Goal: Task Accomplishment & Management: Manage account settings

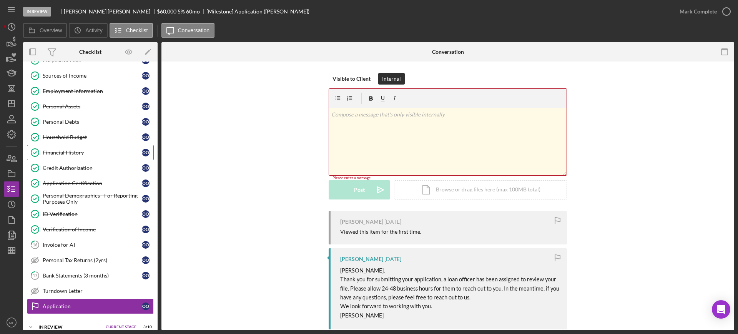
scroll to position [144, 0]
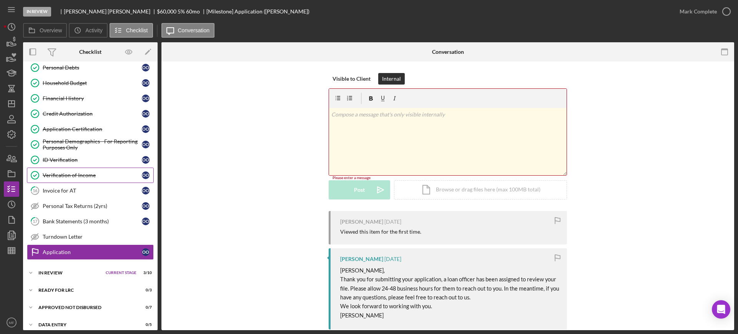
click at [73, 173] on div "Verification of Income" at bounding box center [92, 175] width 99 height 6
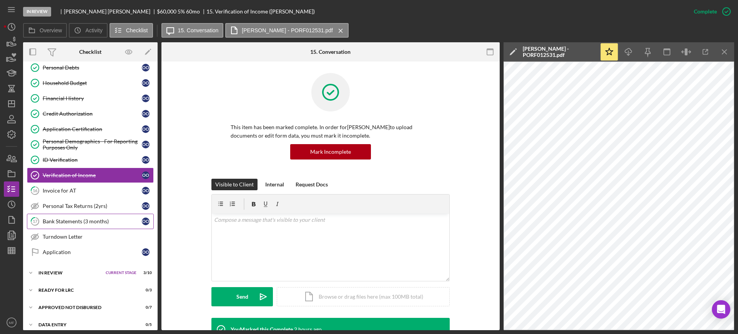
click at [80, 215] on link "17 Bank Statements (3 months) O O" at bounding box center [90, 221] width 127 height 15
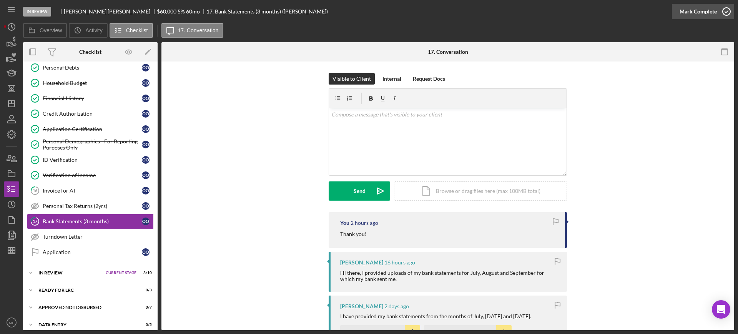
click at [725, 12] on icon "button" at bounding box center [726, 11] width 19 height 19
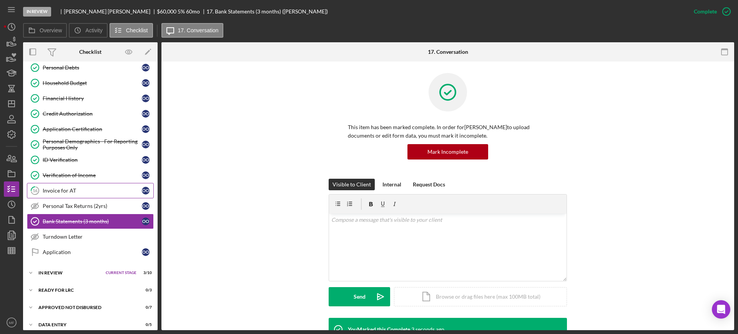
click at [70, 191] on div "Invoice for AT" at bounding box center [92, 191] width 99 height 6
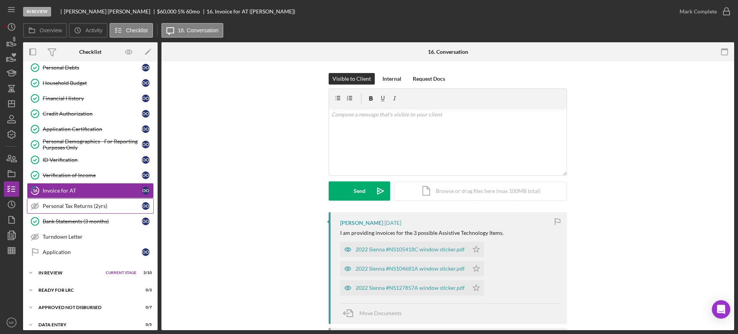
scroll to position [96, 0]
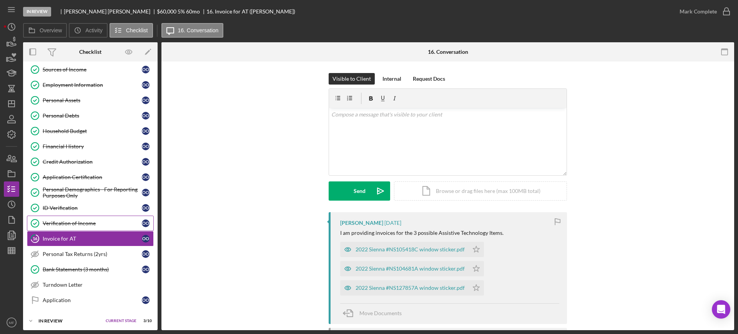
click at [80, 225] on div "Verification of Income" at bounding box center [92, 223] width 99 height 6
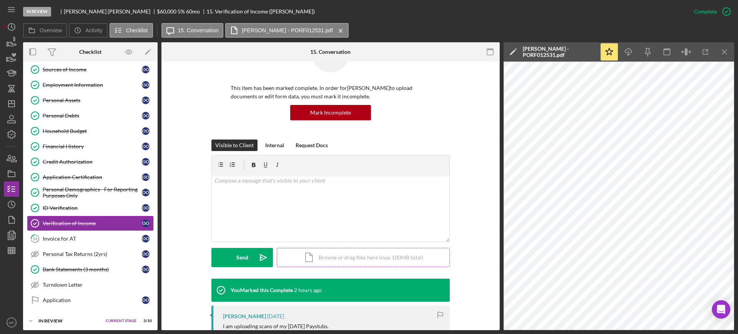
scroll to position [144, 0]
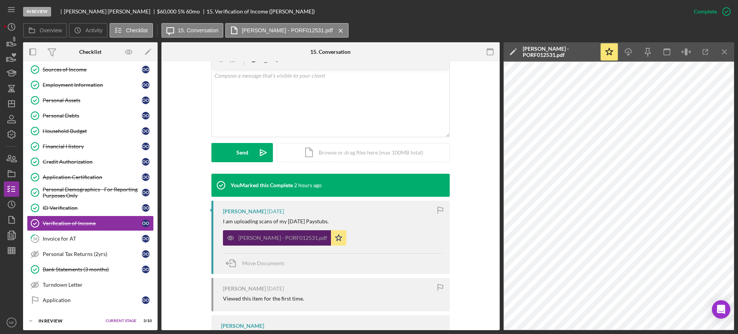
click at [285, 236] on div "ORTA, OLGA - PORF012531.pdf" at bounding box center [282, 238] width 89 height 6
click at [703, 51] on icon "button" at bounding box center [705, 51] width 17 height 17
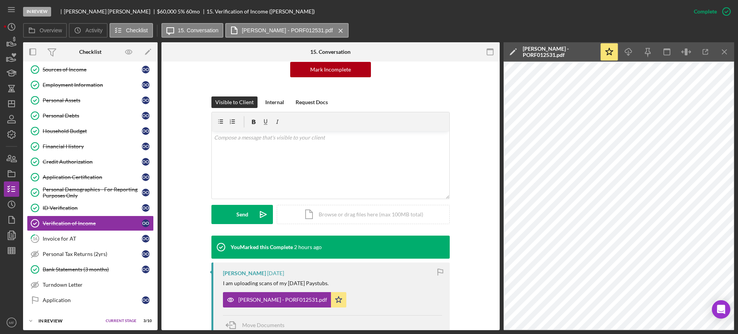
scroll to position [0, 0]
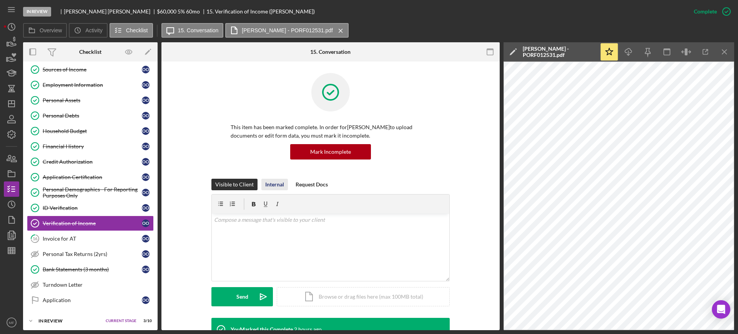
click at [278, 185] on div "Internal" at bounding box center [274, 185] width 19 height 12
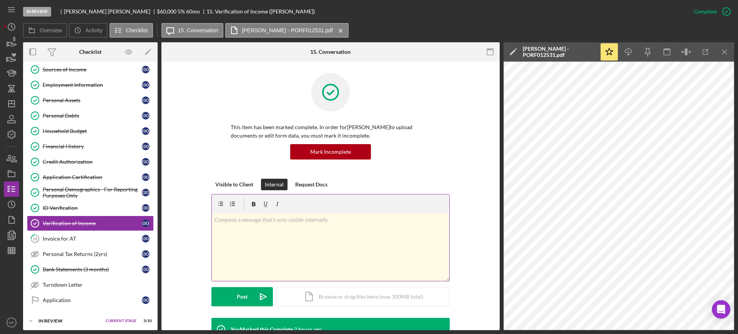
click at [264, 214] on div "v Color teal Color pink Remove color Add row above Add row below Add column bef…" at bounding box center [331, 247] width 238 height 67
click at [14, 250] on icon "button" at bounding box center [11, 250] width 19 height 19
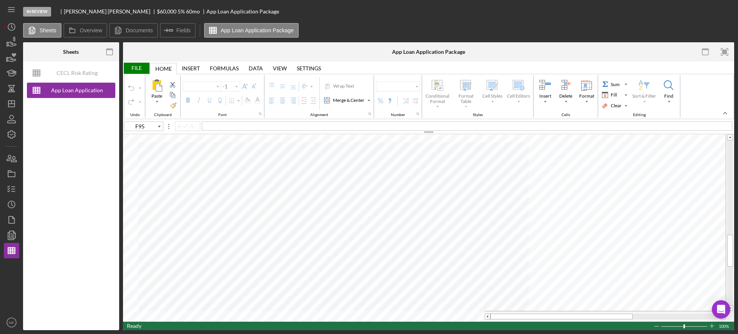
type input "Arial"
type input "10"
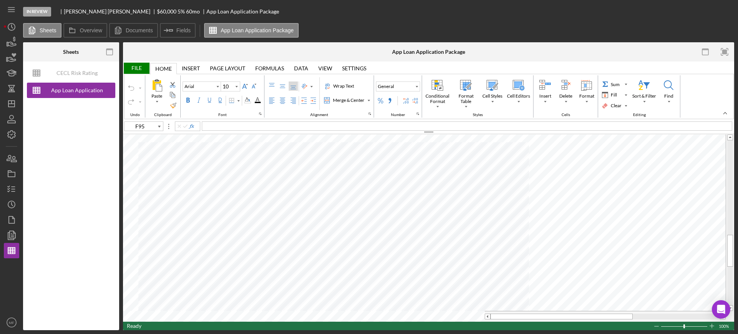
type input "D17"
type input "Calibri"
type input "11"
type input "L2"
type input "L3"
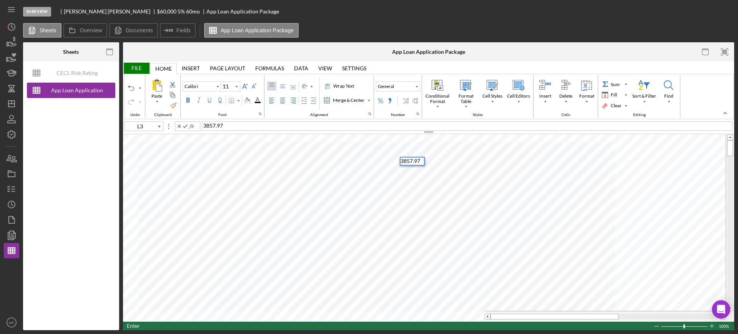
type input "L4"
type input "M2"
type input "M3"
type input "M4"
click at [135, 68] on div "File" at bounding box center [136, 68] width 27 height 11
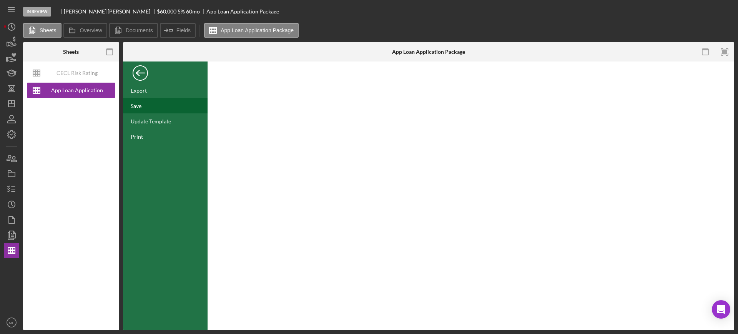
click at [145, 106] on div "Save" at bounding box center [165, 105] width 85 height 15
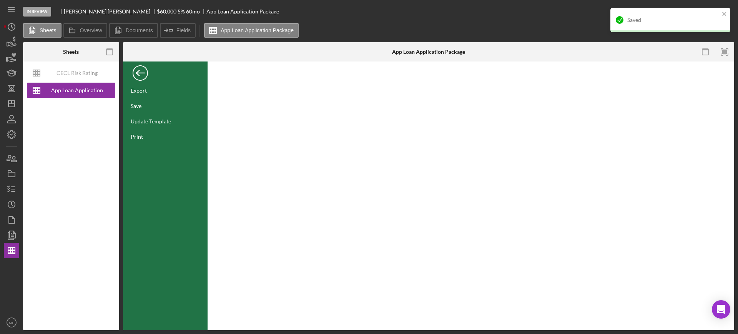
click at [140, 71] on div "Back" at bounding box center [140, 70] width 15 height 15
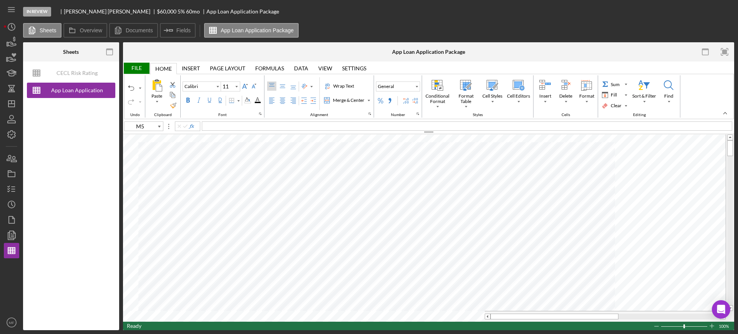
type input "L5"
type input "M5"
click at [220, 125] on div "$" at bounding box center [467, 125] width 530 height 9
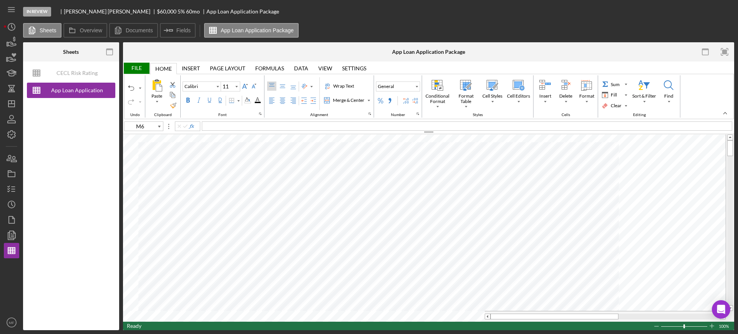
click at [140, 70] on div "File" at bounding box center [136, 68] width 27 height 11
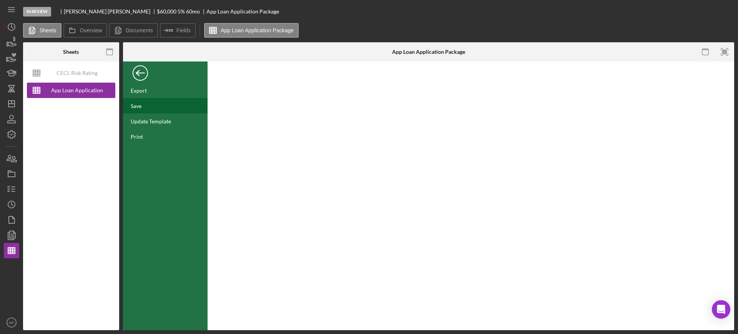
click at [139, 103] on div "Save" at bounding box center [136, 106] width 11 height 7
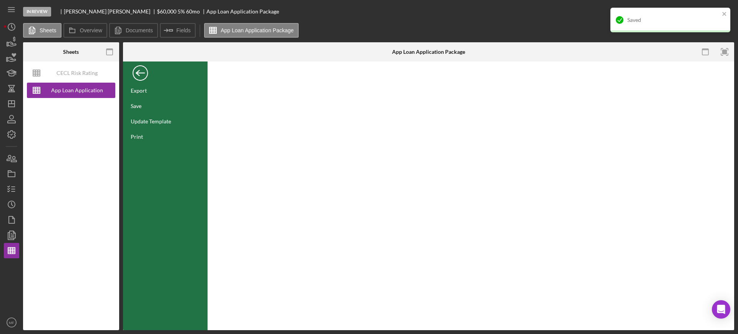
click at [137, 72] on div "Back" at bounding box center [140, 70] width 15 height 15
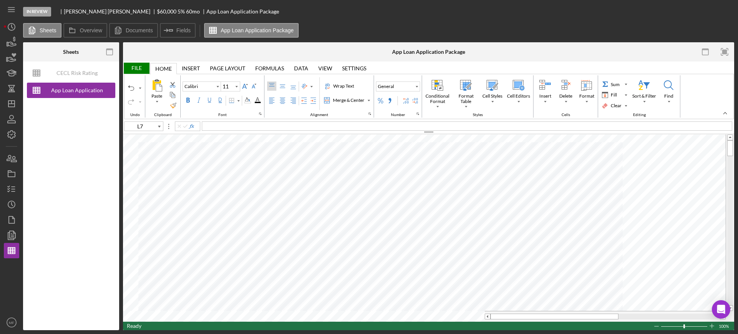
type input "F95"
type input "Arial"
type input "10"
type input "L7"
type input "Calibri"
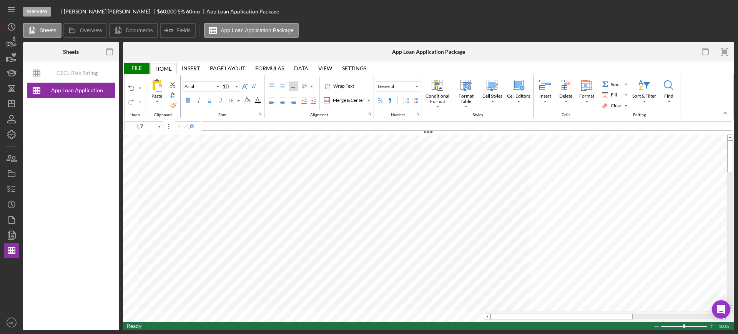
type input "11"
click at [9, 191] on polyline "button" at bounding box center [9, 191] width 2 height 1
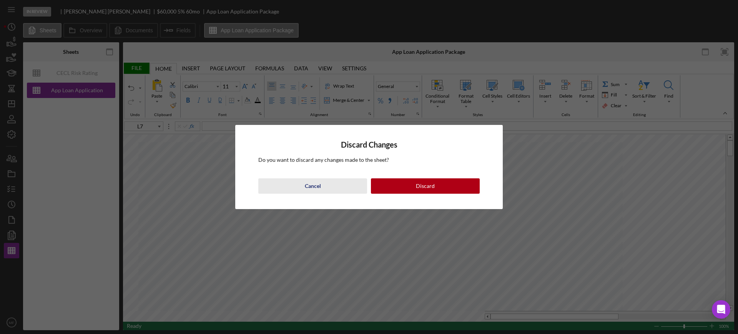
click at [303, 185] on button "Cancel" at bounding box center [312, 185] width 109 height 15
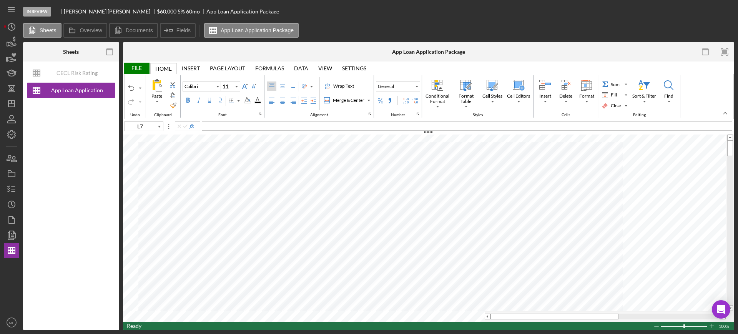
click at [132, 68] on div "File" at bounding box center [136, 68] width 27 height 11
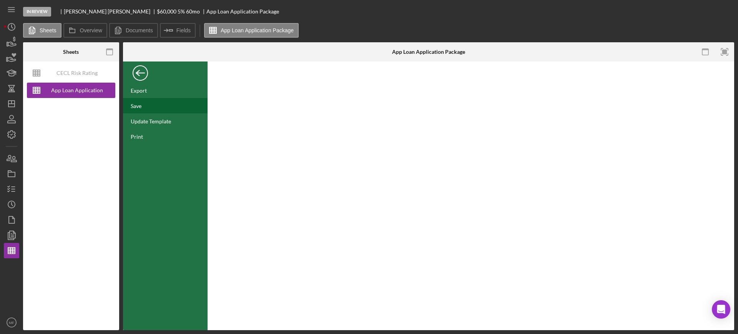
click at [142, 101] on div "Save" at bounding box center [165, 105] width 85 height 15
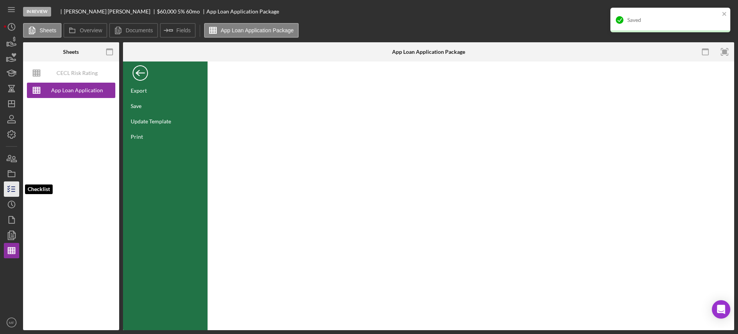
click at [10, 190] on icon "button" at bounding box center [11, 188] width 19 height 19
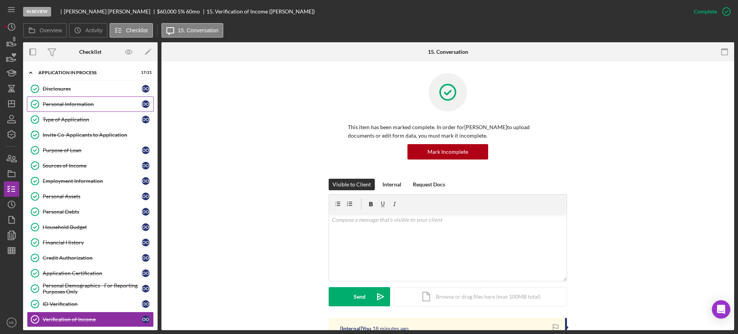
click at [85, 105] on div "Personal Information" at bounding box center [92, 104] width 99 height 6
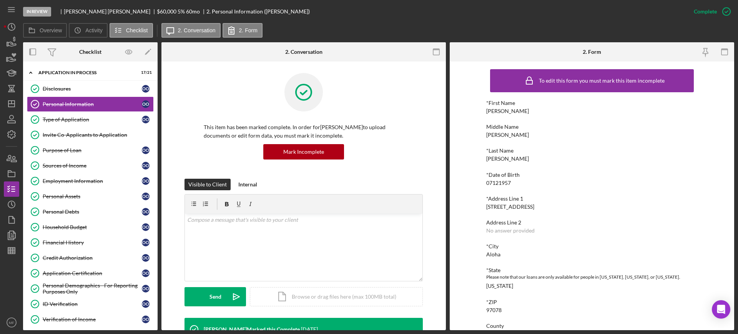
drag, startPoint x: 485, startPoint y: 208, endPoint x: 532, endPoint y: 207, distance: 46.9
click at [532, 207] on div "To edit this form you must mark this item incomplete *First Name Olga Middle Na…" at bounding box center [592, 195] width 284 height 269
copy div "4256 SW 206th Pl."
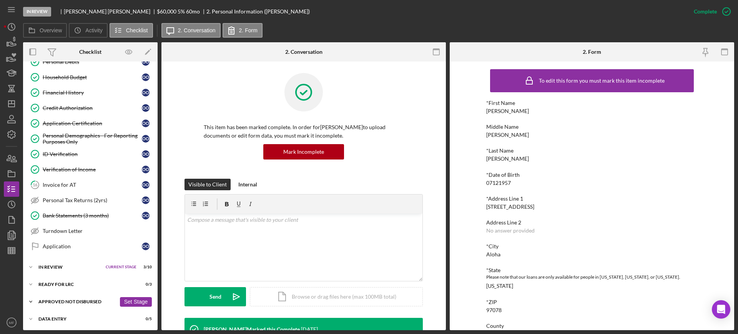
scroll to position [151, 0]
click at [72, 266] on div "In Review" at bounding box center [69, 266] width 63 height 5
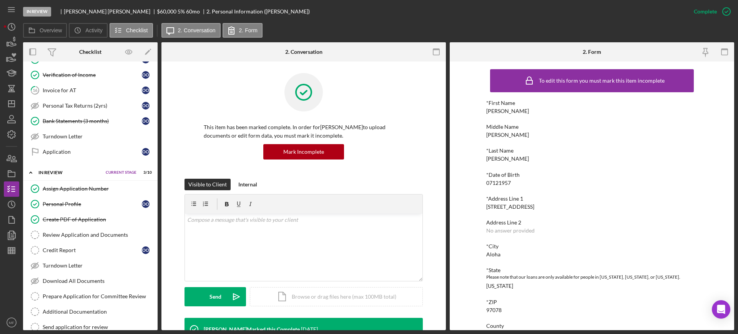
scroll to position [295, 0]
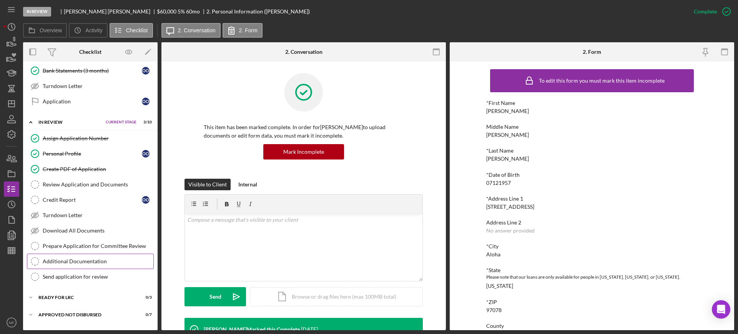
click at [83, 258] on div "Additional Documentation" at bounding box center [98, 261] width 111 height 6
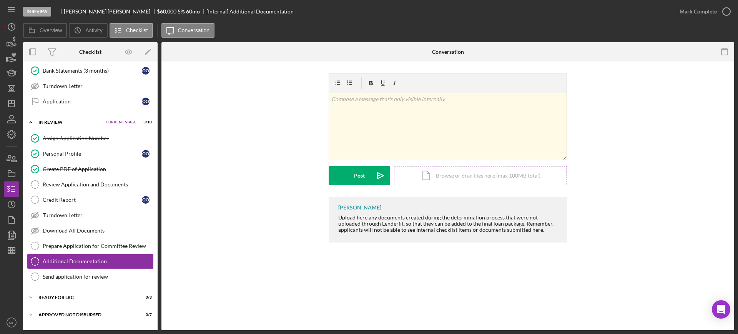
click at [459, 179] on div "Icon/Document Browse or drag files here (max 100MB total) Tap to choose files o…" at bounding box center [480, 175] width 173 height 19
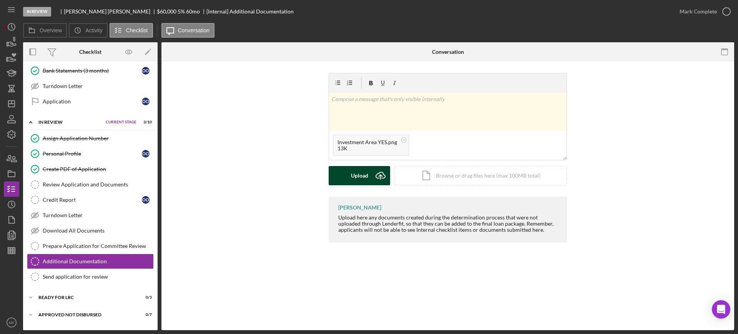
click at [345, 177] on button "Upload Icon/Upload" at bounding box center [359, 175] width 61 height 19
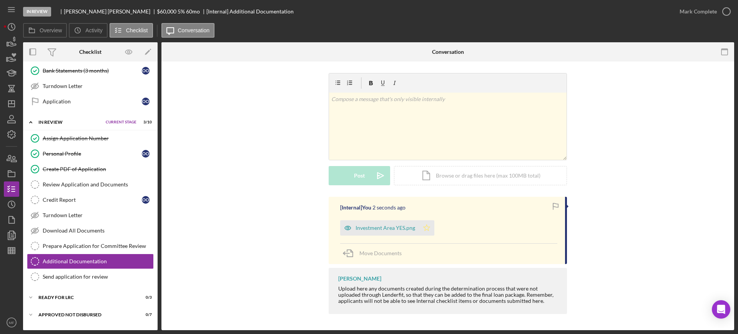
click at [426, 227] on icon "Icon/Star" at bounding box center [426, 227] width 15 height 15
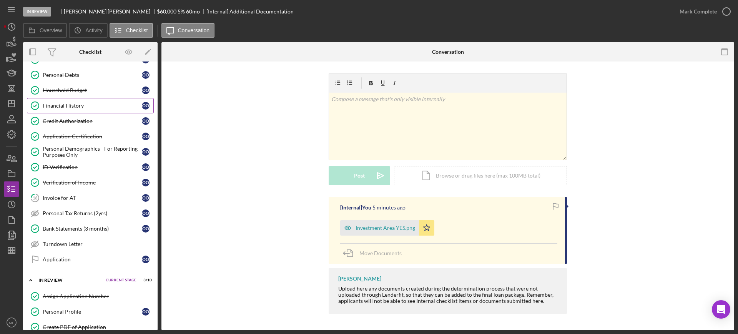
scroll to position [144, 0]
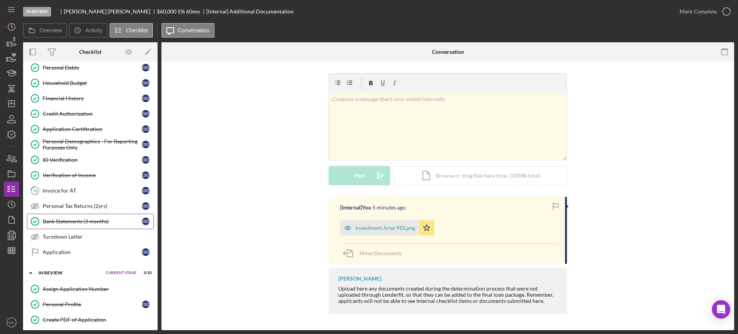
click at [81, 221] on div "Bank Statements (3 months)" at bounding box center [92, 221] width 99 height 6
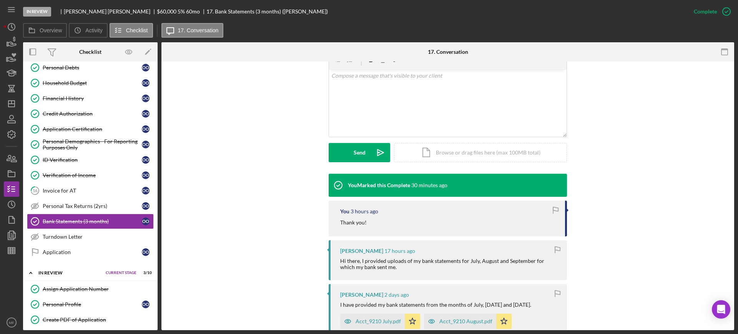
scroll to position [192, 0]
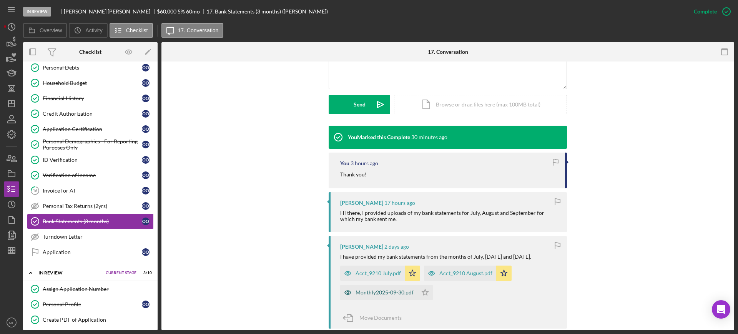
click at [377, 291] on div "Monthly2025-09-30.pdf" at bounding box center [385, 292] width 58 height 6
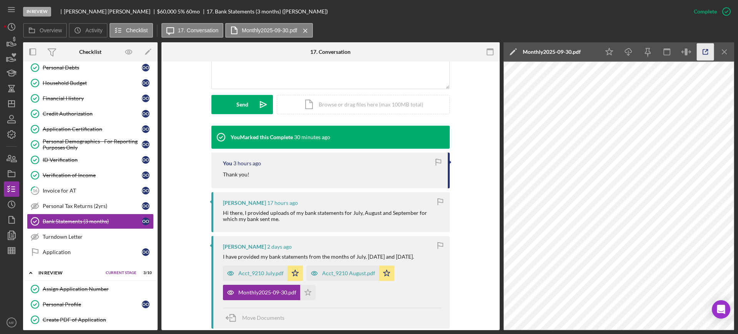
click at [706, 47] on icon "button" at bounding box center [705, 51] width 17 height 17
click at [12, 163] on icon "button" at bounding box center [11, 158] width 19 height 19
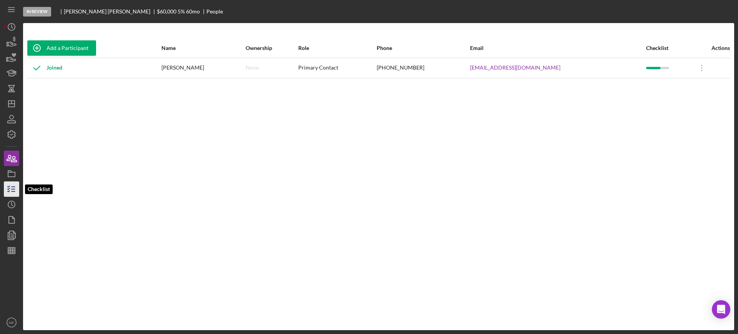
click at [10, 188] on icon "button" at bounding box center [11, 188] width 19 height 19
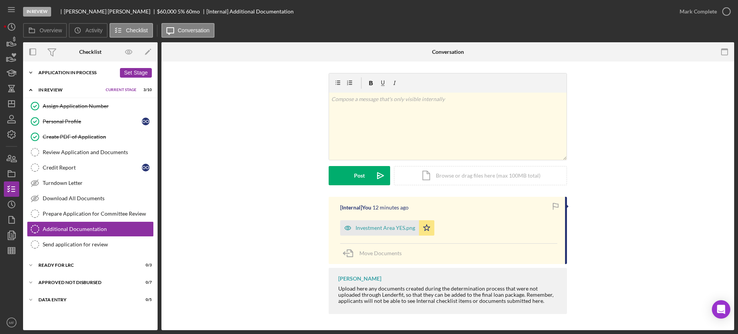
click at [66, 69] on div "Icon/Expander Application In Process 17 / 21 Set Stage" at bounding box center [90, 72] width 135 height 15
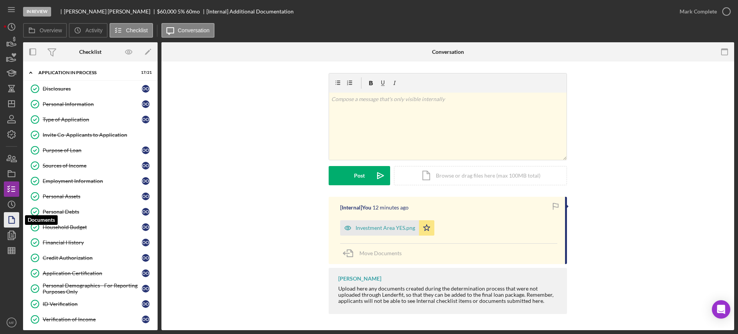
click at [11, 224] on icon "button" at bounding box center [11, 219] width 19 height 19
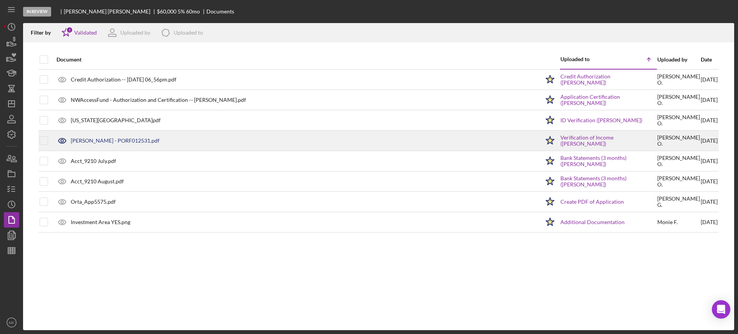
click at [118, 139] on div "ORTA, OLGA - PORF012531.pdf" at bounding box center [115, 141] width 89 height 6
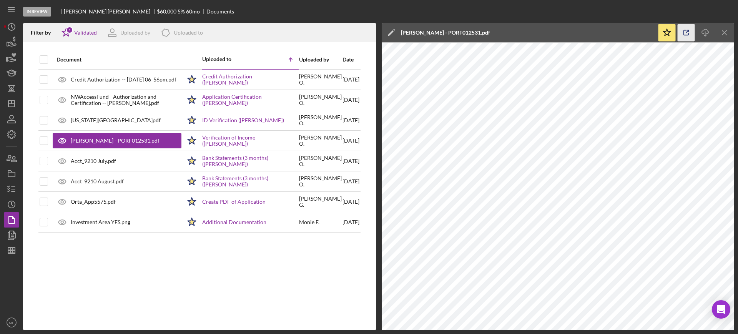
click at [685, 32] on icon "button" at bounding box center [686, 32] width 17 height 17
click at [12, 157] on icon "button" at bounding box center [13, 158] width 5 height 5
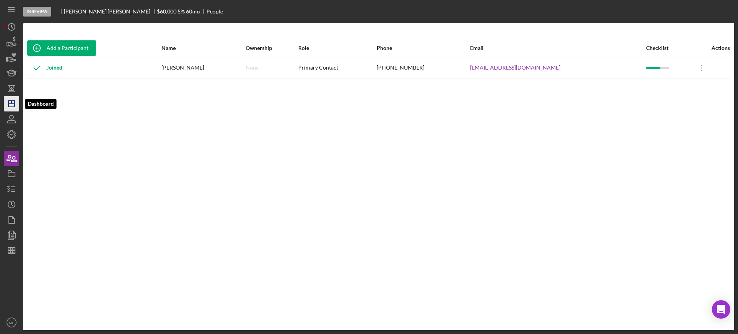
click at [15, 105] on polygon "button" at bounding box center [11, 104] width 6 height 6
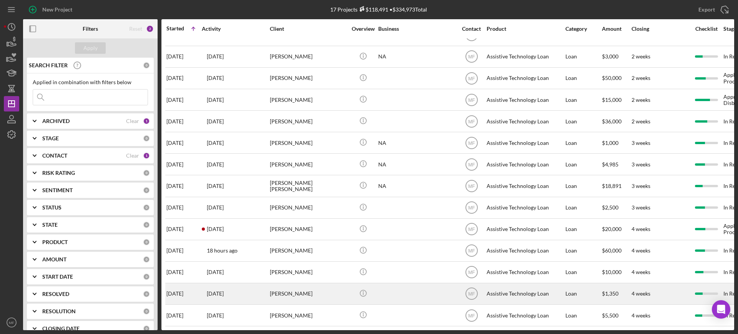
scroll to position [86, 0]
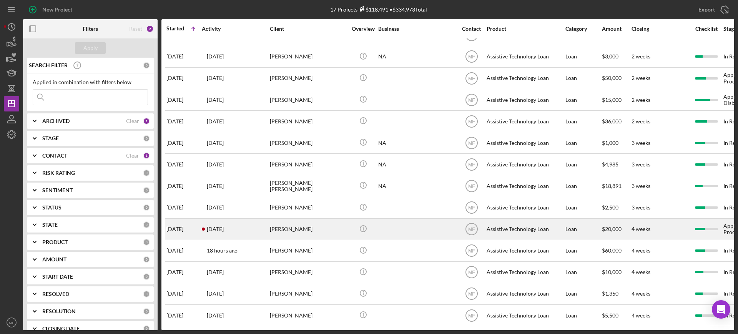
click at [326, 219] on div "Rachelle Dowling" at bounding box center [308, 229] width 77 height 20
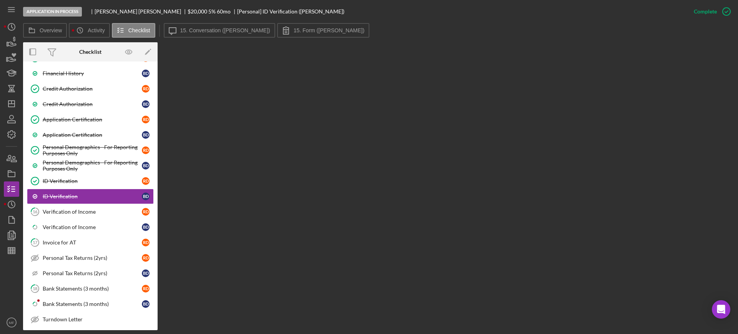
scroll to position [309, 0]
click at [62, 210] on div "Verification of Income" at bounding box center [92, 211] width 99 height 6
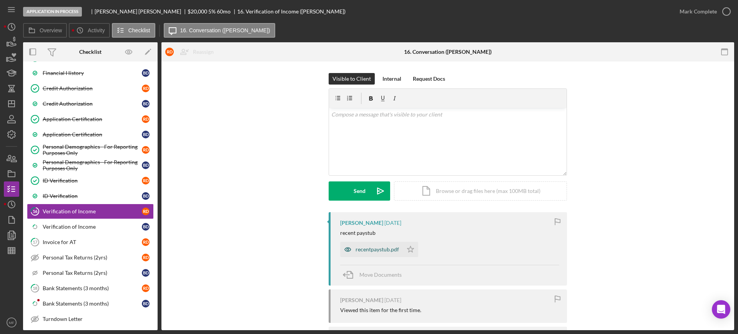
click at [386, 249] on div "recentpaystub.pdf" at bounding box center [377, 249] width 43 height 6
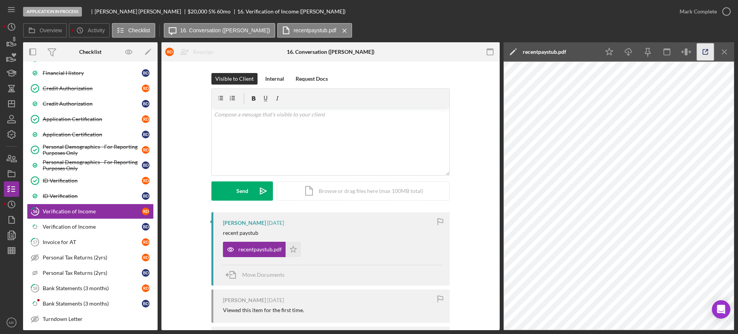
click at [706, 50] on icon "button" at bounding box center [705, 51] width 17 height 17
click at [712, 14] on div "Mark Complete" at bounding box center [698, 11] width 37 height 15
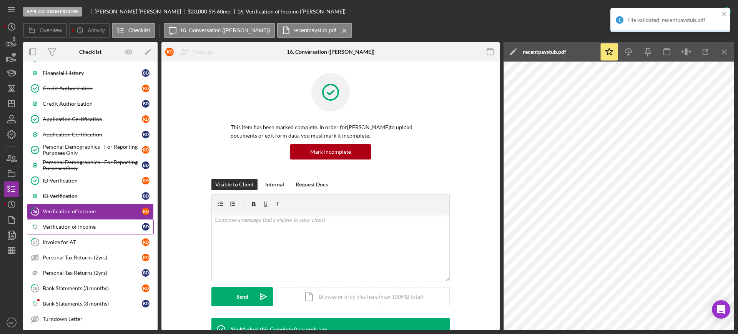
click at [77, 226] on div "Verification of Income" at bounding box center [92, 227] width 99 height 6
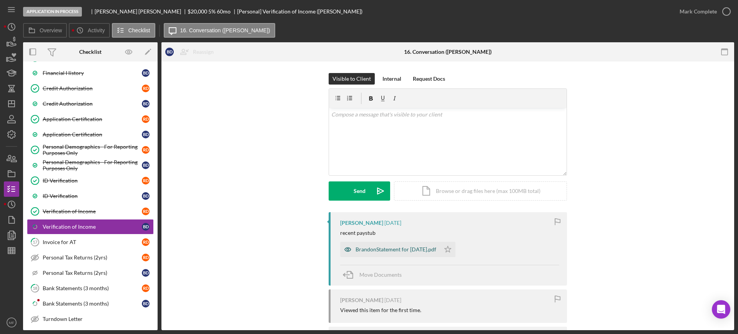
click at [417, 249] on div "BrandonStatement for Sep 17, 2025.pdf" at bounding box center [396, 249] width 81 height 6
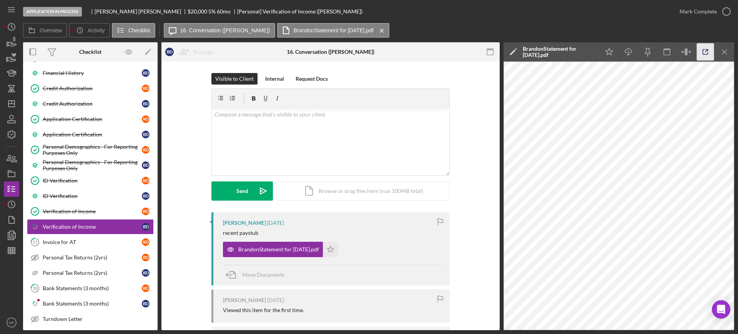
click at [706, 50] on polyline "button" at bounding box center [707, 51] width 2 height 2
click at [726, 47] on icon "Icon/Menu Close" at bounding box center [724, 51] width 17 height 17
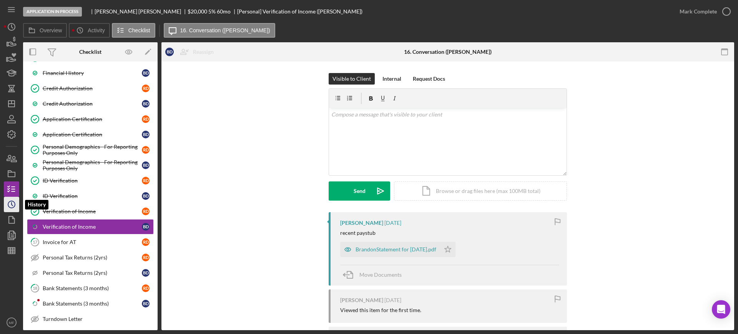
click at [10, 206] on icon "Icon/History" at bounding box center [11, 204] width 19 height 19
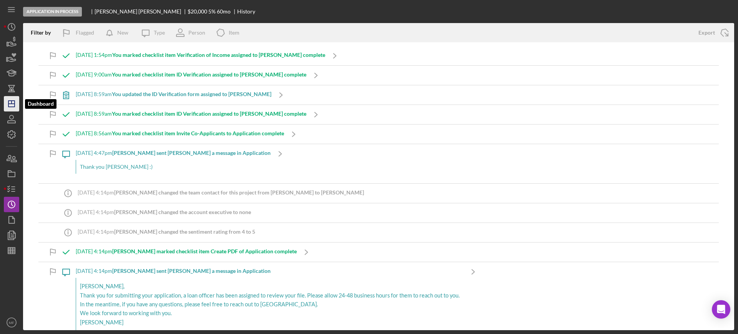
click at [11, 102] on icon "Icon/Dashboard" at bounding box center [11, 103] width 19 height 19
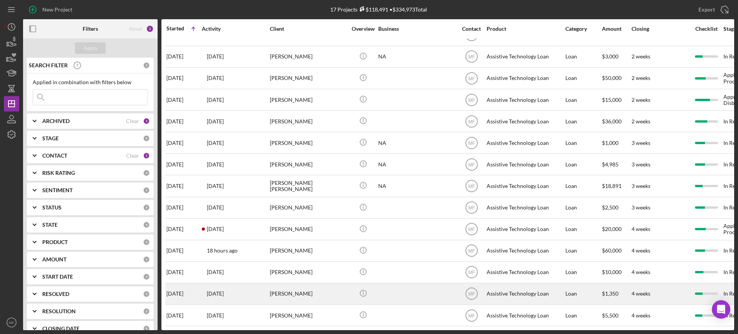
scroll to position [86, 0]
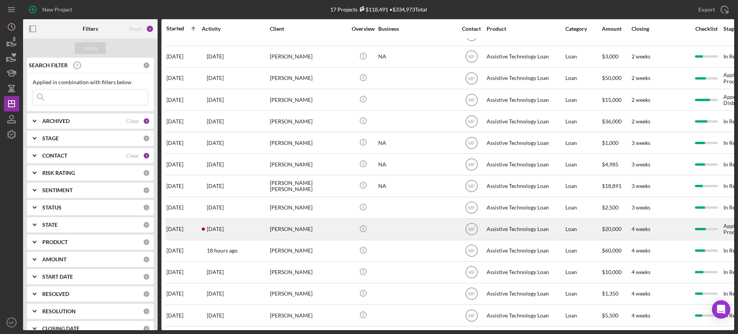
click at [297, 223] on div "Rachelle Dowling" at bounding box center [308, 229] width 77 height 20
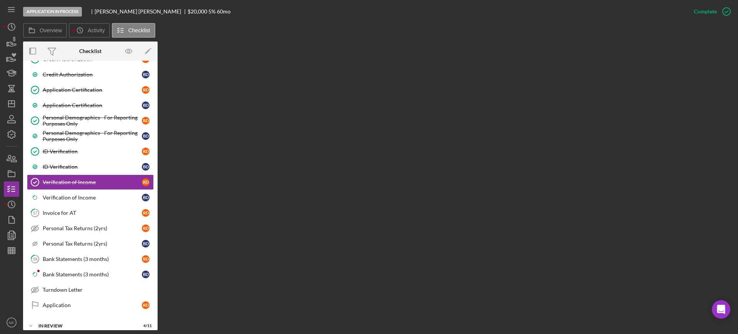
scroll to position [373, 0]
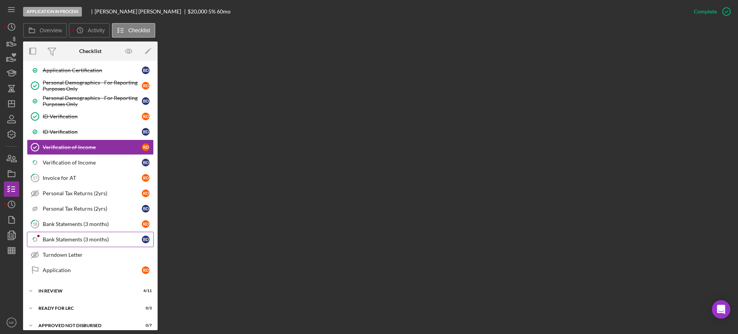
click at [68, 240] on div "Bank Statements (3 months)" at bounding box center [92, 239] width 99 height 6
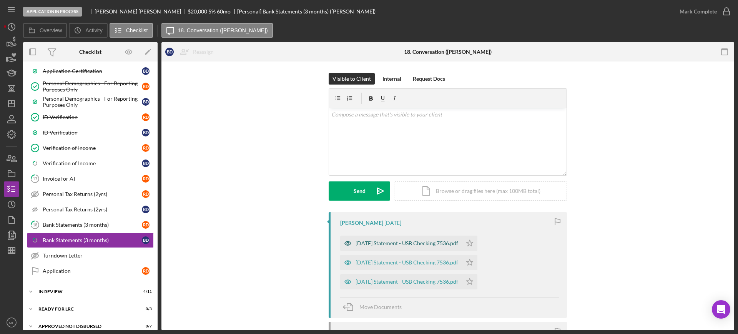
click at [398, 243] on div "2025-07-09 Statement - USB Checking 7536.pdf" at bounding box center [407, 243] width 103 height 6
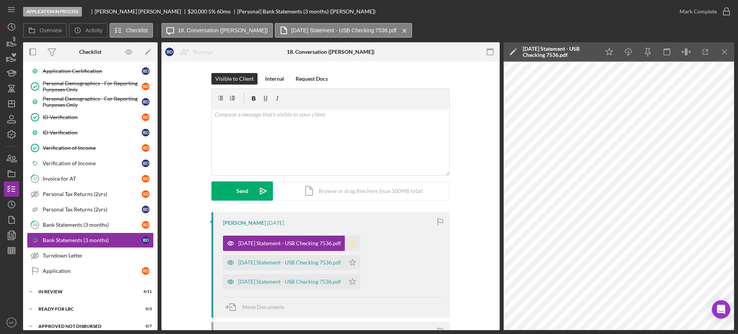
click at [360, 243] on icon "Icon/Star" at bounding box center [352, 243] width 15 height 15
click at [302, 259] on div "2025-08-08 Statement - USB Checking 7536.pdf" at bounding box center [289, 262] width 103 height 6
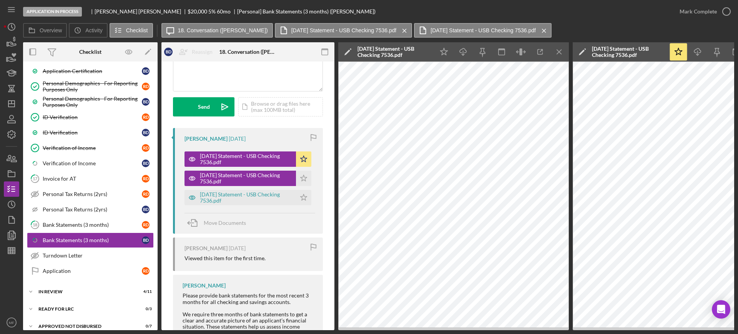
scroll to position [60, 0]
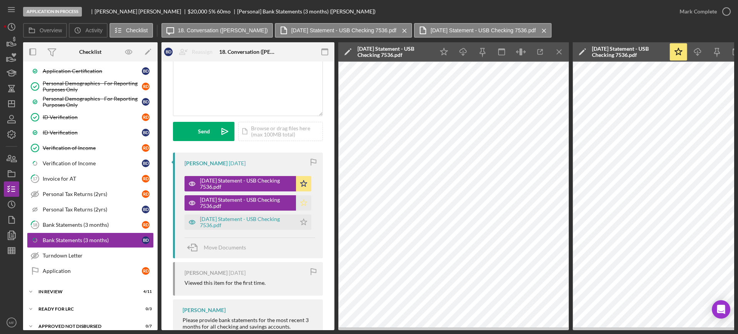
click at [301, 201] on icon "Icon/Star" at bounding box center [303, 202] width 15 height 15
click at [252, 219] on div "2025-09-09 Statement - USB Checking 7536.pdf" at bounding box center [246, 222] width 92 height 12
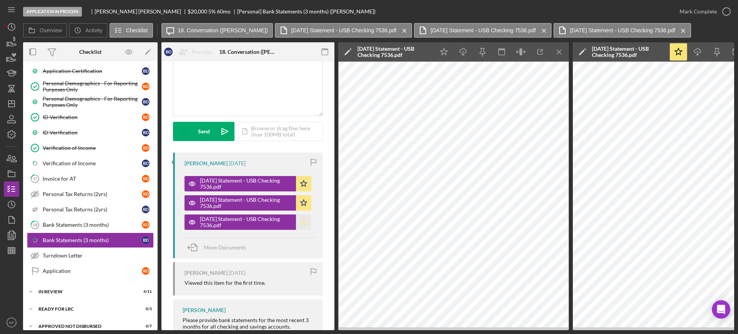
click at [303, 219] on icon "Icon/Star" at bounding box center [303, 221] width 15 height 15
drag, startPoint x: 724, startPoint y: 13, endPoint x: 708, endPoint y: 8, distance: 16.9
click at [724, 13] on icon "button" at bounding box center [726, 11] width 19 height 19
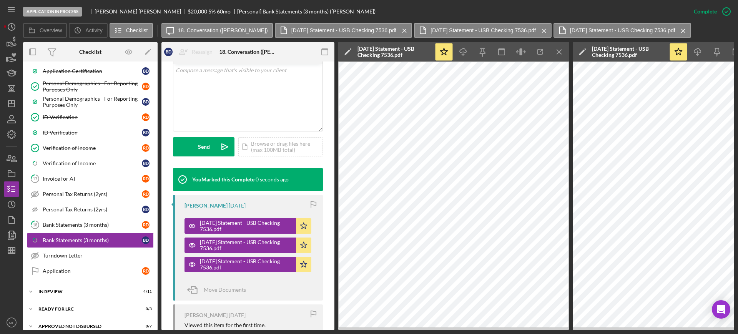
scroll to position [174, 0]
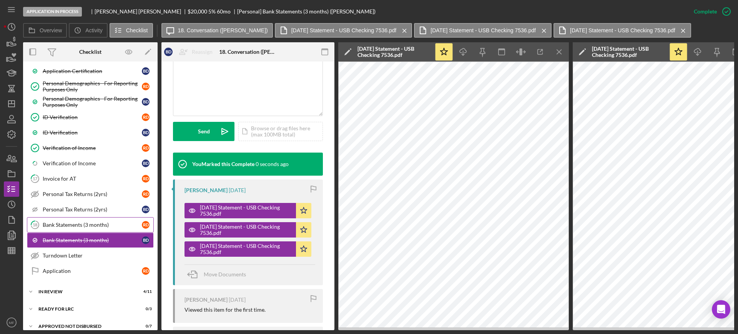
click at [67, 222] on div "Bank Statements (3 months)" at bounding box center [92, 225] width 99 height 6
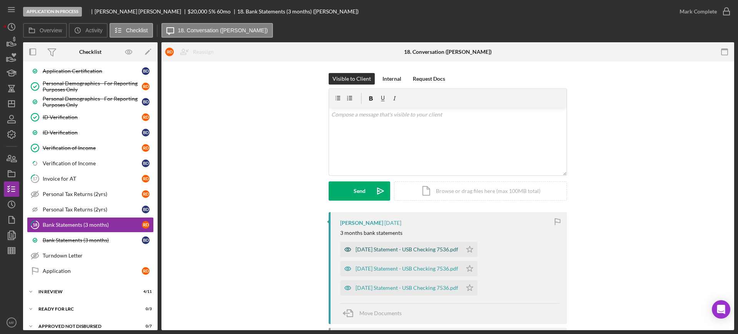
click at [396, 249] on div "2025-07-09 Statement - USB Checking 7536.pdf" at bounding box center [407, 249] width 103 height 6
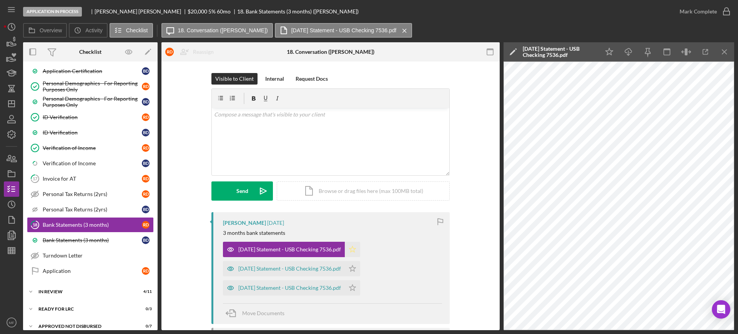
click at [360, 248] on icon "Icon/Star" at bounding box center [352, 249] width 15 height 15
click at [314, 272] on div "2025-08-08 Statement - USB Checking 7536.pdf" at bounding box center [284, 268] width 122 height 15
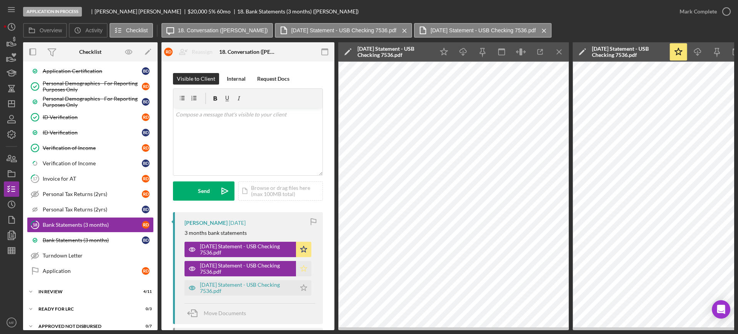
click at [299, 269] on icon "Icon/Star" at bounding box center [303, 268] width 15 height 15
click at [260, 287] on div "2025-09-09 Statement - USB Checking 7536.pdf" at bounding box center [246, 288] width 92 height 12
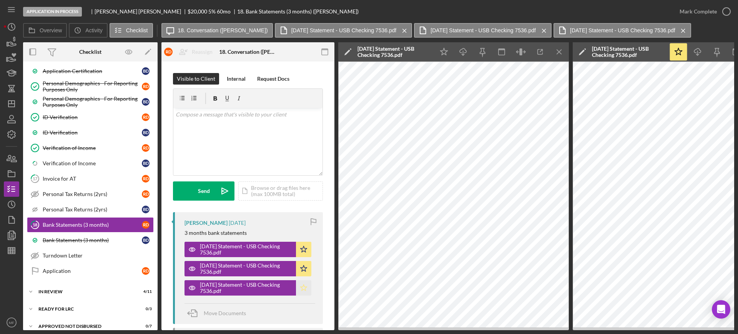
click at [301, 287] on icon "Icon/Star" at bounding box center [303, 287] width 15 height 15
click at [708, 14] on div "Mark Complete" at bounding box center [698, 11] width 37 height 15
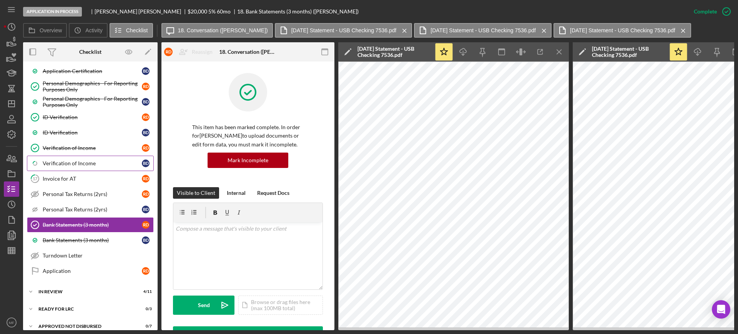
click at [56, 160] on div "Verification of Income" at bounding box center [92, 163] width 99 height 6
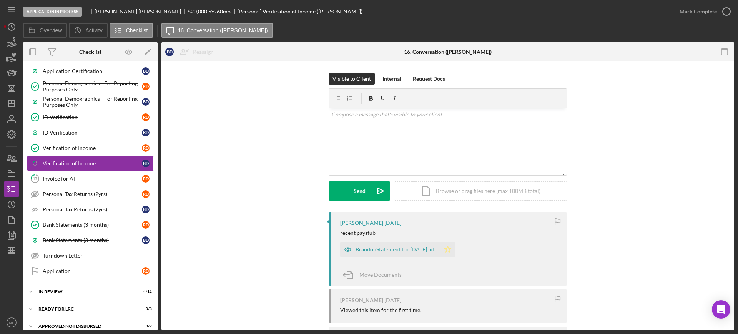
click at [455, 247] on icon "Icon/Star" at bounding box center [447, 249] width 15 height 15
click at [705, 13] on div "Mark Complete" at bounding box center [698, 11] width 37 height 15
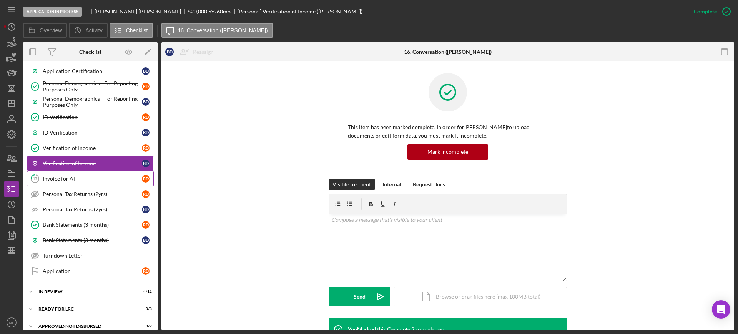
click at [66, 178] on div "Invoice for AT" at bounding box center [92, 179] width 99 height 6
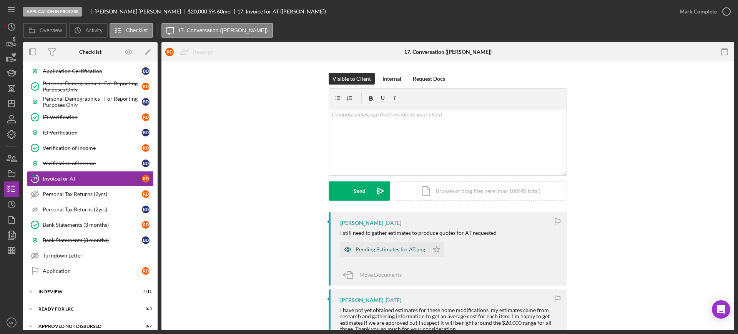
click at [393, 254] on div "Pending Estimates for AT.png" at bounding box center [384, 249] width 89 height 15
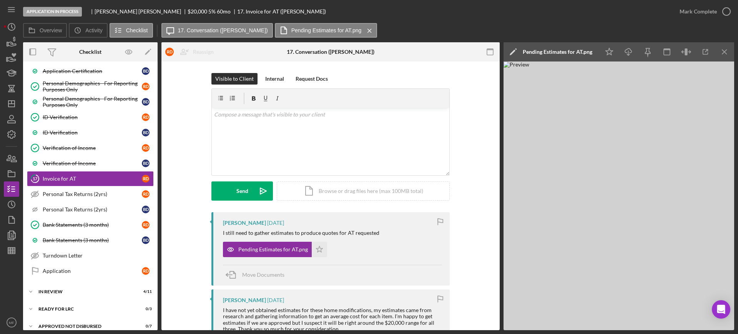
click at [379, 26] on div "Overview Icon/History Activity Checklist Icon/Message 17. Conversation (Rachell…" at bounding box center [378, 30] width 711 height 15
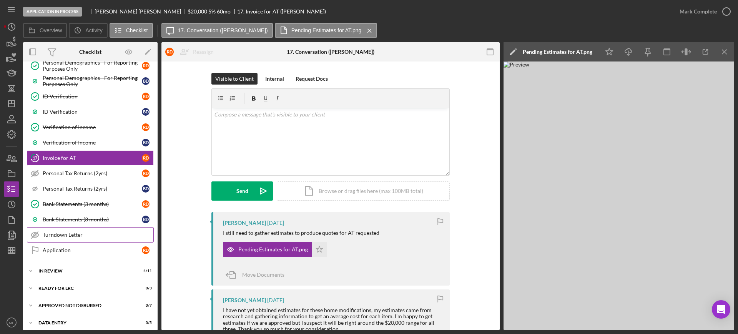
scroll to position [398, 0]
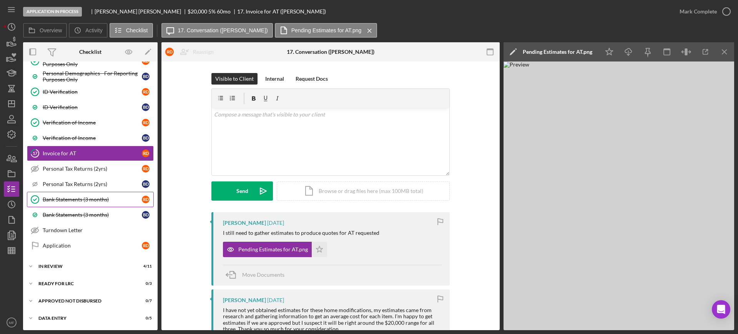
click at [65, 199] on div "Bank Statements (3 months)" at bounding box center [92, 199] width 99 height 6
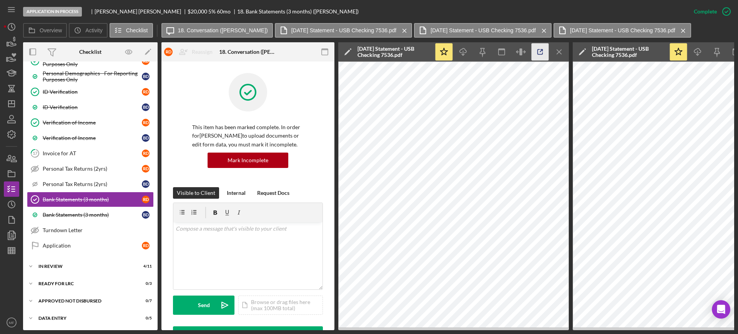
click at [540, 50] on icon "button" at bounding box center [540, 51] width 17 height 17
click at [560, 50] on icon "Icon/Menu Close" at bounding box center [559, 51] width 17 height 17
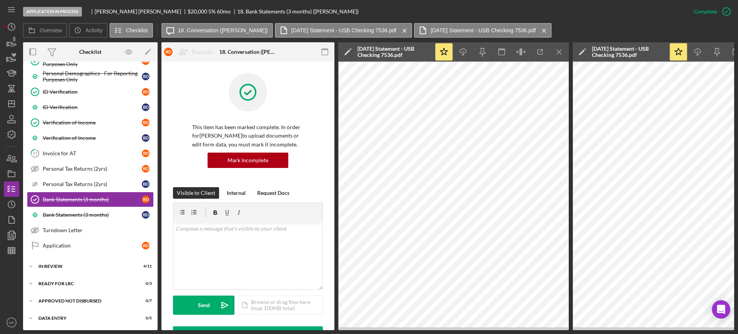
click at [560, 50] on icon "Icon/Menu Close" at bounding box center [559, 51] width 17 height 17
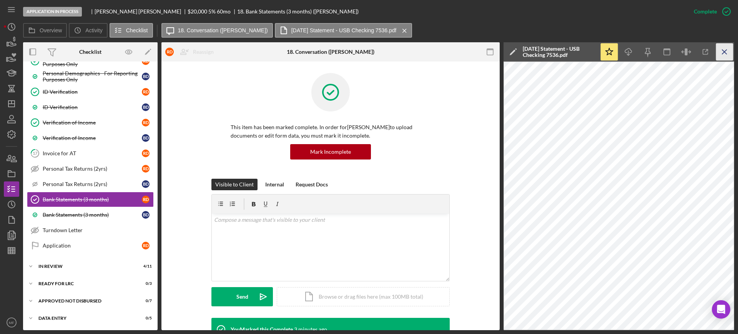
click at [723, 48] on icon "Icon/Menu Close" at bounding box center [724, 51] width 17 height 17
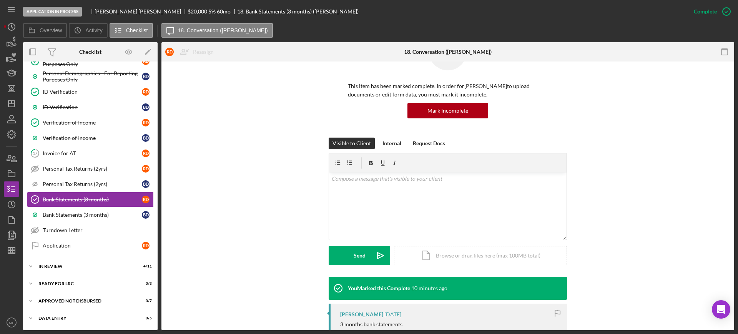
scroll to position [96, 0]
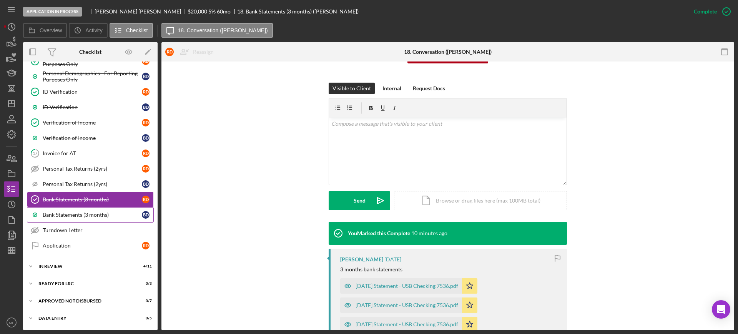
click at [67, 216] on div "Bank Statements (3 months)" at bounding box center [92, 215] width 99 height 6
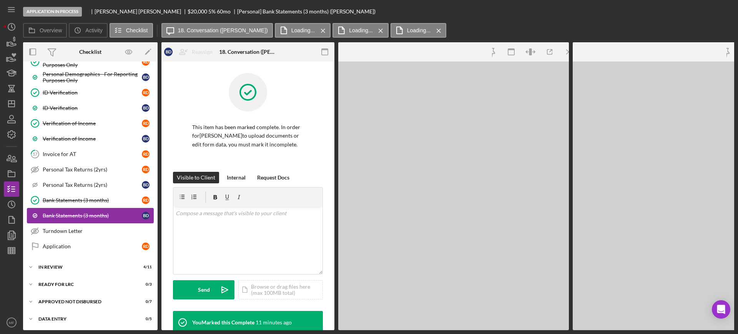
scroll to position [398, 0]
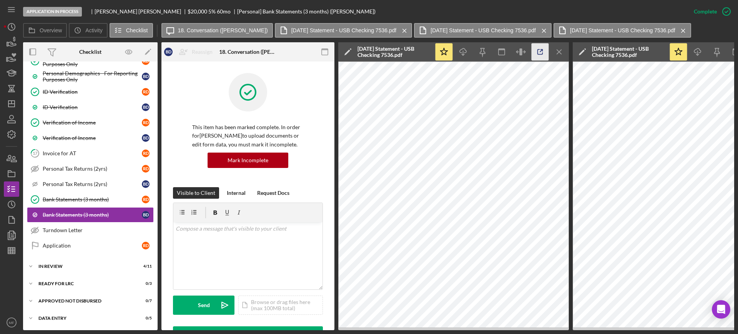
click at [542, 51] on icon "button" at bounding box center [540, 51] width 17 height 17
click at [7, 161] on icon "button" at bounding box center [11, 158] width 19 height 19
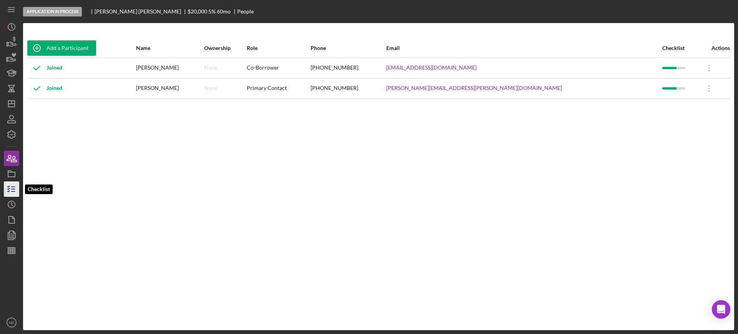
click at [17, 189] on icon "button" at bounding box center [11, 188] width 19 height 19
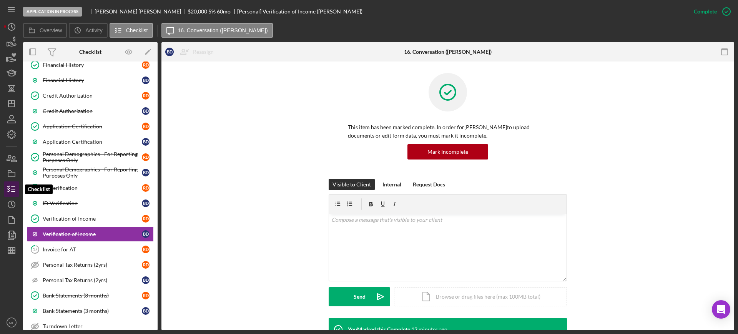
scroll to position [340, 0]
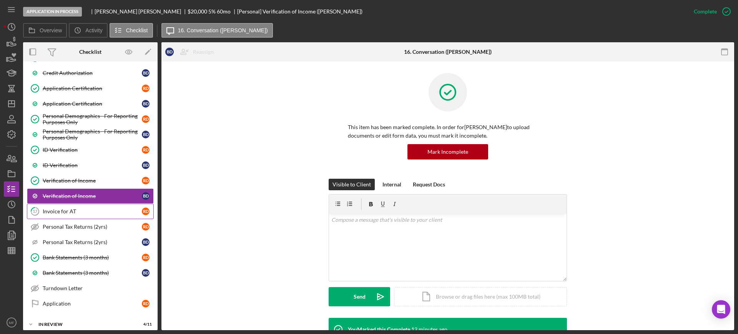
click at [71, 206] on link "17 Invoice for AT R D" at bounding box center [90, 211] width 127 height 15
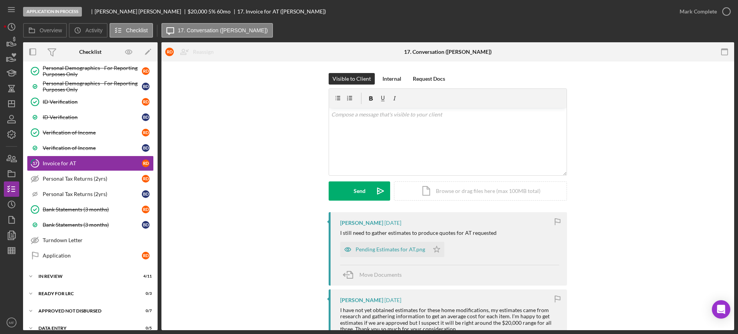
scroll to position [398, 0]
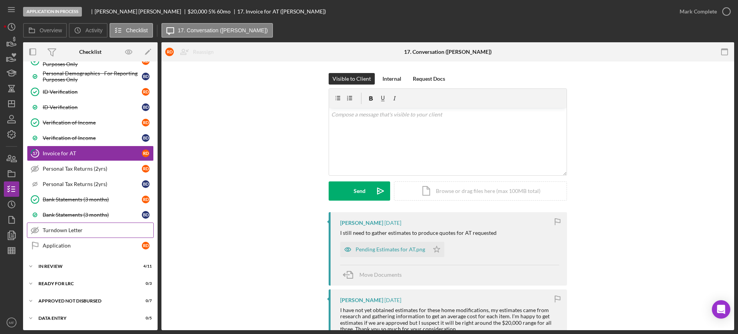
click at [63, 226] on link "Turndown Letter Turndown Letter" at bounding box center [90, 230] width 127 height 15
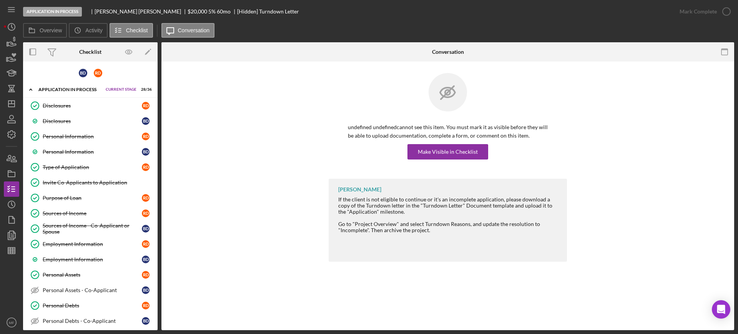
click at [100, 89] on div "Application In Process" at bounding box center [71, 89] width 67 height 5
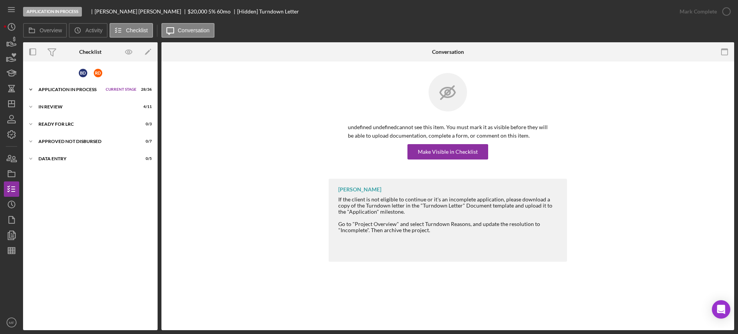
click at [100, 89] on div "Application In Process" at bounding box center [69, 89] width 63 height 5
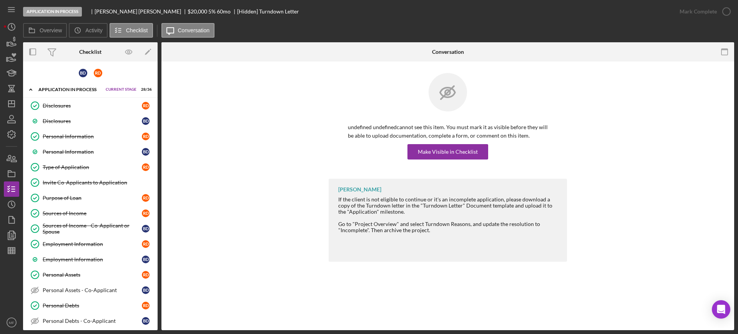
click at [70, 92] on div "Icon/Expander Application In Process Current Stage 28 / 36 Set Stage" at bounding box center [90, 90] width 135 height 16
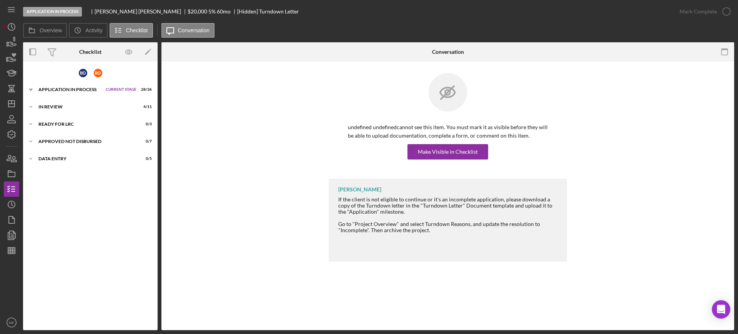
click at [70, 88] on div "Application In Process" at bounding box center [69, 89] width 63 height 5
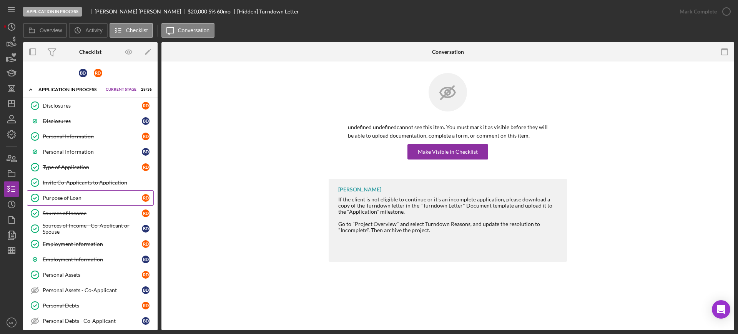
click at [73, 198] on div "Purpose of Loan" at bounding box center [92, 198] width 99 height 6
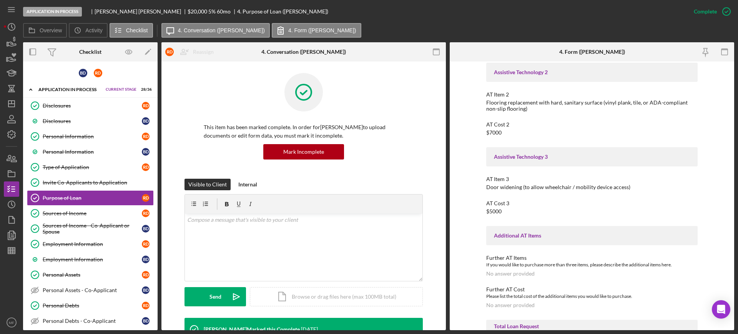
scroll to position [192, 0]
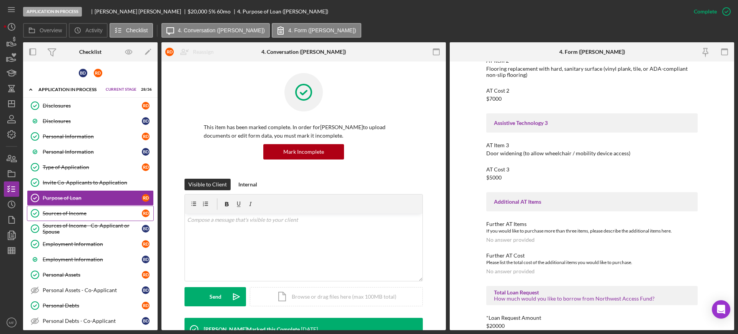
click at [79, 211] on div "Sources of Income" at bounding box center [92, 213] width 99 height 6
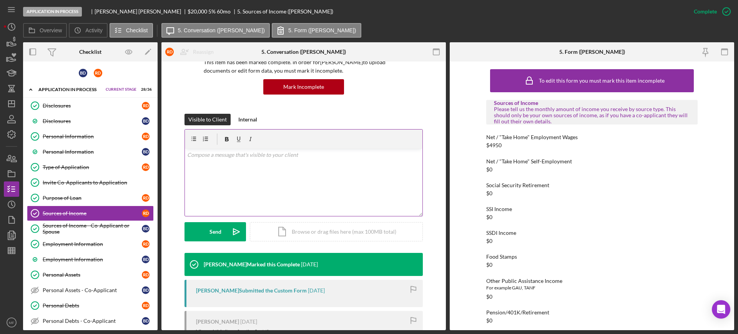
scroll to position [181, 0]
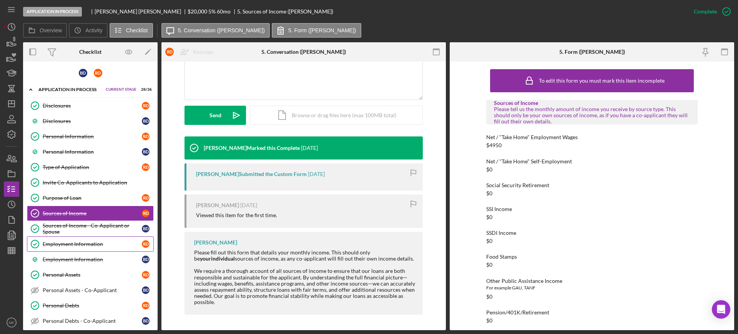
click at [85, 247] on div "Employment Information" at bounding box center [92, 244] width 99 height 6
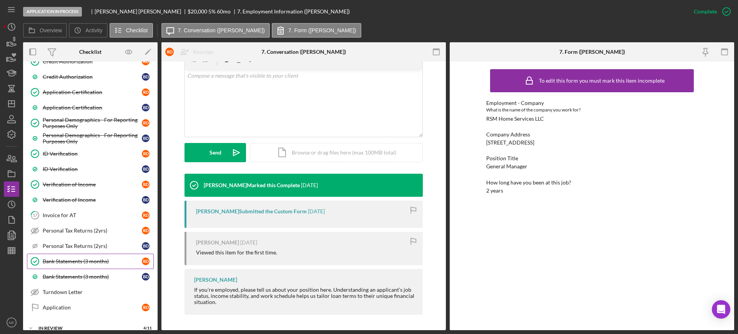
scroll to position [384, 0]
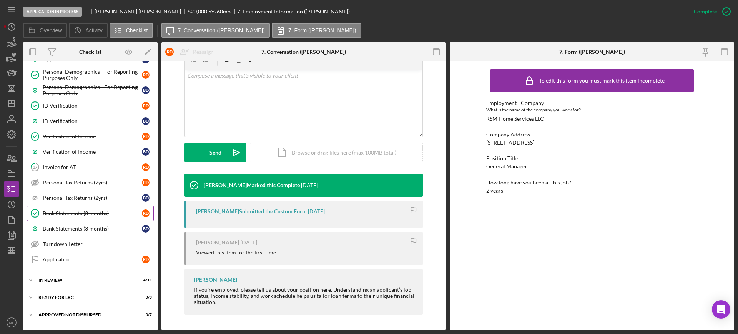
click at [83, 212] on div "Bank Statements (3 months)" at bounding box center [92, 213] width 99 height 6
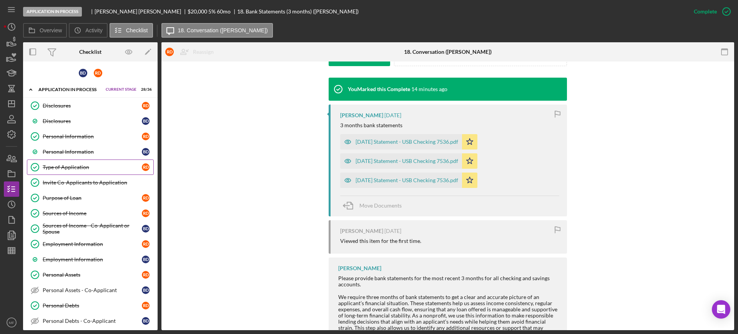
click at [98, 166] on div "Type of Application" at bounding box center [92, 167] width 99 height 6
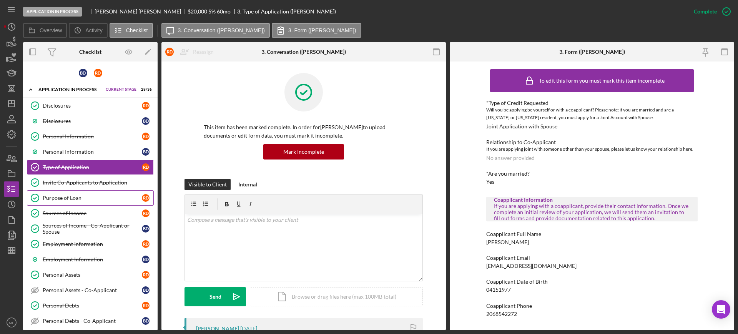
click at [68, 198] on div "Purpose of Loan" at bounding box center [92, 198] width 99 height 6
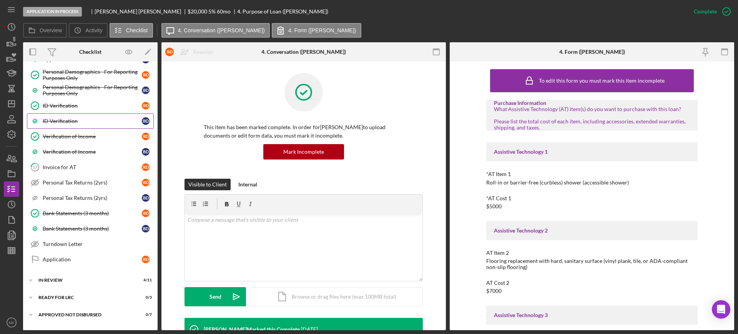
scroll to position [398, 0]
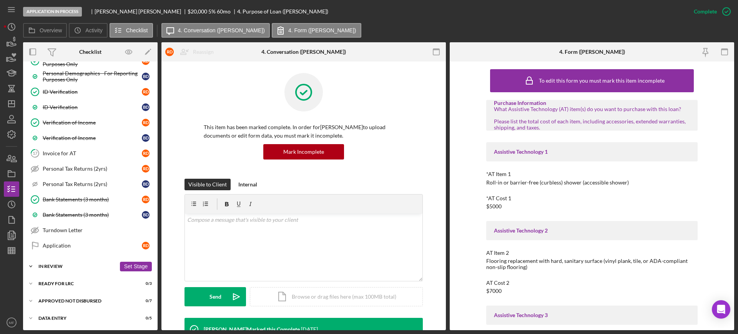
click at [65, 268] on div "In Review" at bounding box center [77, 266] width 78 height 5
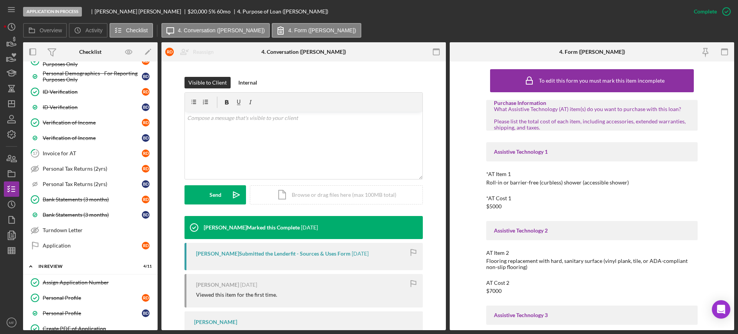
scroll to position [151, 0]
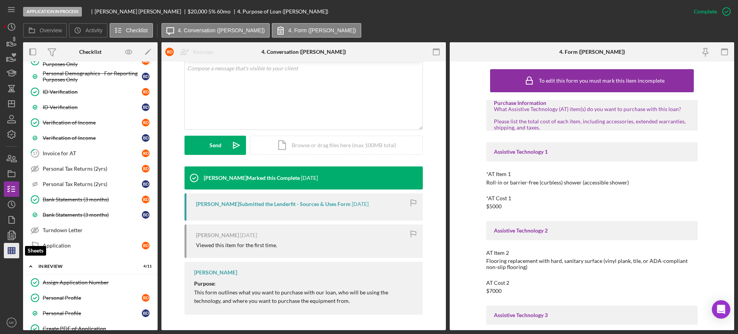
click at [13, 251] on line "button" at bounding box center [11, 251] width 7 height 0
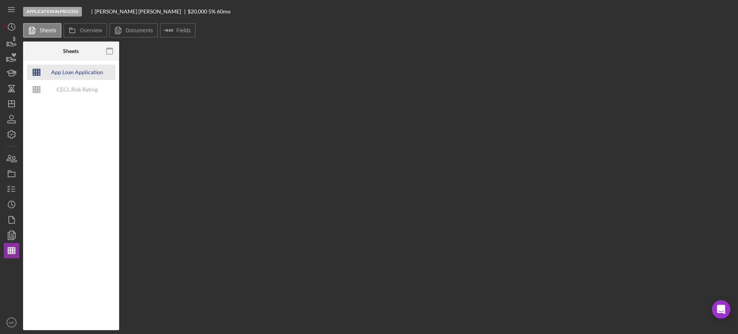
click at [60, 72] on div "App Loan Application Package" at bounding box center [76, 72] width 61 height 15
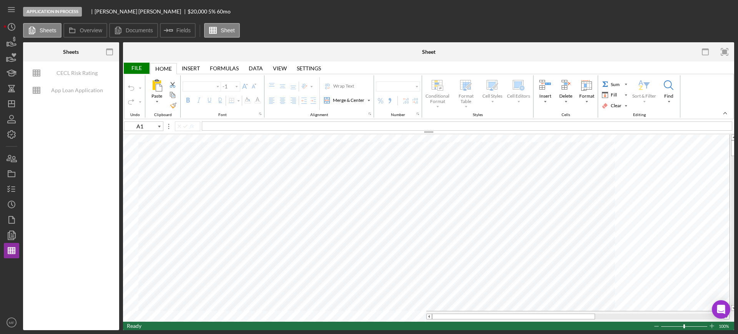
type input "F95"
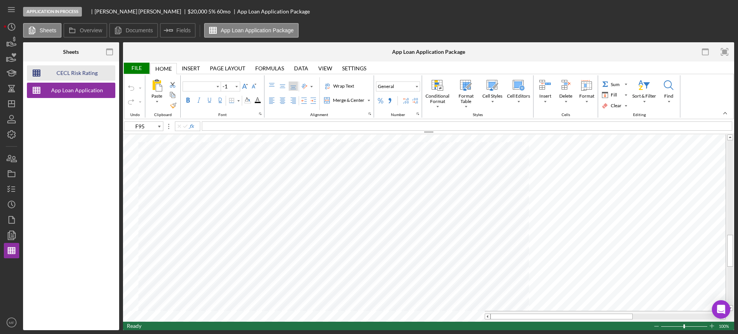
type input "Arial"
type input "10"
click at [15, 159] on icon "button" at bounding box center [11, 158] width 19 height 19
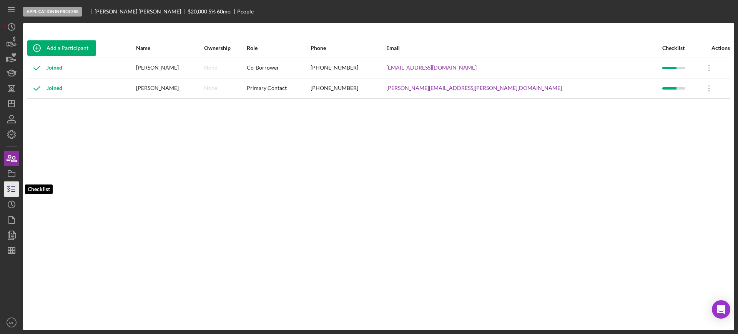
click at [16, 189] on icon "button" at bounding box center [11, 188] width 19 height 19
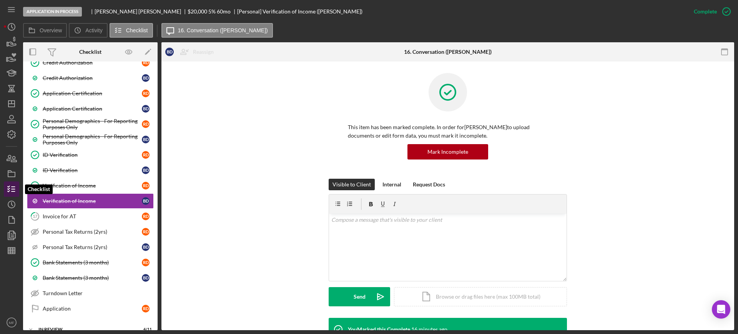
scroll to position [340, 0]
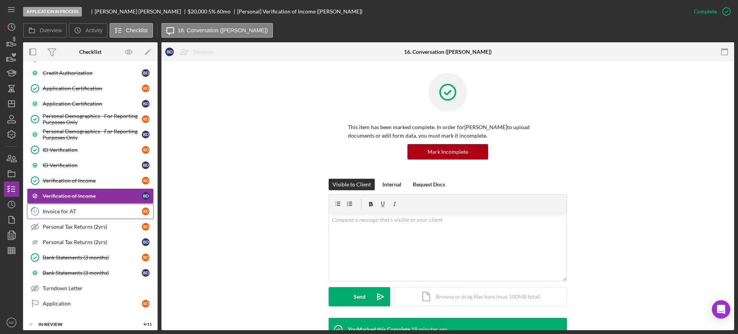
click at [69, 210] on div "Invoice for AT" at bounding box center [92, 211] width 99 height 6
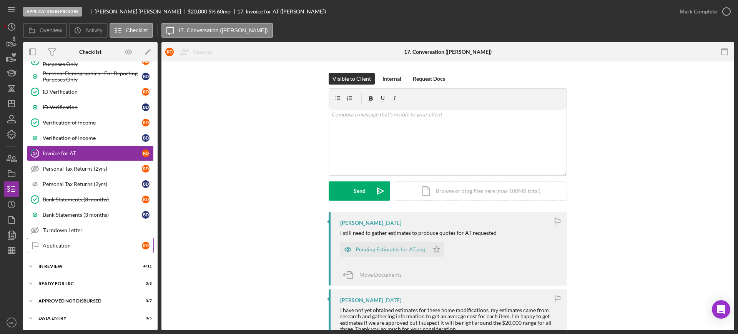
click at [64, 244] on div "Application" at bounding box center [92, 246] width 99 height 6
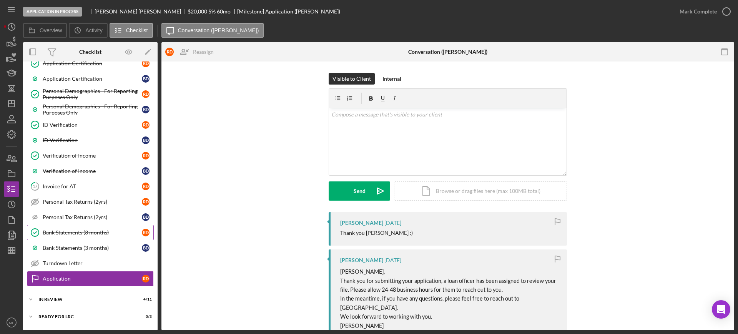
scroll to position [350, 0]
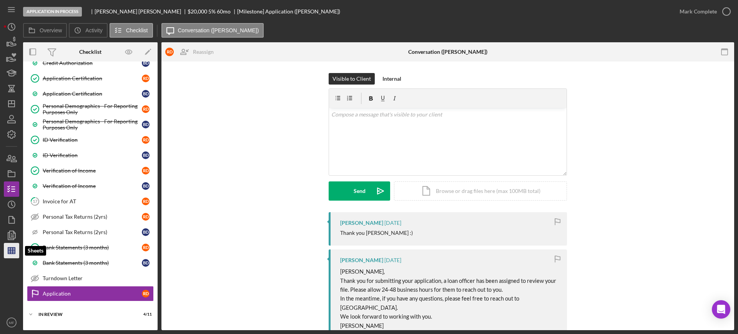
click at [11, 249] on line "button" at bounding box center [11, 249] width 7 height 0
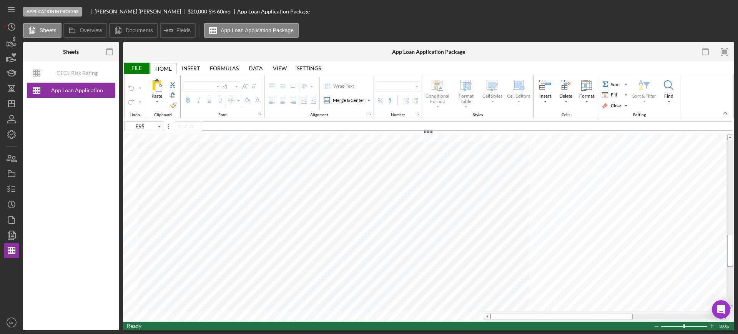
type input "Arial"
type input "10"
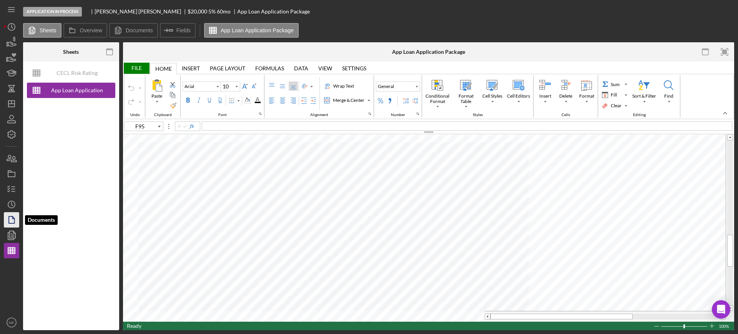
click at [12, 219] on icon "button" at bounding box center [11, 219] width 19 height 19
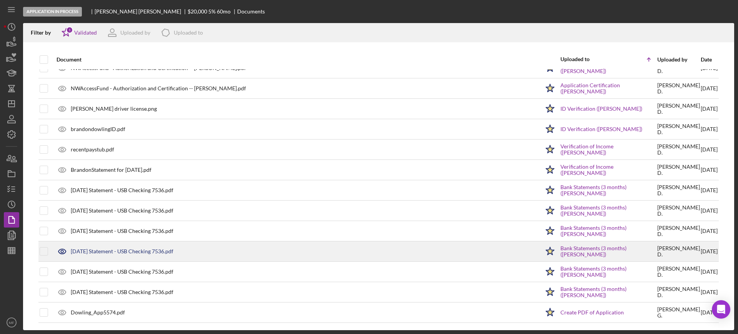
scroll to position [53, 0]
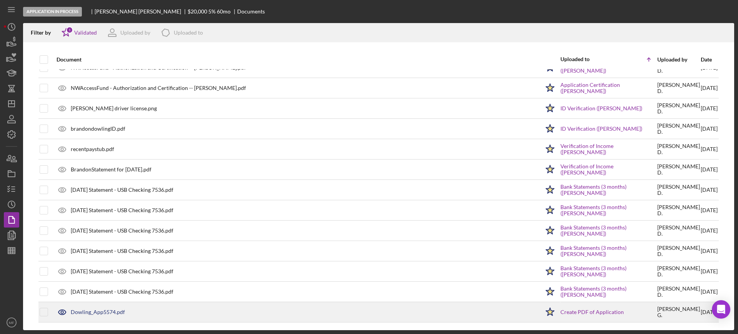
click at [90, 308] on div "Dowling_App5574.pdf" at bounding box center [296, 311] width 487 height 19
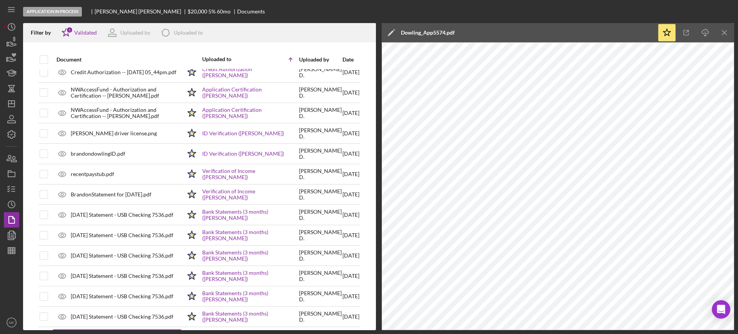
scroll to position [5, 0]
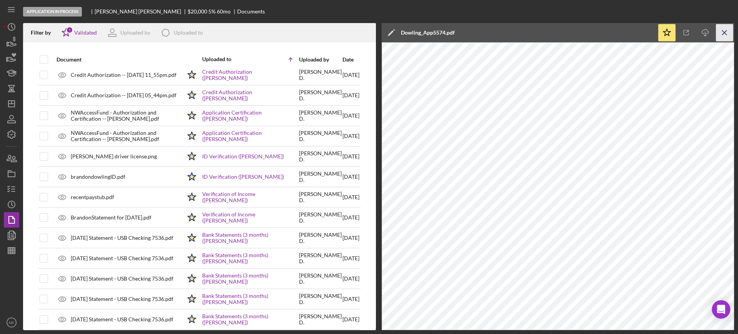
click at [724, 33] on line "button" at bounding box center [724, 32] width 4 height 4
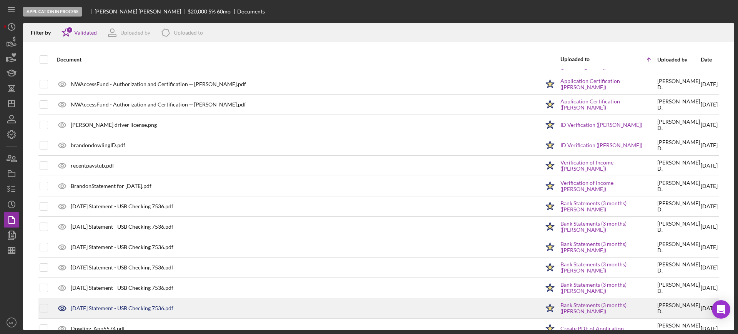
scroll to position [53, 0]
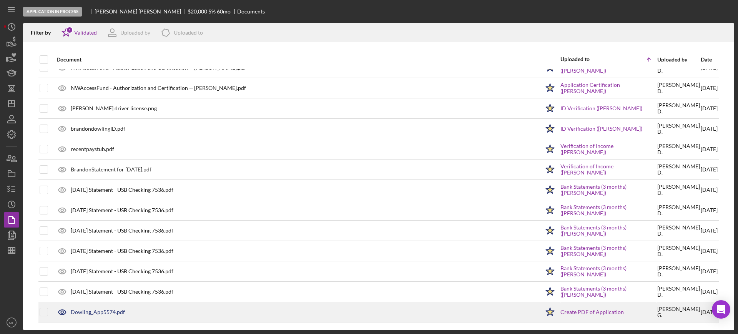
click at [97, 310] on div "Dowling_App5574.pdf" at bounding box center [98, 312] width 54 height 6
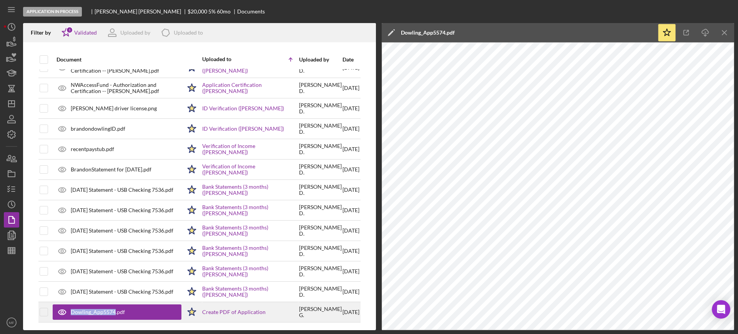
click at [97, 310] on div "Dowling_App5574.pdf" at bounding box center [98, 312] width 54 height 6
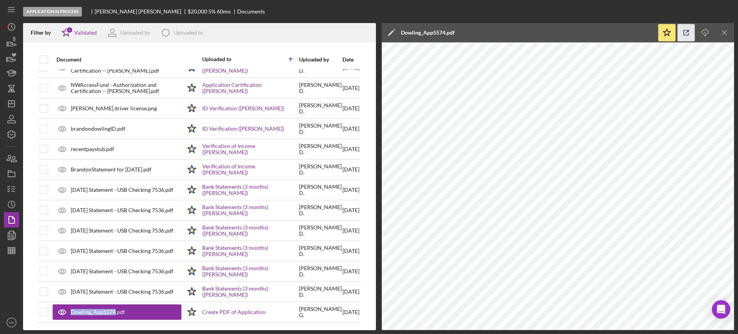
click at [684, 35] on icon "button" at bounding box center [686, 32] width 5 height 5
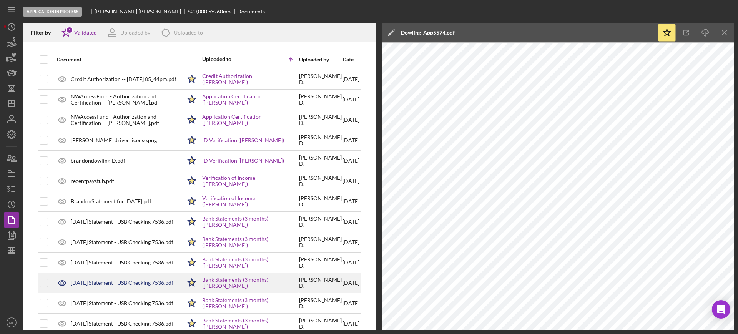
scroll to position [5, 0]
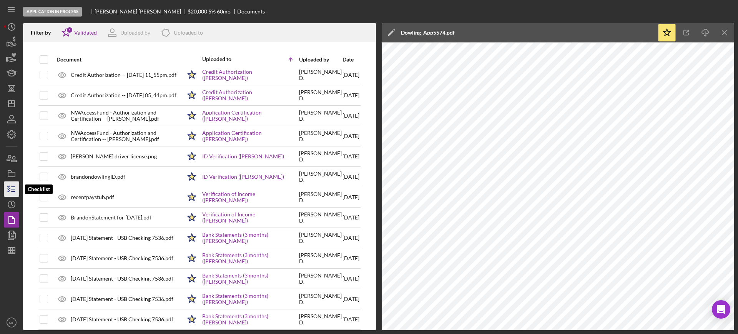
click at [14, 190] on icon "button" at bounding box center [11, 188] width 19 height 19
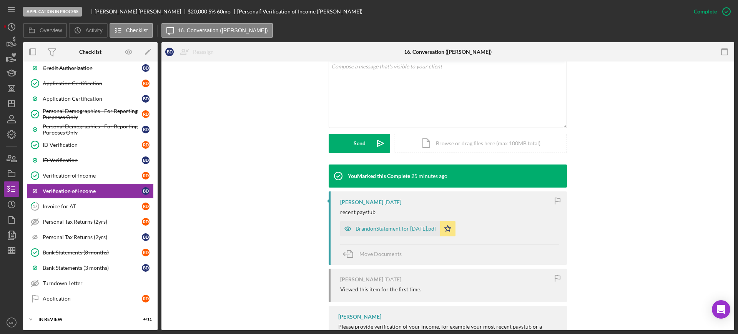
scroll to position [192, 0]
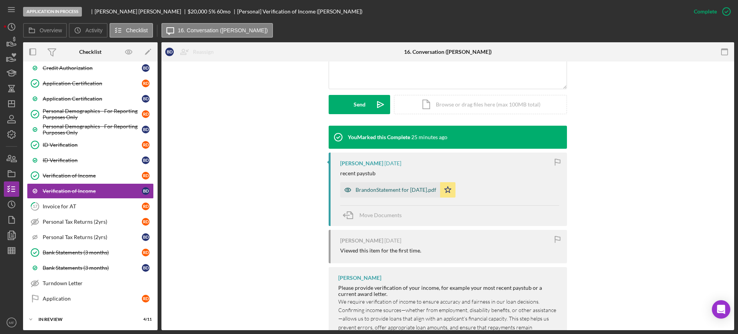
click at [415, 191] on div "BrandonStatement for Sep 17, 2025.pdf" at bounding box center [396, 190] width 81 height 6
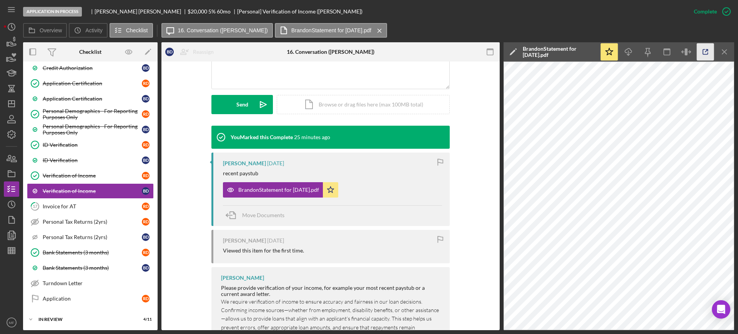
click at [701, 53] on icon "button" at bounding box center [705, 51] width 17 height 17
click at [13, 233] on icon "button" at bounding box center [11, 235] width 19 height 19
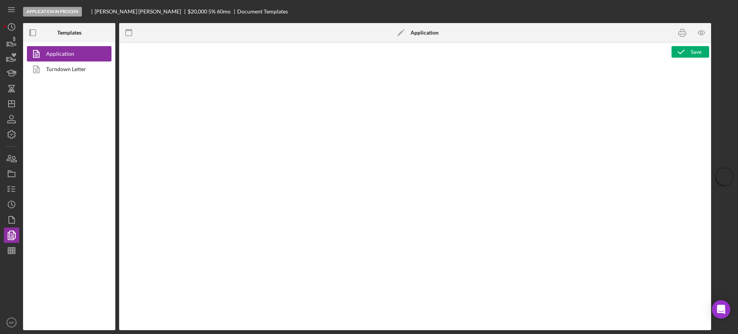
type textarea "<div class="WordSection1"> <p style="margin: 0in; font-size: 12pt; font-family:…"
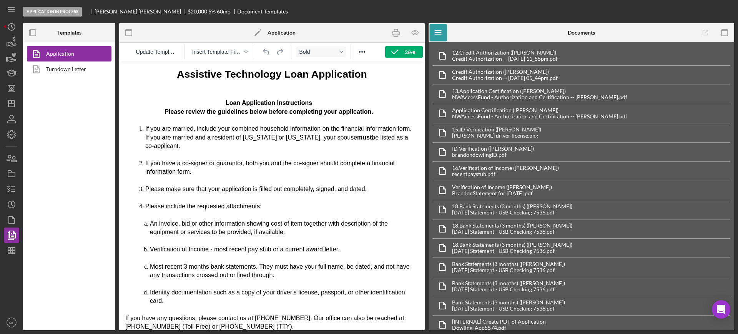
scroll to position [48, 0]
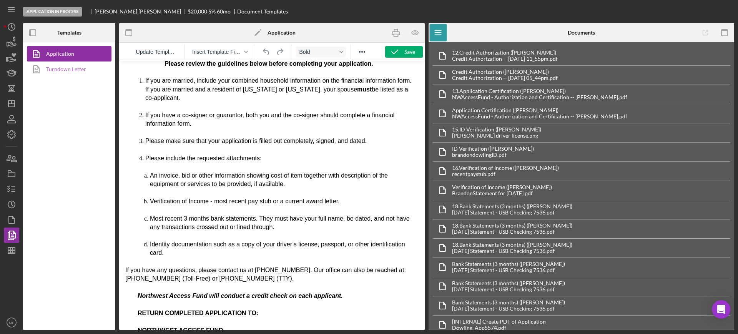
click at [68, 68] on link "Turndown Letter" at bounding box center [67, 68] width 81 height 15
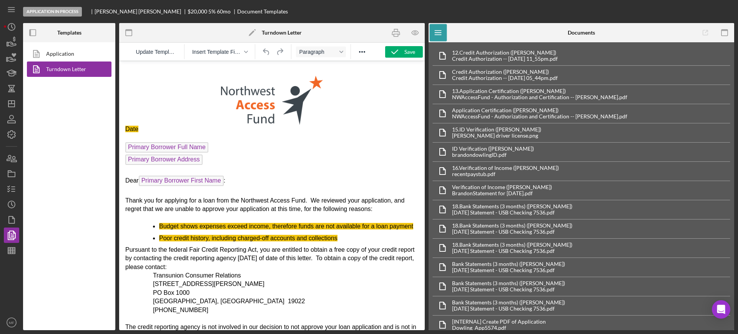
click at [146, 125] on p "Date" at bounding box center [271, 129] width 293 height 8
drag, startPoint x: 145, startPoint y: 126, endPoint x: 229, endPoint y: 190, distance: 105.9
click at [119, 129] on html "Date Primary Borrower Full Name Primary Borrower Address Dear Primary Borrower …" at bounding box center [272, 324] width 306 height 527
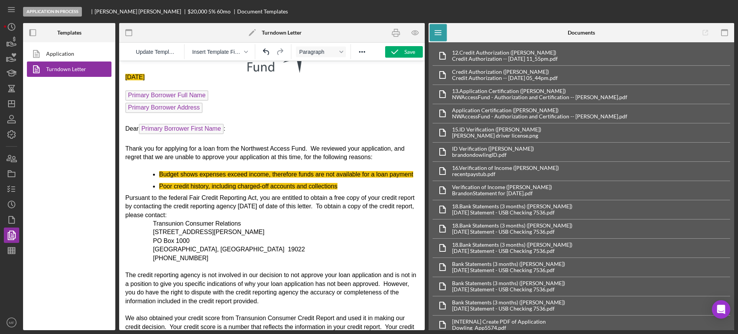
scroll to position [96, 0]
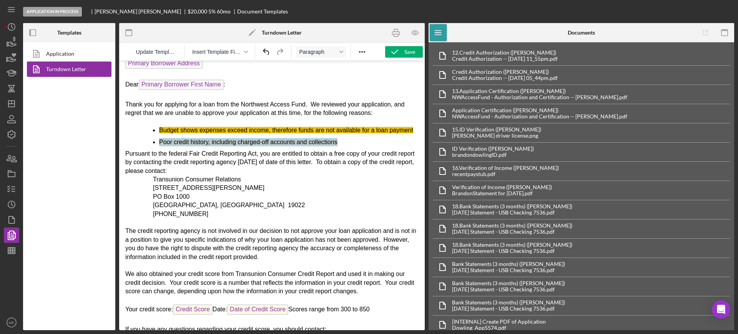
drag, startPoint x: 340, startPoint y: 149, endPoint x: 160, endPoint y: 150, distance: 180.6
click at [160, 146] on li "Poor credit history, including charged-off accounts and collections" at bounding box center [288, 142] width 259 height 8
drag, startPoint x: 199, startPoint y: 131, endPoint x: 165, endPoint y: 129, distance: 34.6
click at [165, 129] on span "Budget shows expenses exceed income, therefore funds are not available for a lo…" at bounding box center [286, 130] width 254 height 7
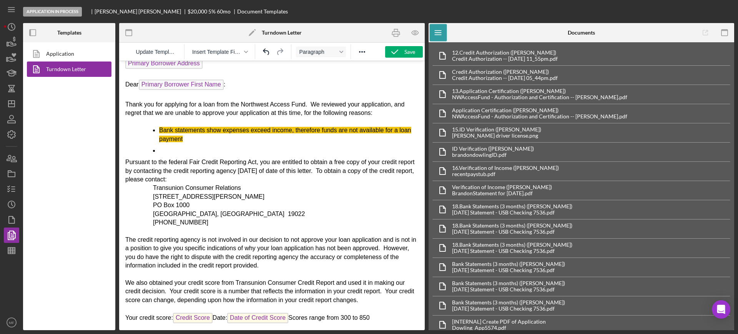
click at [184, 140] on li "Bank statements show expenses exceed income, therefore funds are not available …" at bounding box center [288, 134] width 259 height 17
click at [165, 148] on li "Rich Text Area. Press ALT-0 for help." at bounding box center [288, 150] width 259 height 8
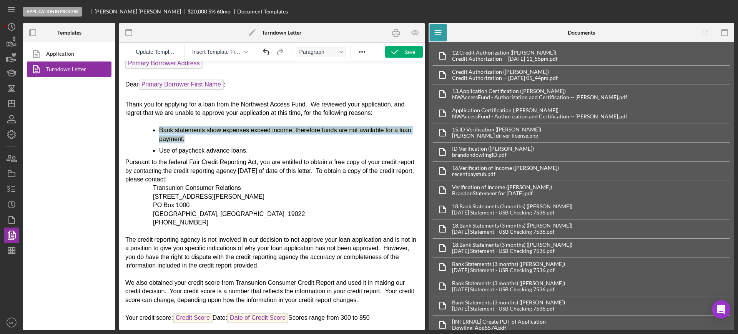
drag, startPoint x: 160, startPoint y: 127, endPoint x: 199, endPoint y: 140, distance: 41.7
click at [199, 140] on li "Bank statements show expenses exceed income, therefore funds are not available …" at bounding box center [288, 134] width 259 height 17
click at [270, 143] on li "Bank statements show expenses exceed income, therefore funds are not available …" at bounding box center [288, 134] width 259 height 17
drag, startPoint x: 160, startPoint y: 128, endPoint x: 193, endPoint y: 137, distance: 34.2
click at [193, 137] on li "Bank statements show expenses exceed income, therefore funds are not available …" at bounding box center [288, 134] width 259 height 17
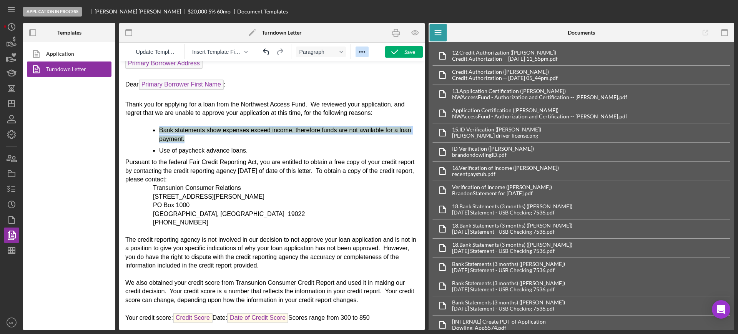
click at [364, 53] on icon "Reveal or hide additional toolbar items" at bounding box center [361, 51] width 9 height 9
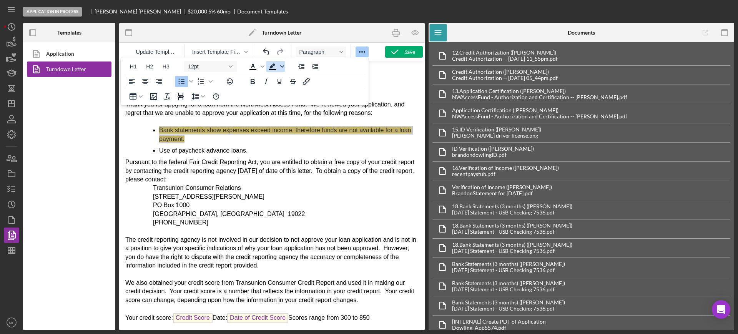
click at [284, 67] on span "Background color Black" at bounding box center [282, 66] width 6 height 11
click at [354, 98] on div "H1 H2 H3 12pt To open the popup, press Shift+Enter To open the popup, press Shi…" at bounding box center [245, 81] width 248 height 48
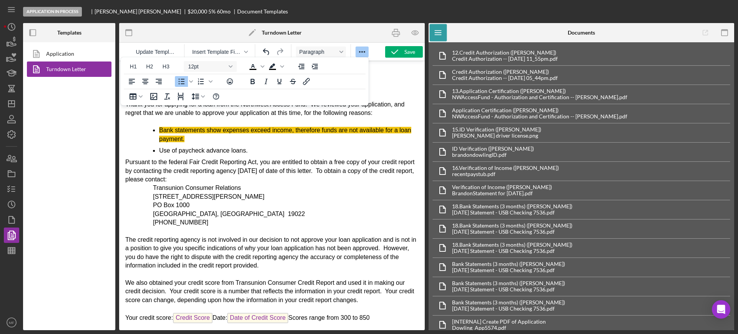
click at [291, 198] on p "2 Baldwin Place" at bounding box center [286, 197] width 266 height 8
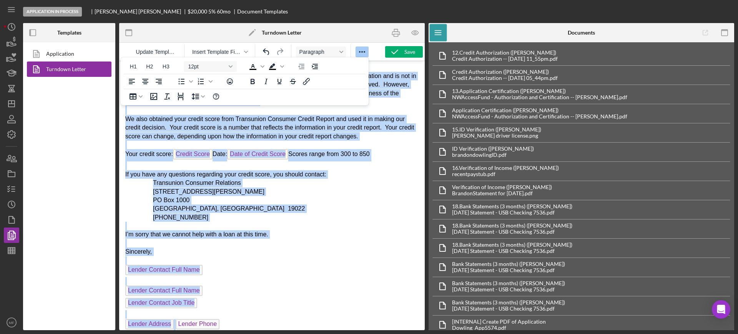
scroll to position [276, 0]
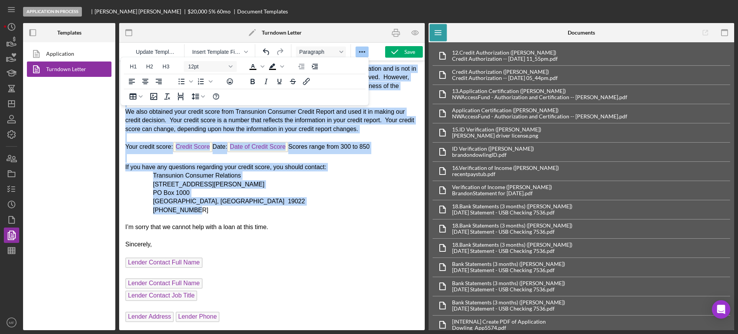
drag, startPoint x: 126, startPoint y: 161, endPoint x: 342, endPoint y: 212, distance: 222.3
click at [342, 212] on body "October 9, 2025 Primary Borrower Full Name Primary Borrower Address Dear Primar…" at bounding box center [271, 62] width 293 height 524
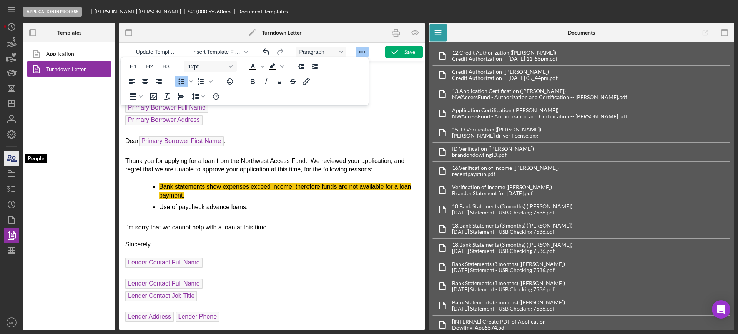
scroll to position [51, 0]
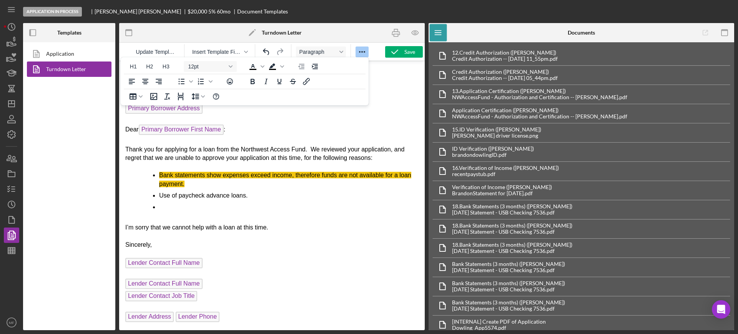
click at [125, 218] on html "October 9, 2025 Primary Borrower Full Name Primary Borrower Address Dear Primar…" at bounding box center [272, 170] width 306 height 320
click at [178, 195] on li "Use of paycheck advance loans." at bounding box center [288, 195] width 259 height 8
drag, startPoint x: 165, startPoint y: 208, endPoint x: 148, endPoint y: 207, distance: 16.9
click at [148, 207] on ul "Bank statements show expenses exceed income, therefore funds are not available …" at bounding box center [271, 191] width 293 height 41
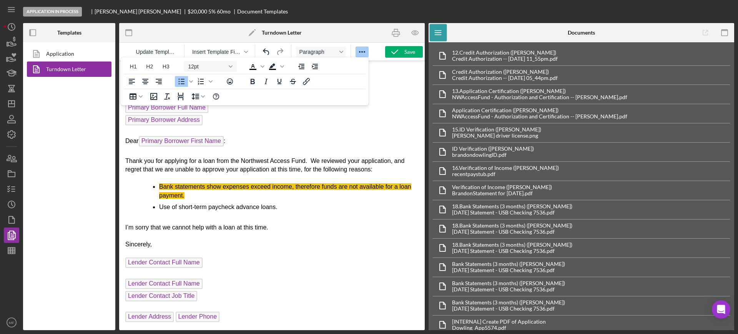
click at [270, 245] on p "Sincerely," at bounding box center [271, 244] width 293 height 8
drag, startPoint x: 204, startPoint y: 264, endPoint x: 203, endPoint y: 259, distance: 4.5
click at [204, 263] on p "Lender Contact Full Name ﻿" at bounding box center [271, 264] width 293 height 12
drag, startPoint x: 203, startPoint y: 259, endPoint x: 128, endPoint y: 270, distance: 75.3
click at [128, 270] on body "October 9, 2025 Primary Borrower Full Name Primary Borrower Address Dear Primar…" at bounding box center [271, 176] width 293 height 296
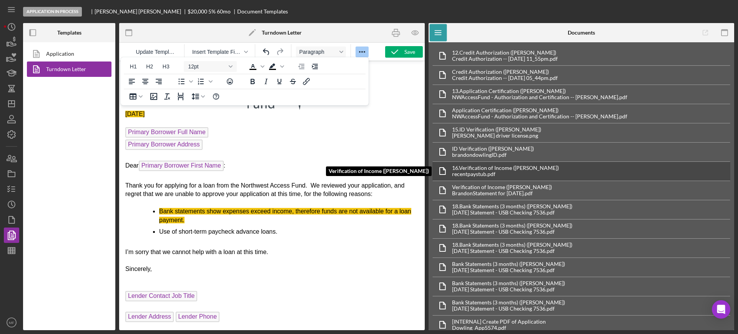
scroll to position [15, 0]
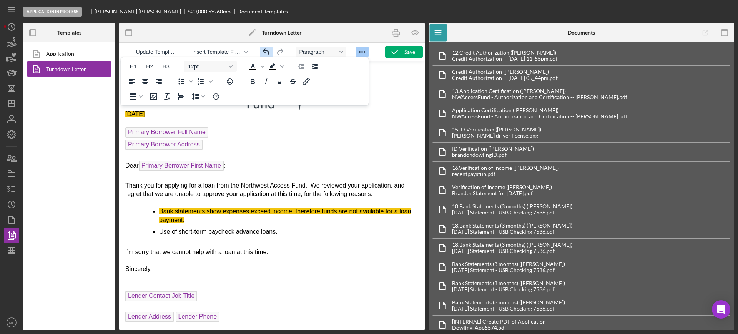
click at [266, 53] on icon "Undo" at bounding box center [266, 51] width 9 height 9
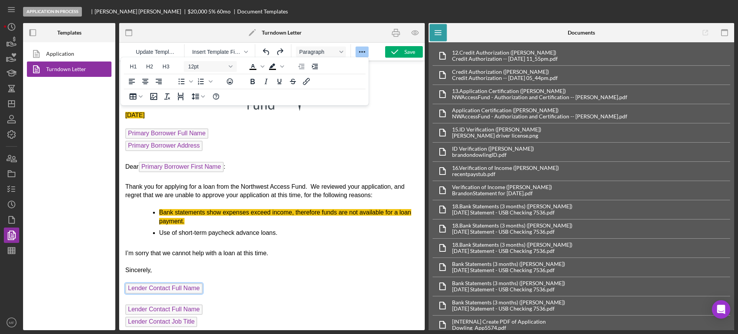
scroll to position [0, 0]
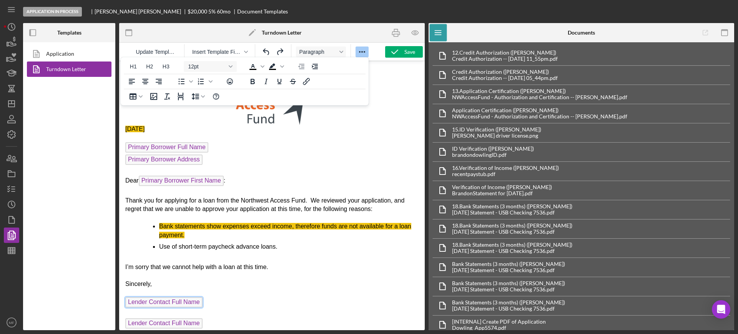
click at [124, 266] on html "October 9, 2025 Primary Borrower Full Name Primary Borrower Address Dear Primar…" at bounding box center [272, 215] width 306 height 309
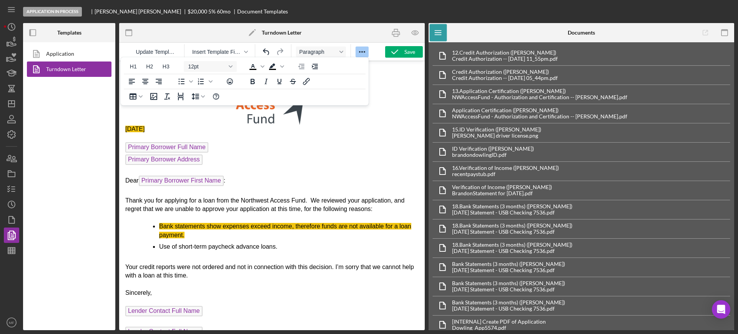
scroll to position [48, 0]
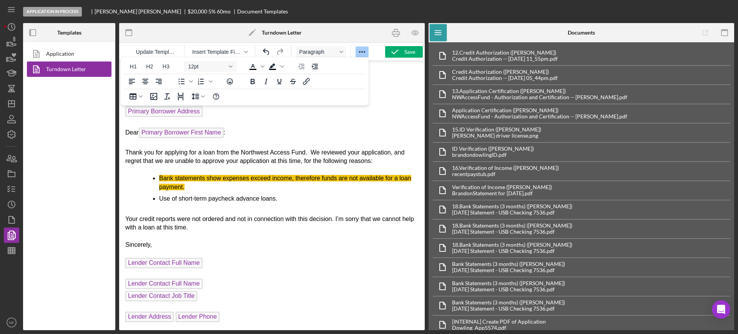
drag, startPoint x: 208, startPoint y: 262, endPoint x: 149, endPoint y: 255, distance: 59.2
click at [149, 255] on body "October 9, 2025 Primary Borrower Full Name Primary Borrower Address Dear Primar…" at bounding box center [271, 171] width 293 height 305
click at [159, 260] on span "Lender Contact Full Name" at bounding box center [163, 263] width 77 height 10
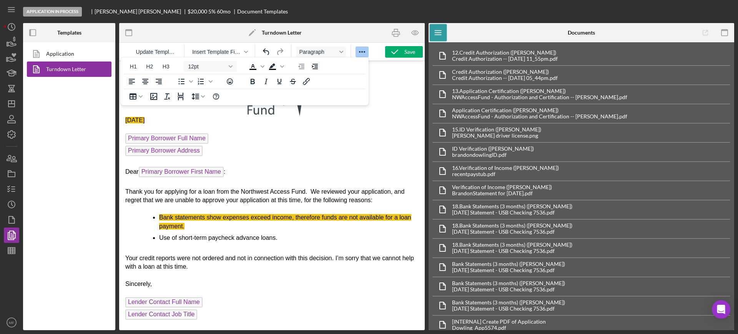
scroll to position [0, 0]
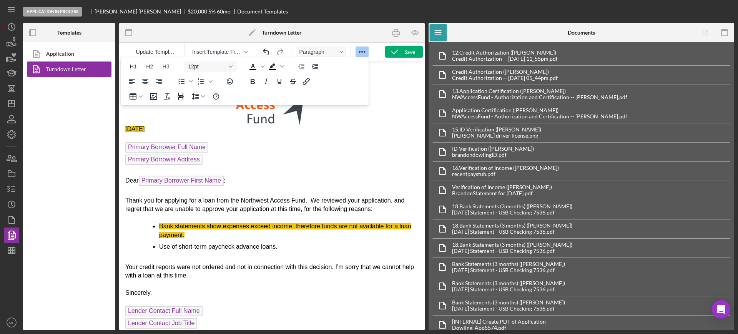
click at [394, 97] on p "Rich Text Area. Press ALT-0 for help." at bounding box center [271, 96] width 293 height 58
click at [378, 67] on p "Rich Text Area. Press ALT-0 for help." at bounding box center [271, 96] width 293 height 58
click at [362, 50] on icon "Reveal or hide additional toolbar items" at bounding box center [361, 51] width 9 height 9
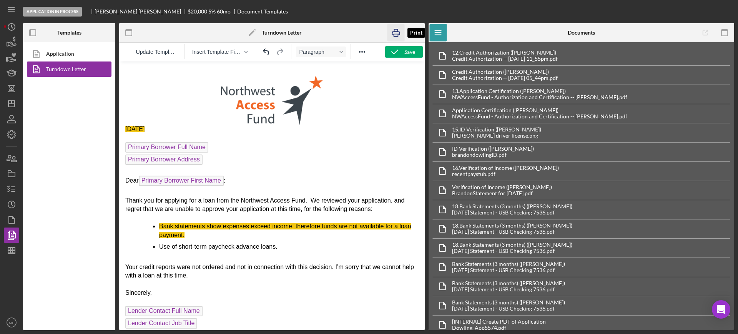
click at [396, 32] on icon "button" at bounding box center [396, 33] width 8 height 3
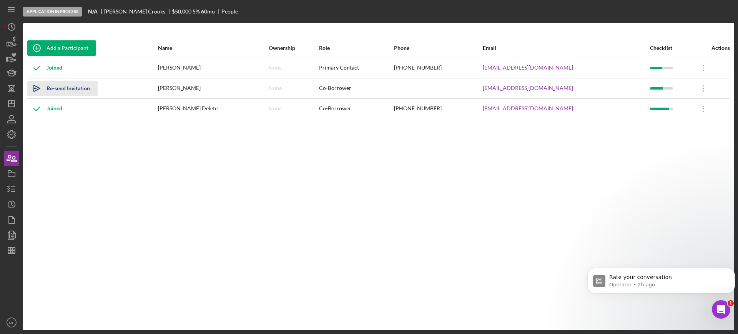
click at [70, 90] on div "Re-send Invitation" at bounding box center [68, 88] width 43 height 15
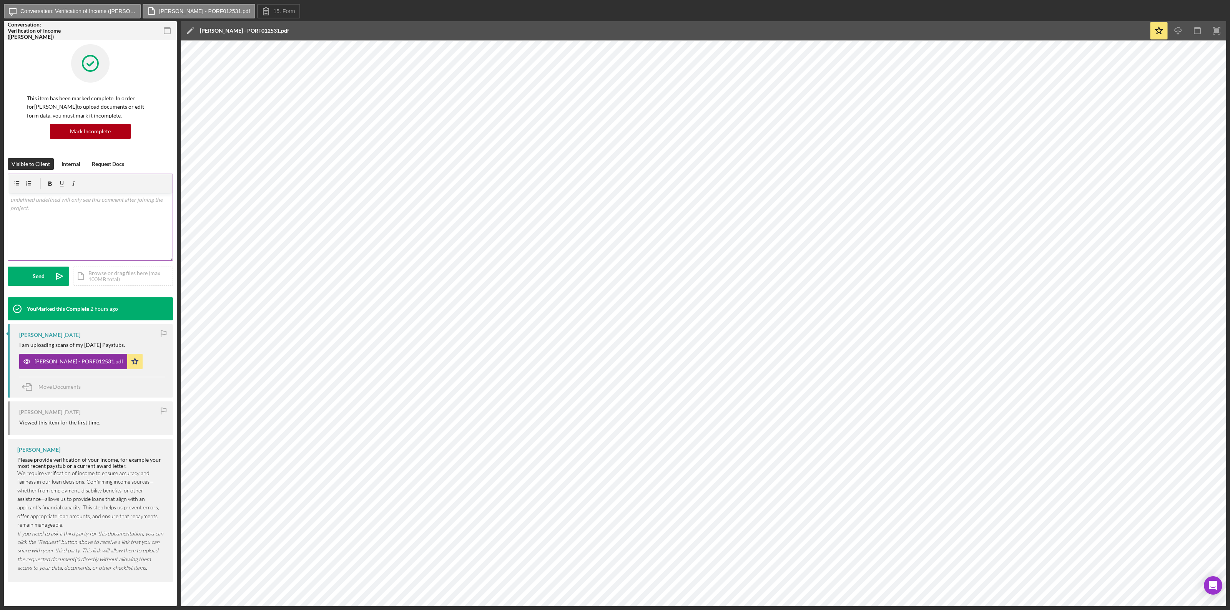
click at [42, 203] on p at bounding box center [90, 200] width 160 height 8
click at [67, 164] on div "Internal" at bounding box center [70, 164] width 19 height 12
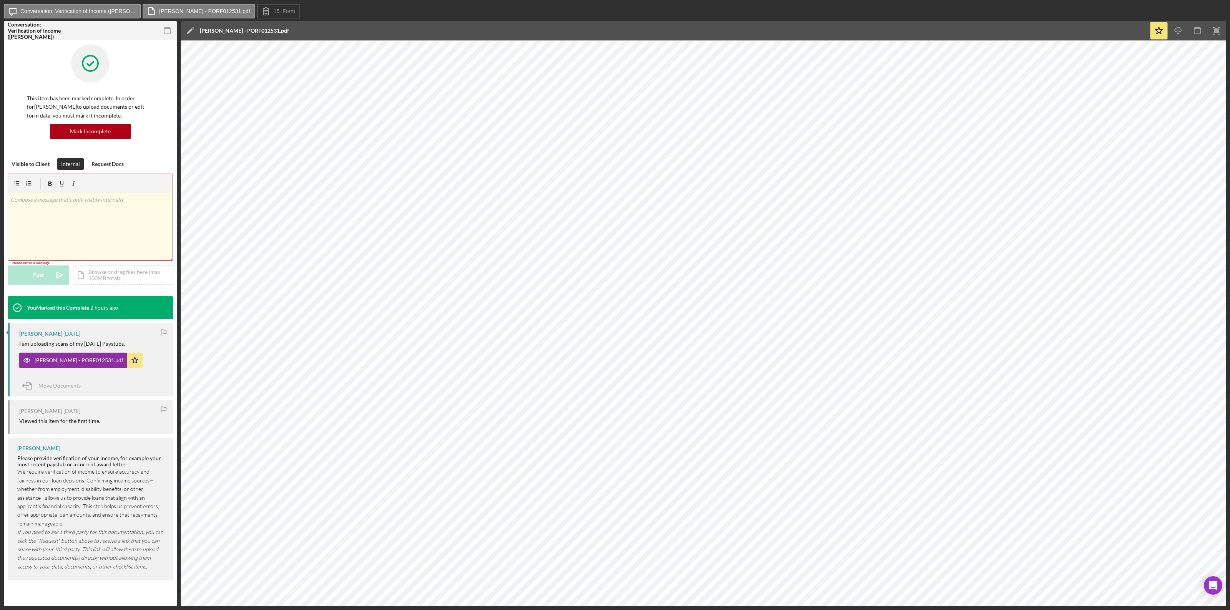
click at [39, 200] on p at bounding box center [90, 200] width 160 height 8
click at [63, 199] on p "Gross $3857.97 +" at bounding box center [90, 200] width 160 height 8
click at [90, 199] on p "Gross $3857.97 + $3,285.03 =" at bounding box center [90, 200] width 160 height 8
click at [40, 275] on div "Post" at bounding box center [38, 276] width 11 height 19
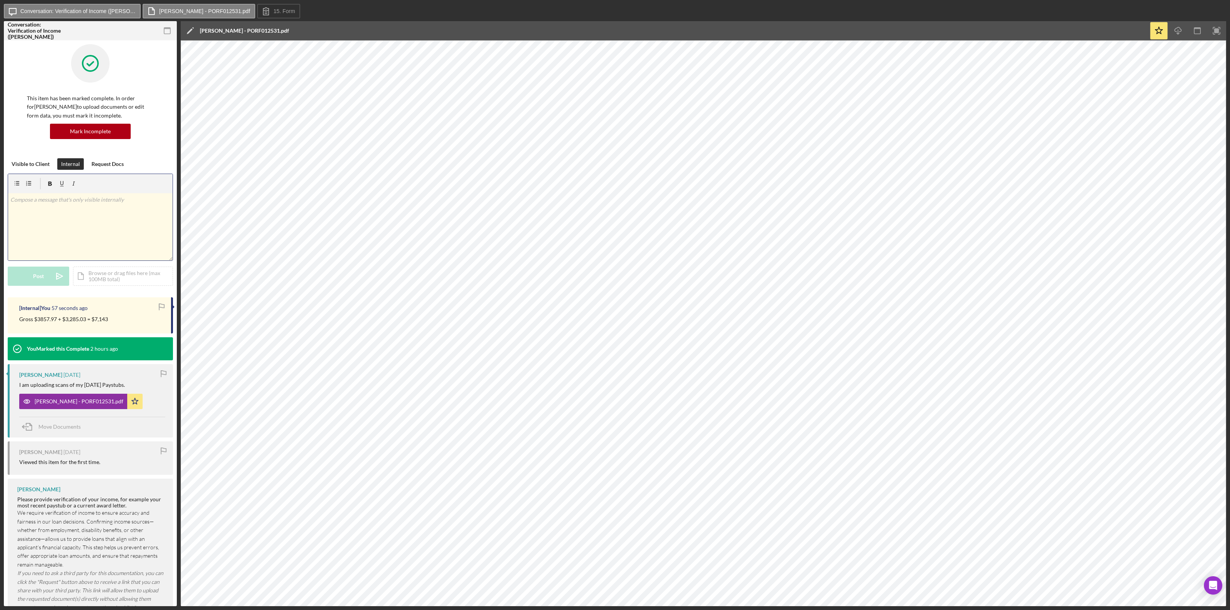
click at [35, 202] on p at bounding box center [90, 200] width 160 height 8
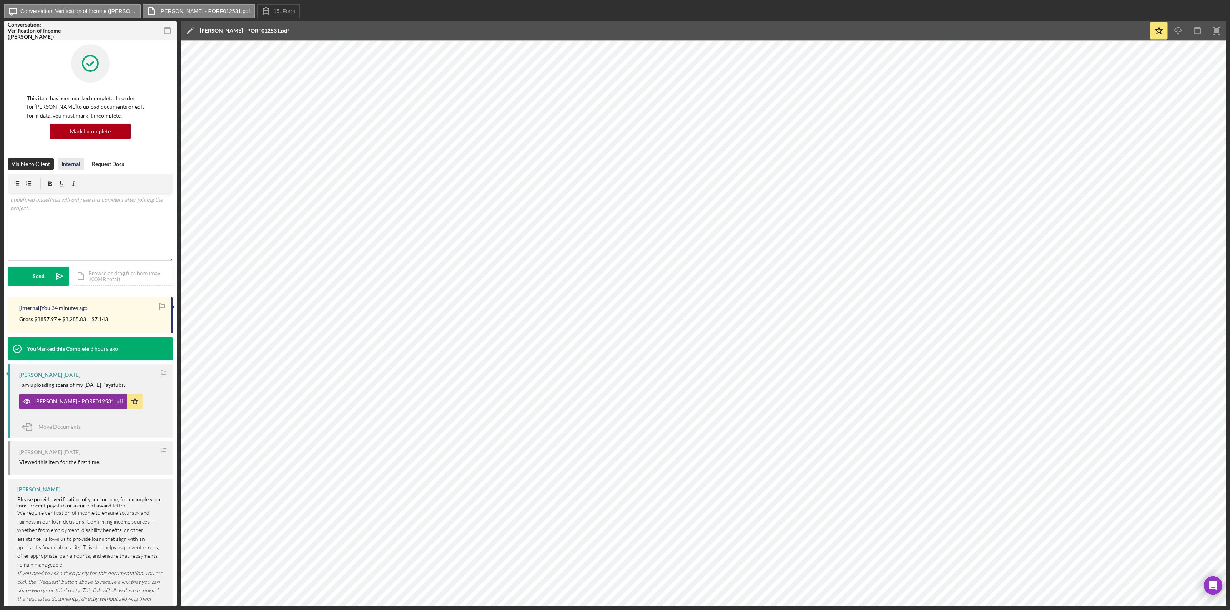
click at [73, 164] on div "Internal" at bounding box center [70, 164] width 19 height 12
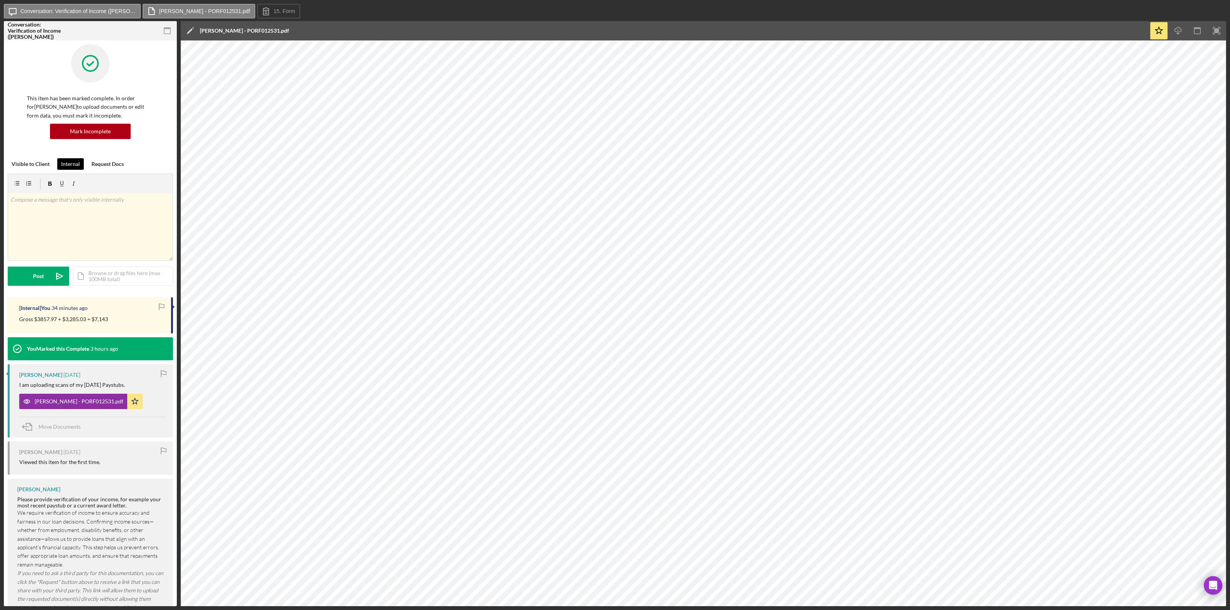
click at [73, 164] on div "Internal" at bounding box center [70, 164] width 19 height 12
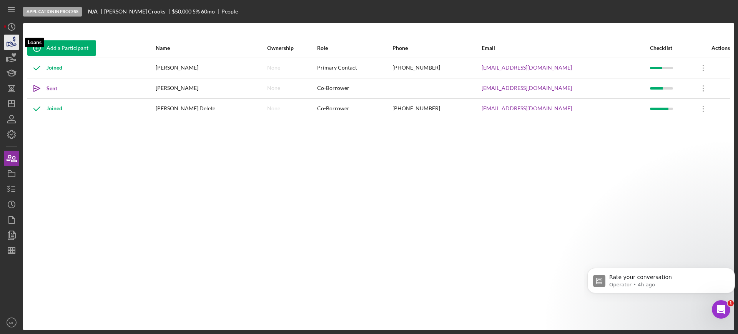
click at [15, 43] on icon "button" at bounding box center [12, 44] width 8 height 4
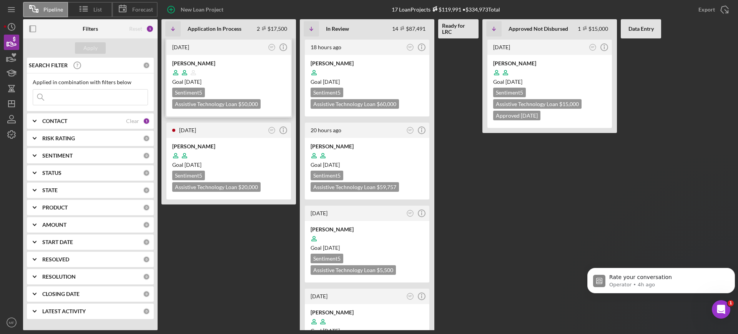
click at [249, 70] on div at bounding box center [228, 72] width 113 height 15
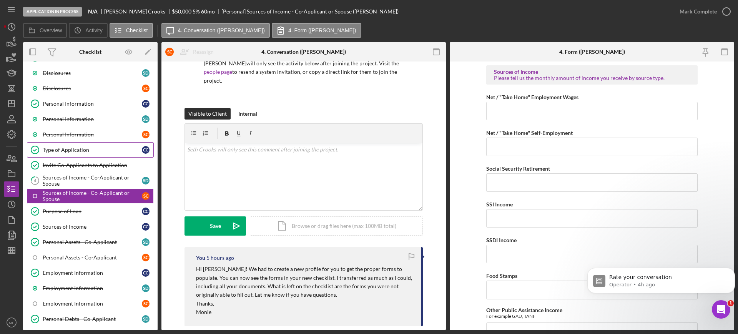
scroll to position [48, 0]
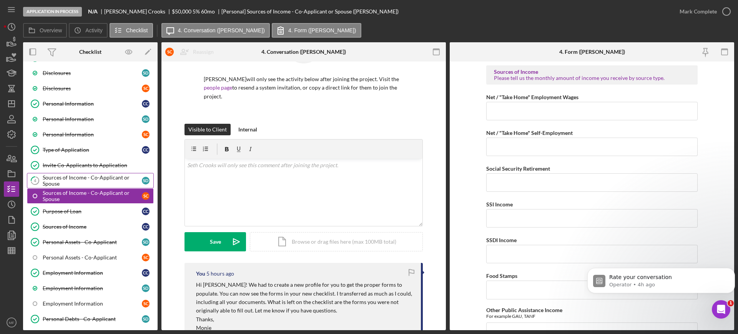
click at [81, 183] on div "Sources of Income - Co-Applicant or Spouse" at bounding box center [92, 180] width 99 height 12
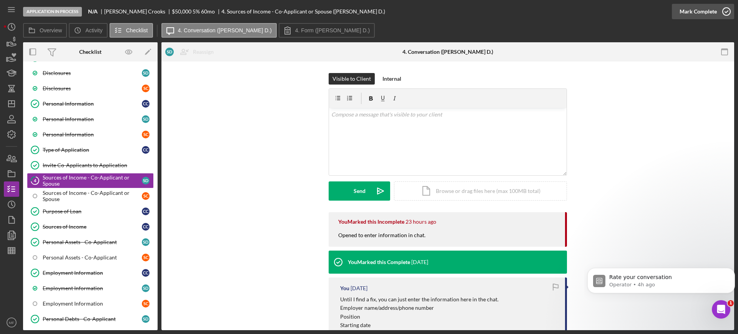
click at [718, 11] on icon "button" at bounding box center [726, 11] width 19 height 19
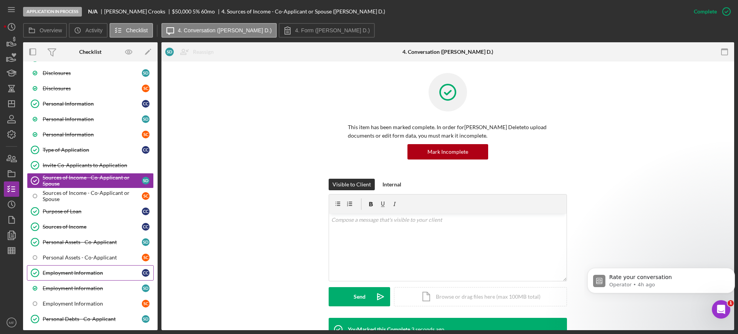
scroll to position [96, 0]
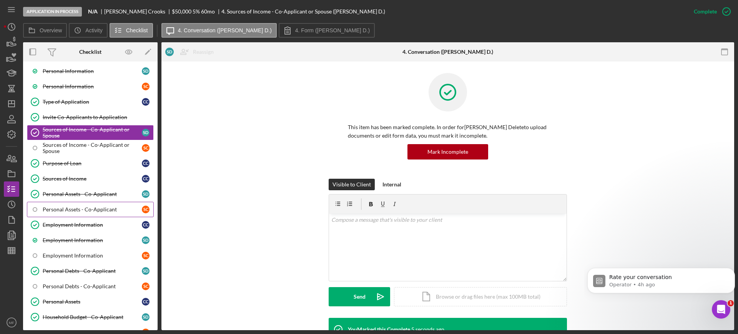
click at [79, 210] on div "Personal Assets - Co-Applicant" at bounding box center [92, 209] width 99 height 6
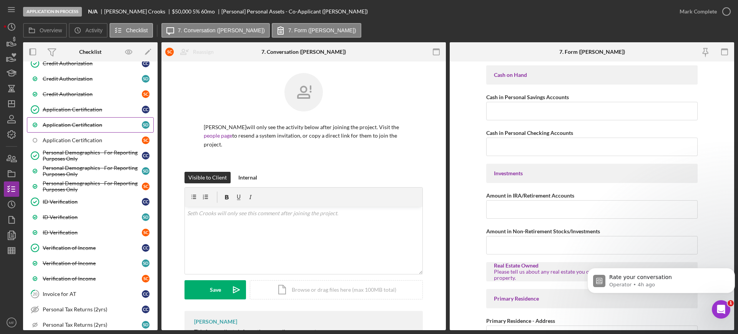
scroll to position [480, 0]
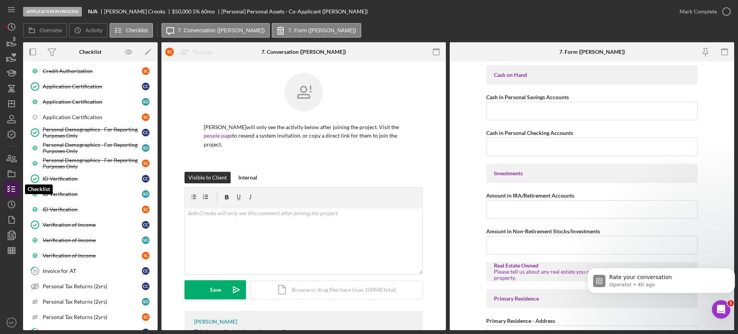
click at [14, 188] on icon "button" at bounding box center [11, 188] width 19 height 19
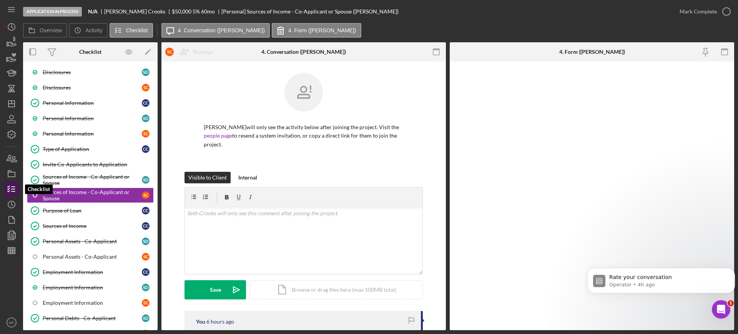
scroll to position [48, 0]
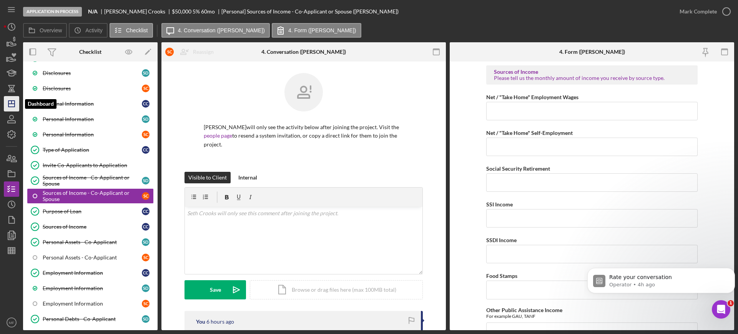
click at [11, 106] on polygon "button" at bounding box center [11, 104] width 6 height 6
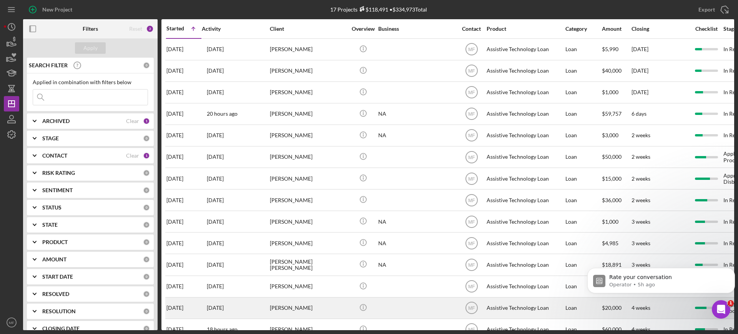
click at [411, 310] on div at bounding box center [416, 308] width 77 height 20
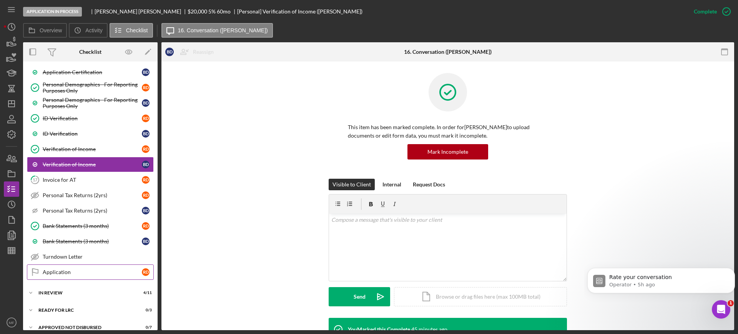
scroll to position [388, 0]
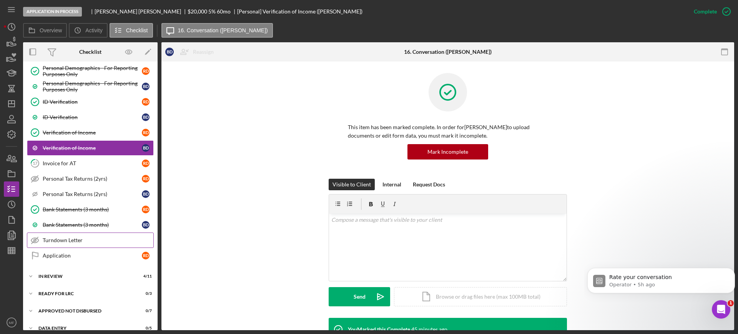
click at [79, 242] on div "Turndown Letter" at bounding box center [98, 240] width 111 height 6
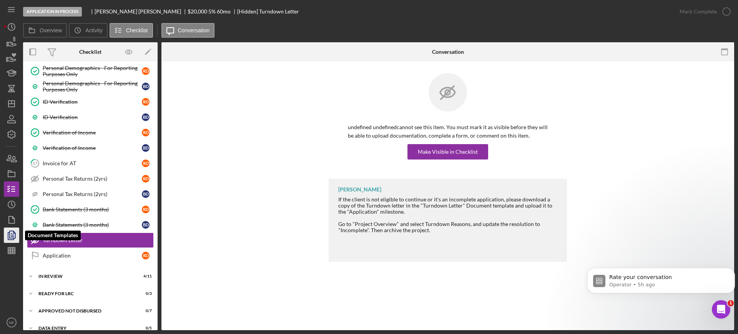
click at [12, 236] on icon "button" at bounding box center [12, 235] width 3 height 3
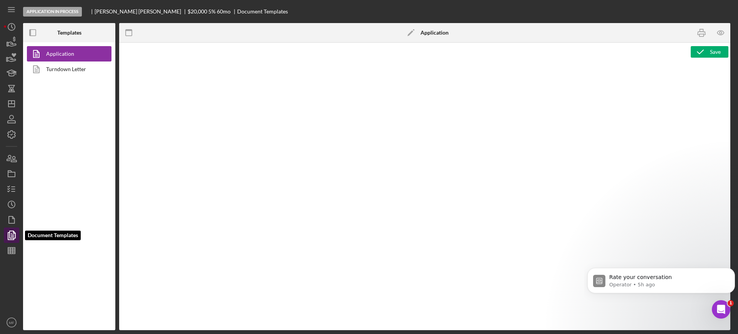
type textarea "<div class="WordSection1"> <p style="margin: 0in; font-size: 12pt; font-family:…"
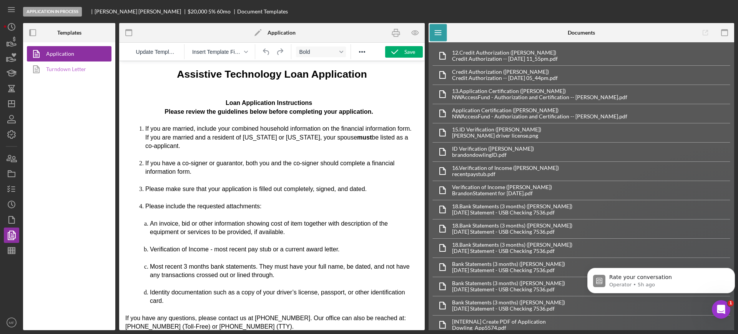
click at [56, 68] on link "Turndown Letter" at bounding box center [67, 68] width 81 height 15
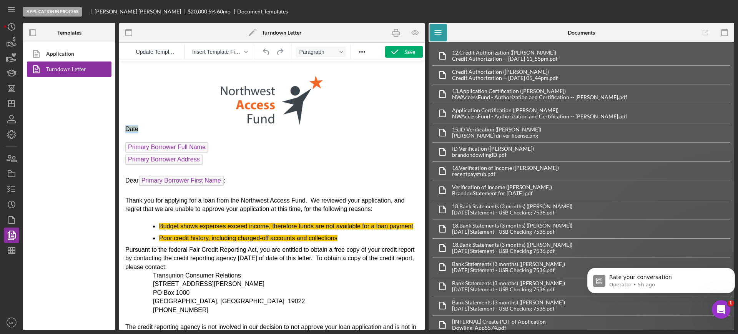
drag, startPoint x: 150, startPoint y: 128, endPoint x: 121, endPoint y: 130, distance: 29.3
click at [121, 130] on html "Date Primary Borrower Full Name Primary Borrower Address Dear Primary Borrower …" at bounding box center [272, 324] width 306 height 527
click at [242, 183] on p "Dear Primary Borrower First Name :" at bounding box center [271, 182] width 293 height 12
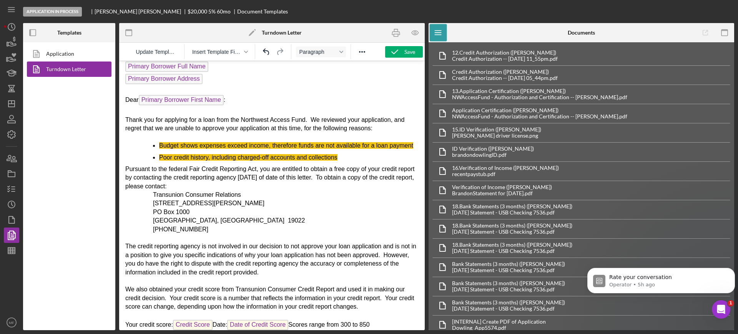
scroll to position [96, 0]
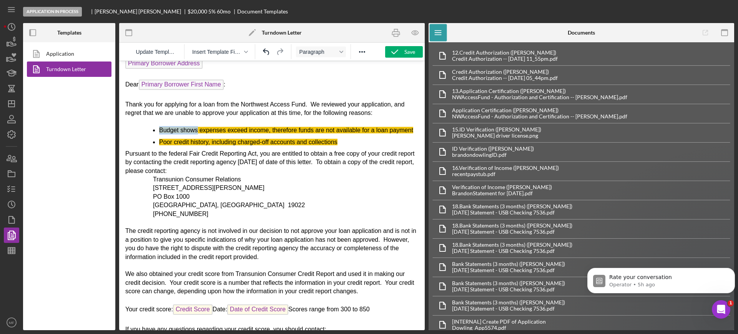
drag, startPoint x: 197, startPoint y: 130, endPoint x: 160, endPoint y: 130, distance: 37.7
click at [160, 130] on span "Budget shows expenses exceed income, therefore funds are not available for a lo…" at bounding box center [286, 130] width 254 height 7
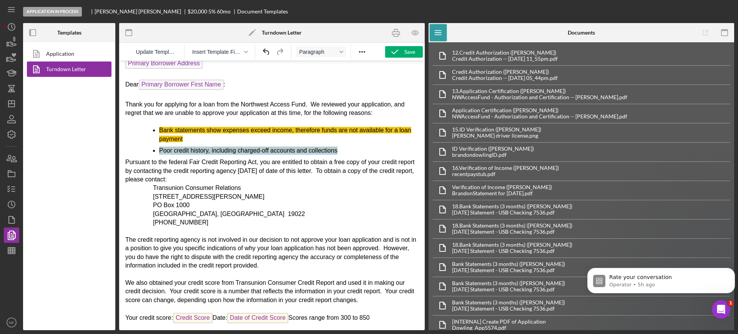
drag, startPoint x: 160, startPoint y: 149, endPoint x: 339, endPoint y: 153, distance: 179.2
click at [339, 153] on li "Poor credit history, including charged-off accounts and collections" at bounding box center [288, 150] width 259 height 8
drag, startPoint x: 124, startPoint y: 161, endPoint x: 121, endPoint y: 168, distance: 8.1
click at [138, 168] on html "October 9, 2025 Primary Borrower Full Name Primary Borrower Address Dear Primar…" at bounding box center [272, 233] width 306 height 536
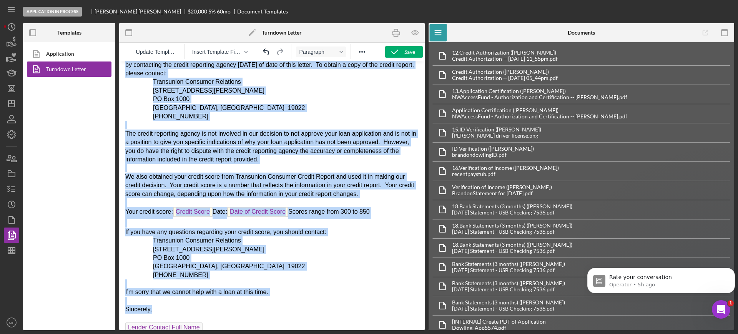
scroll to position [210, 0]
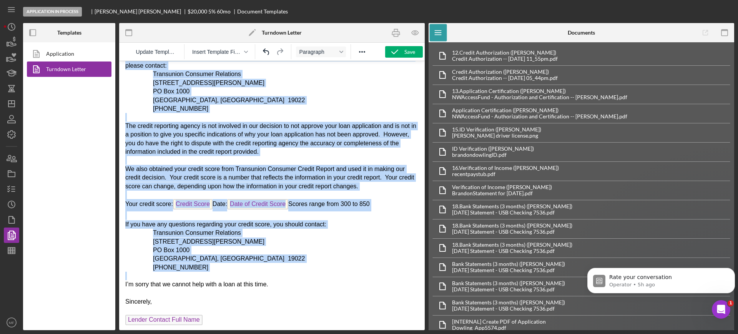
drag, startPoint x: 126, startPoint y: 161, endPoint x: 389, endPoint y: 282, distance: 289.8
click at [389, 282] on body "October 9, 2025 Primary Borrower Full Name Primary Borrower Address Dear Primar…" at bounding box center [271, 119] width 293 height 524
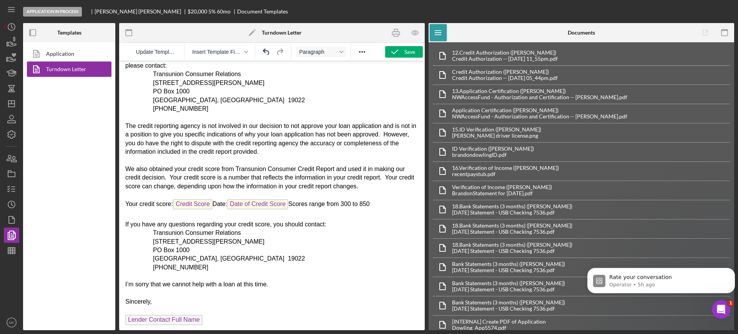
scroll to position [0, 0]
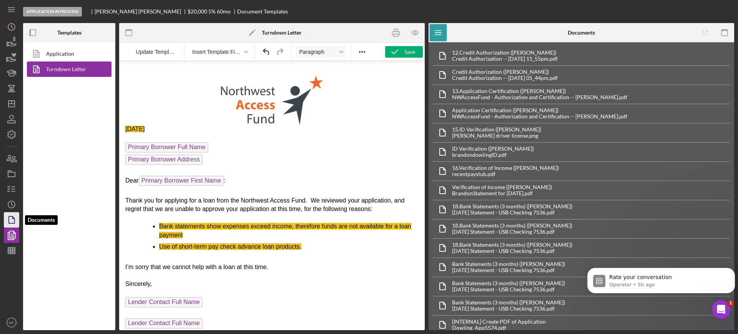
click at [6, 216] on icon "button" at bounding box center [11, 219] width 19 height 19
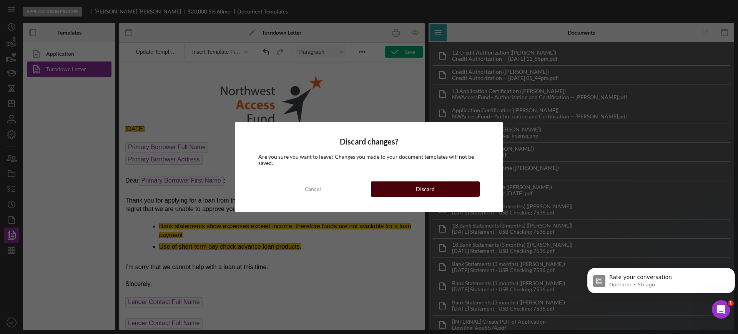
click at [429, 188] on div "Discard" at bounding box center [425, 188] width 19 height 15
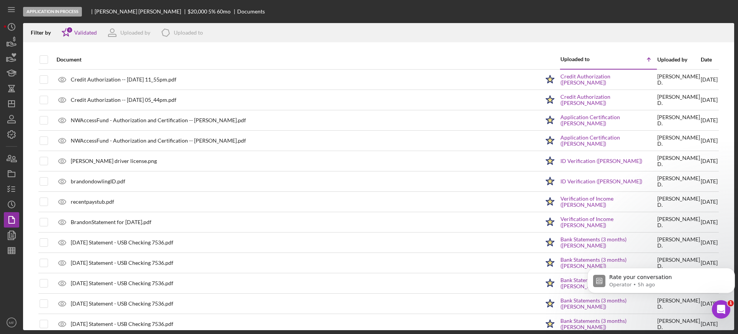
scroll to position [53, 0]
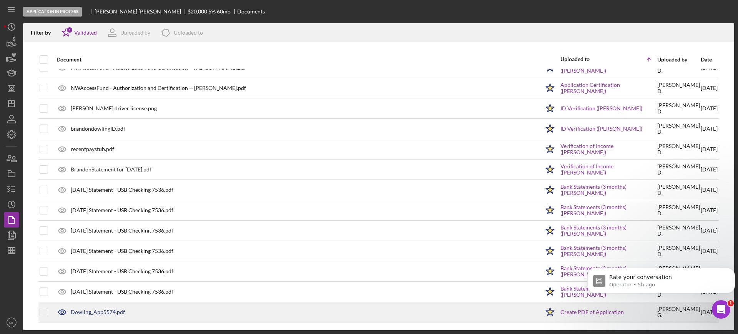
click at [96, 311] on div "Dowling_App5574.pdf" at bounding box center [98, 312] width 54 height 6
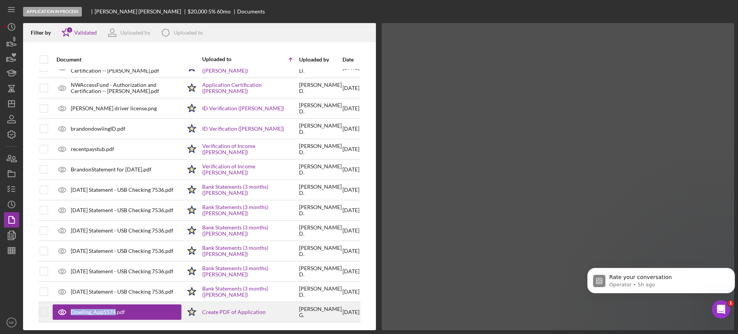
click at [96, 311] on div "Dowling_App5574.pdf" at bounding box center [98, 312] width 54 height 6
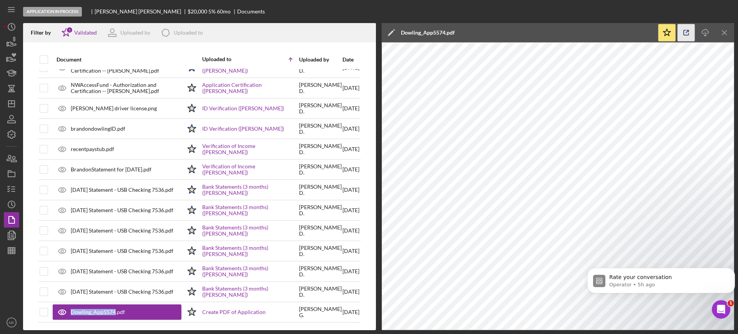
click at [685, 33] on icon "button" at bounding box center [686, 32] width 17 height 17
click at [3, 195] on div "Application In Process Rachelle Dowling $20,000 $5,000 5 % 60 mo Documents Filt…" at bounding box center [369, 167] width 738 height 334
click at [10, 188] on icon "button" at bounding box center [11, 188] width 19 height 19
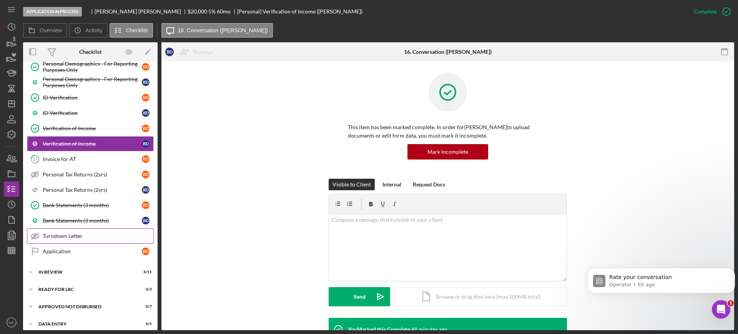
scroll to position [398, 0]
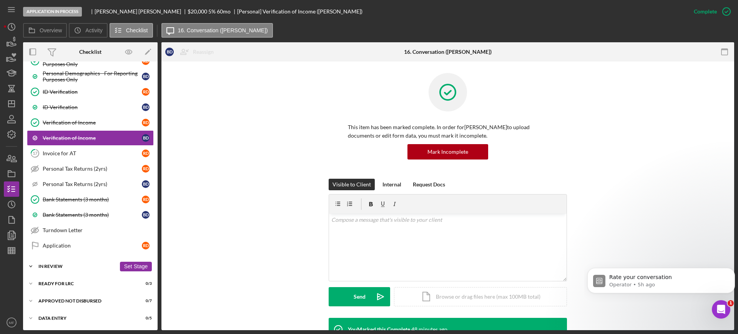
click at [69, 267] on div "In Review" at bounding box center [77, 266] width 78 height 5
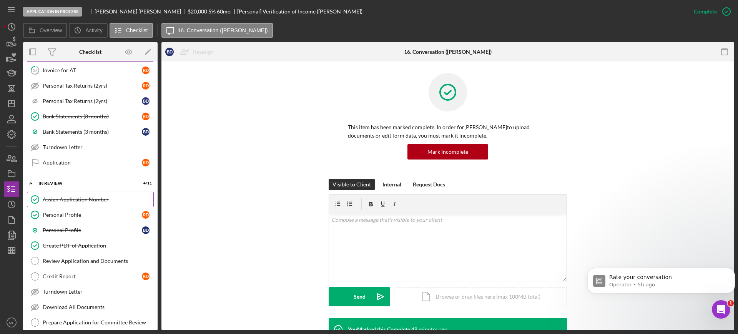
scroll to position [542, 0]
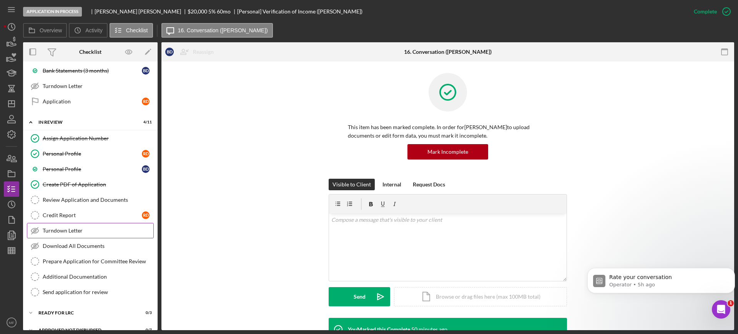
click at [75, 231] on div "Turndown Letter" at bounding box center [98, 231] width 111 height 6
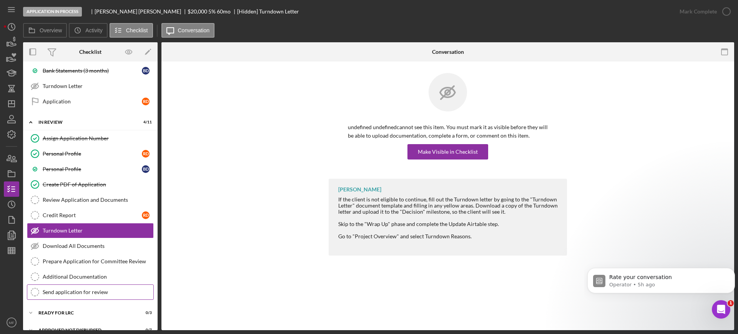
scroll to position [572, 0]
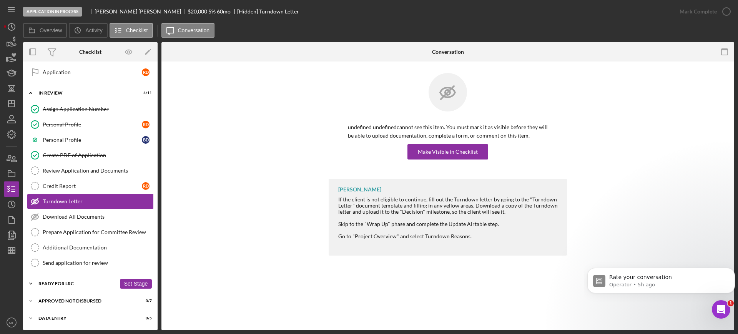
click at [70, 282] on div "Ready for LRC" at bounding box center [77, 283] width 78 height 5
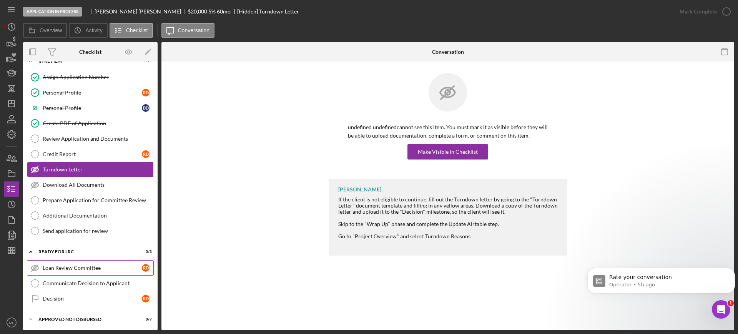
scroll to position [622, 0]
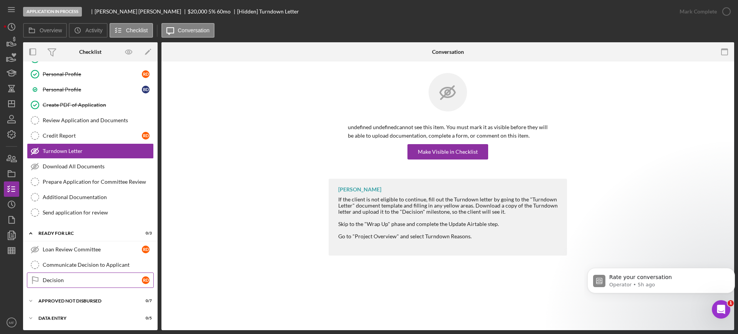
click at [63, 283] on link "Decision Decision R D" at bounding box center [90, 280] width 127 height 15
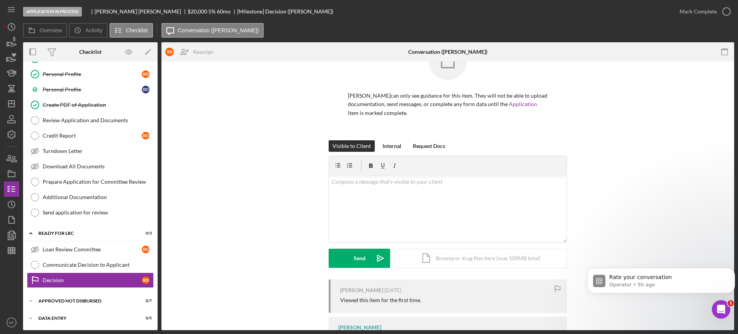
scroll to position [73, 0]
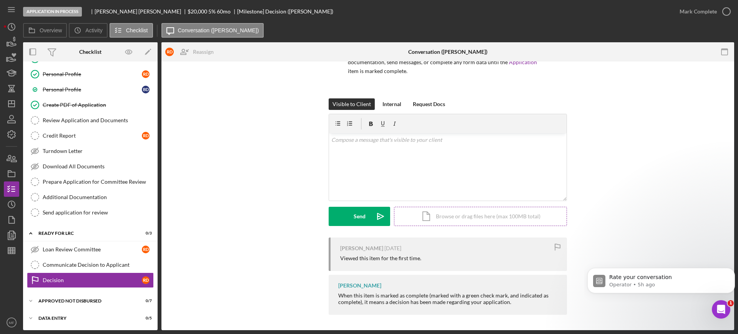
click at [476, 219] on div "Icon/Document Browse or drag files here (max 100MB total) Tap to choose files o…" at bounding box center [480, 216] width 173 height 19
click at [356, 221] on div "Upload" at bounding box center [359, 216] width 17 height 19
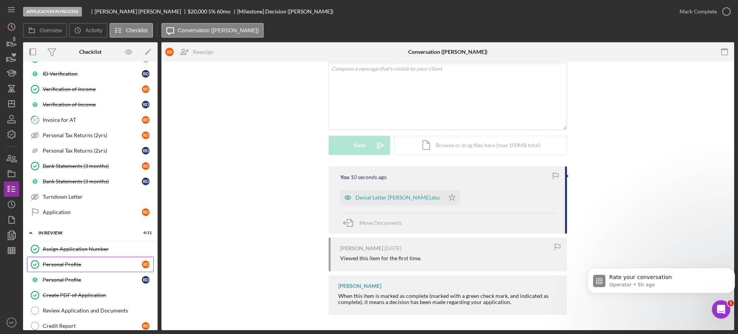
scroll to position [432, 0]
click at [63, 195] on div "Turndown Letter" at bounding box center [98, 196] width 111 height 6
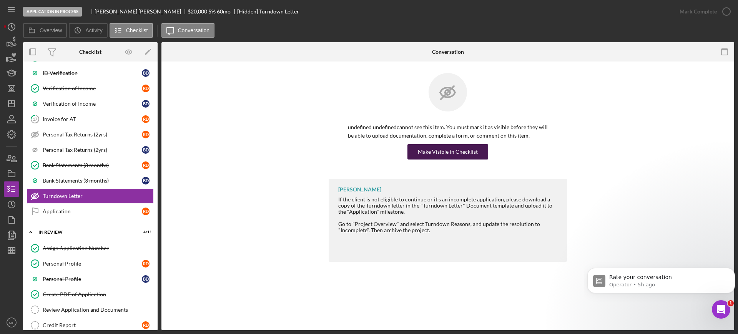
click at [442, 153] on div "Make Visible in Checklist" at bounding box center [448, 151] width 60 height 15
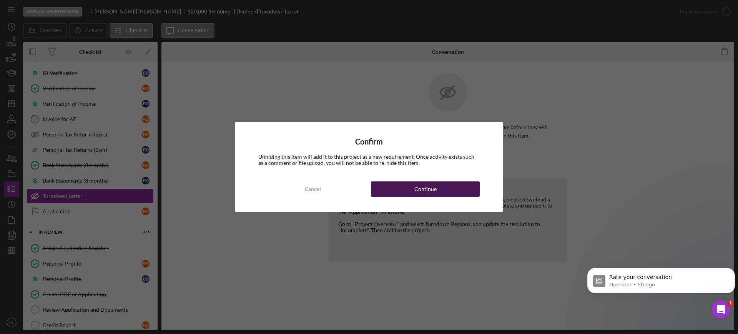
click at [422, 189] on div "Continue" at bounding box center [425, 188] width 22 height 15
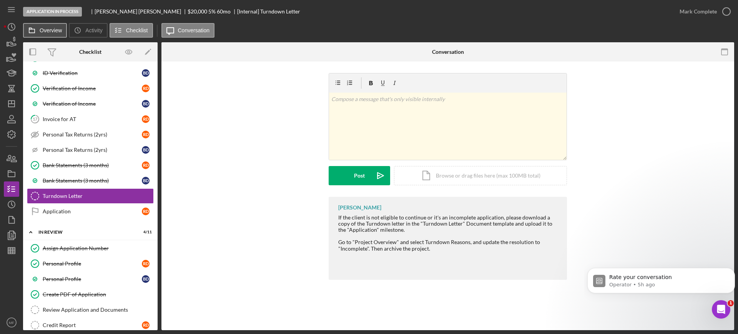
click at [43, 35] on button "Overview" at bounding box center [45, 30] width 44 height 15
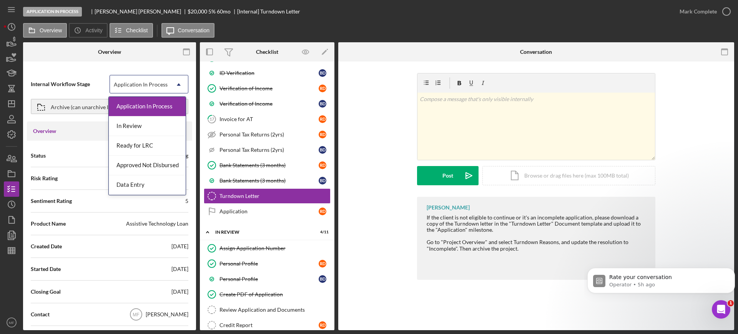
click at [169, 87] on icon "Icon/Dropdown Arrow" at bounding box center [178, 84] width 18 height 18
click at [94, 69] on div "Internal Workflow Stage 5 results available. Use Up and Down to choose options,…" at bounding box center [109, 95] width 165 height 52
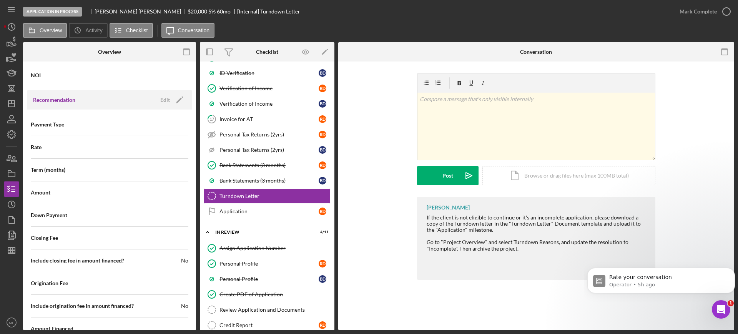
scroll to position [878, 0]
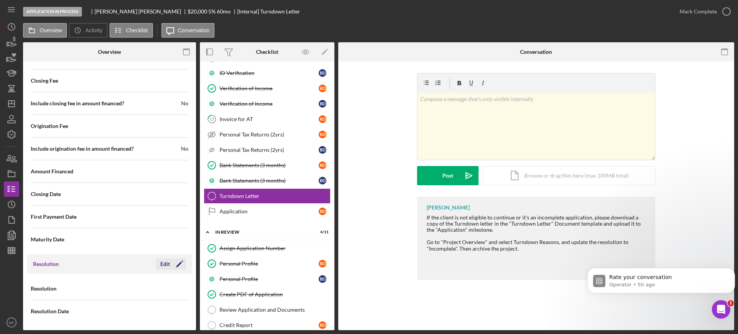
click at [162, 260] on div "Edit" at bounding box center [165, 264] width 10 height 12
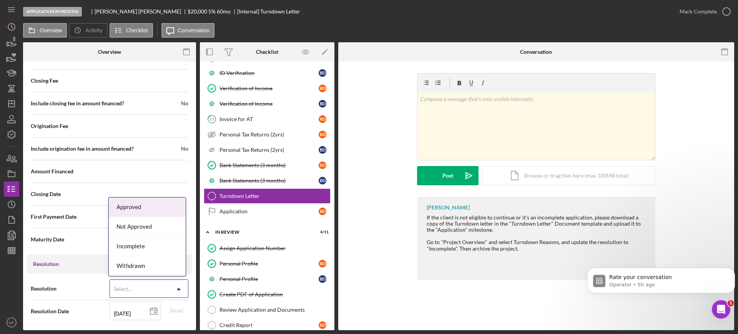
click at [155, 287] on div "Select..." at bounding box center [140, 289] width 60 height 18
click at [150, 225] on div "Not Approved" at bounding box center [147, 227] width 77 height 20
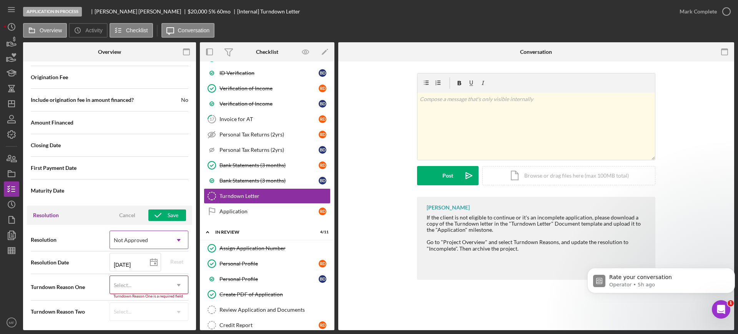
scroll to position [927, 0]
click at [164, 282] on div "Select..." at bounding box center [140, 285] width 60 height 18
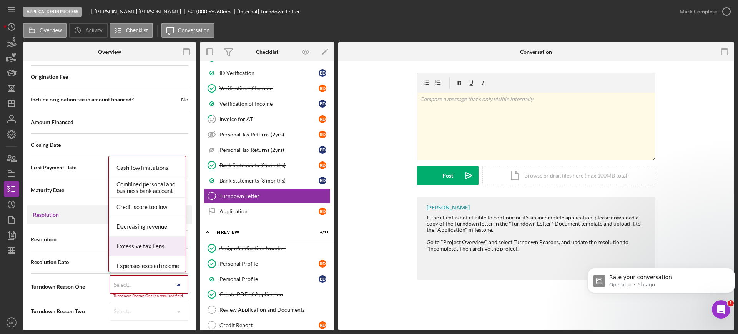
scroll to position [144, 0]
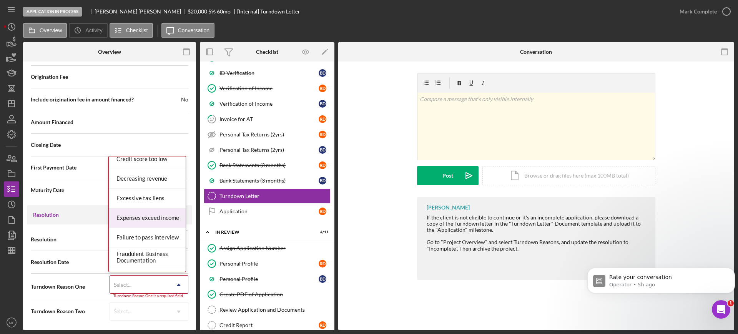
click at [162, 216] on div "Expenses exceed income" at bounding box center [147, 218] width 77 height 20
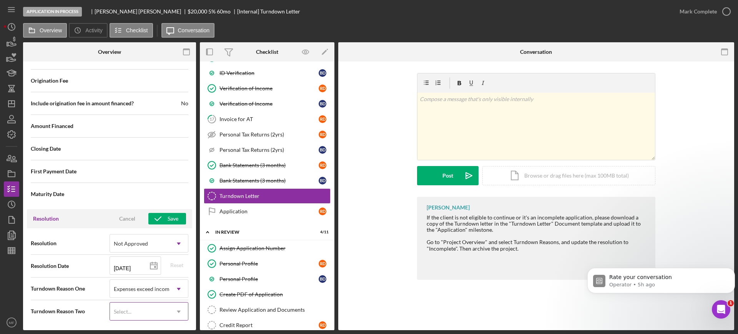
click at [170, 311] on icon "Icon/Dropdown Arrow" at bounding box center [178, 311] width 18 height 18
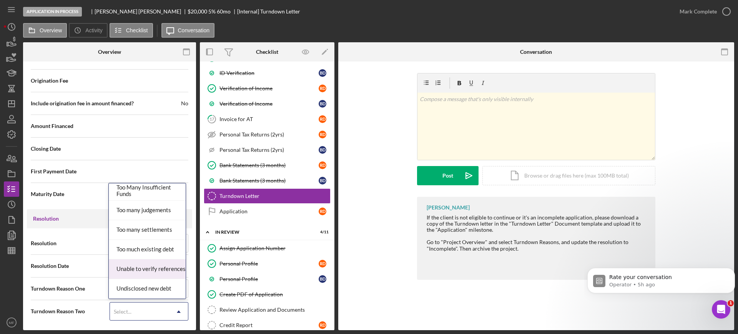
scroll to position [884, 0]
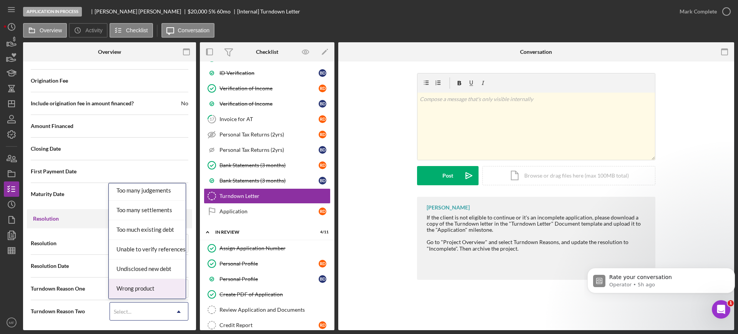
click at [98, 325] on div "Resolution Not Approved Icon/Dropdown Arrow Resolution Date 10/09/2025 2025-10-…" at bounding box center [109, 277] width 165 height 98
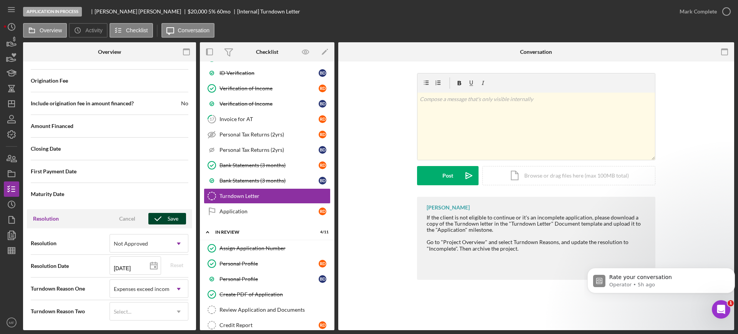
click at [168, 220] on div "Save" at bounding box center [173, 219] width 11 height 12
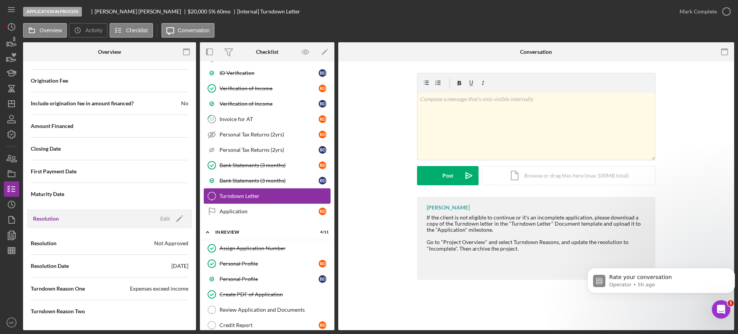
click at [263, 195] on div "Turndown Letter" at bounding box center [274, 196] width 111 height 6
click at [696, 9] on div "Mark Complete" at bounding box center [698, 11] width 37 height 15
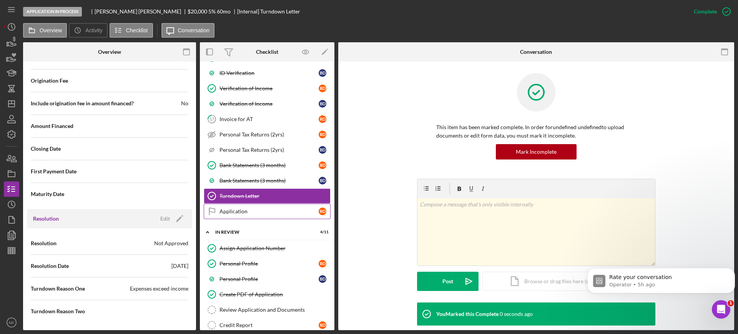
click at [240, 209] on div "Application" at bounding box center [268, 211] width 99 height 6
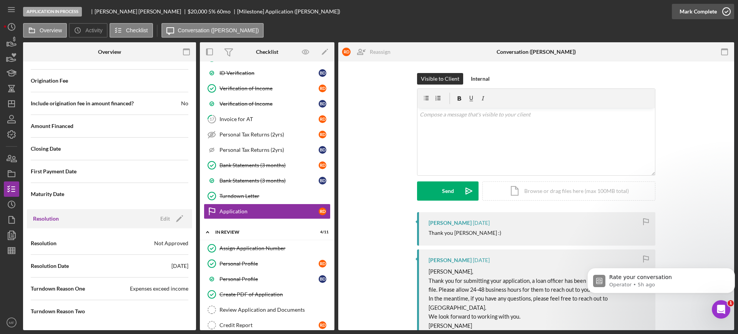
click at [718, 9] on icon "button" at bounding box center [726, 11] width 19 height 19
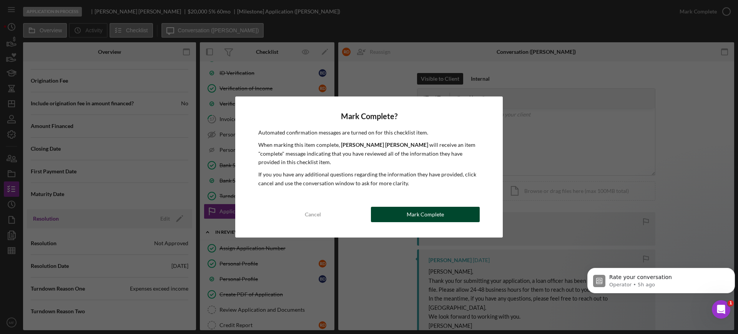
click at [419, 218] on div "Mark Complete" at bounding box center [425, 214] width 37 height 15
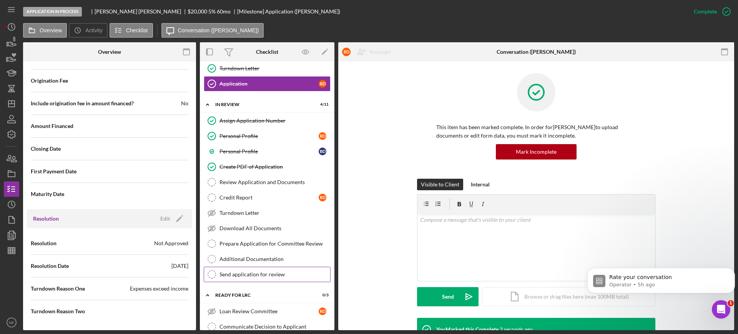
scroll to position [577, 0]
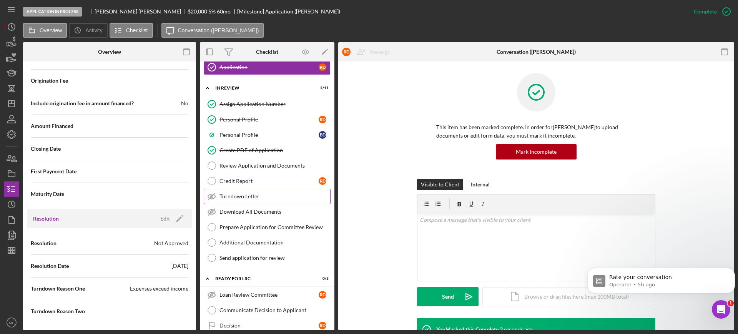
click at [249, 198] on div "Turndown Letter" at bounding box center [274, 196] width 111 height 6
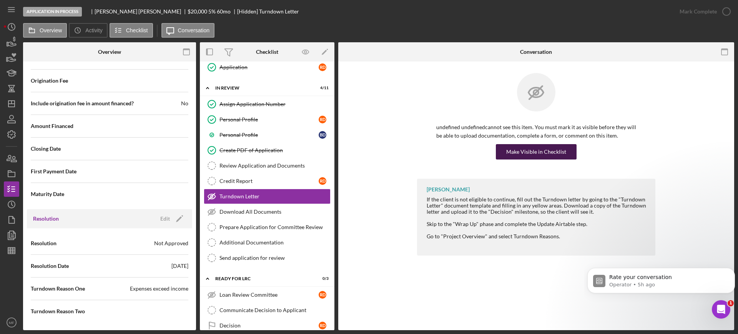
click at [533, 150] on div "Make Visible in Checklist" at bounding box center [536, 151] width 60 height 15
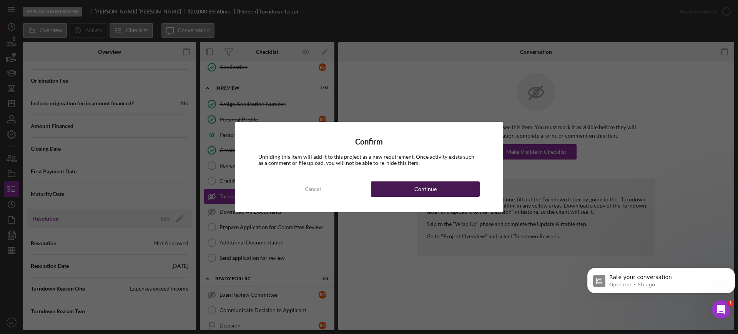
click at [417, 189] on div "Continue" at bounding box center [425, 188] width 22 height 15
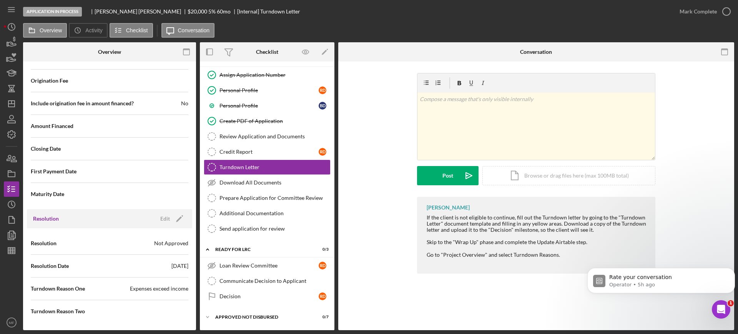
scroll to position [622, 0]
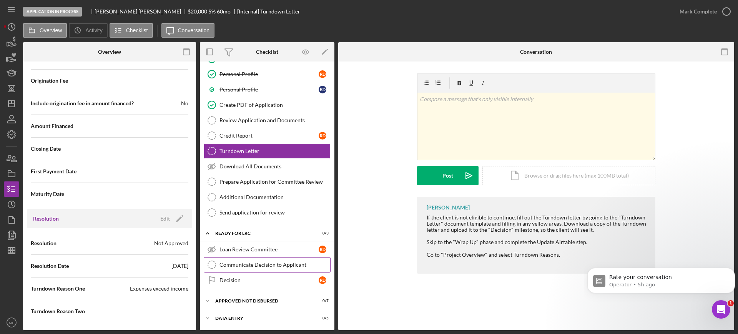
click at [262, 269] on link "Communicate Decision to Applicant Communicate Decision to Applicant" at bounding box center [267, 264] width 127 height 15
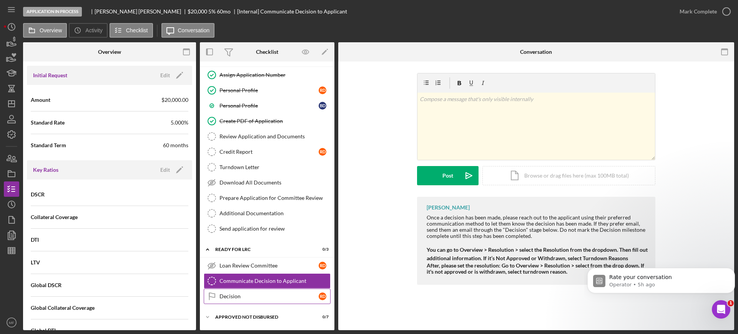
scroll to position [622, 0]
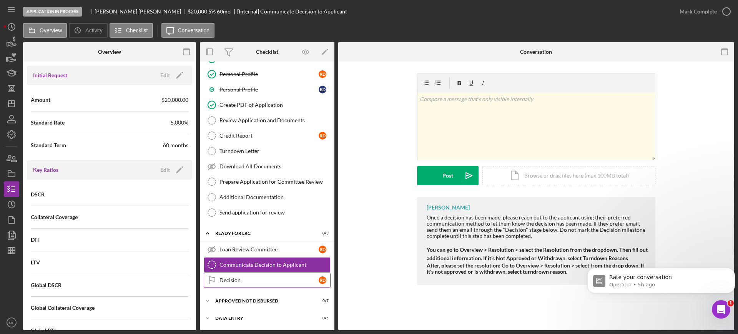
click at [243, 276] on link "Decision Decision R D" at bounding box center [267, 280] width 127 height 15
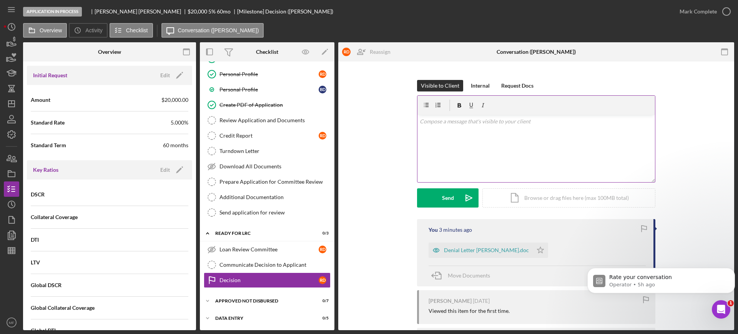
scroll to position [96, 0]
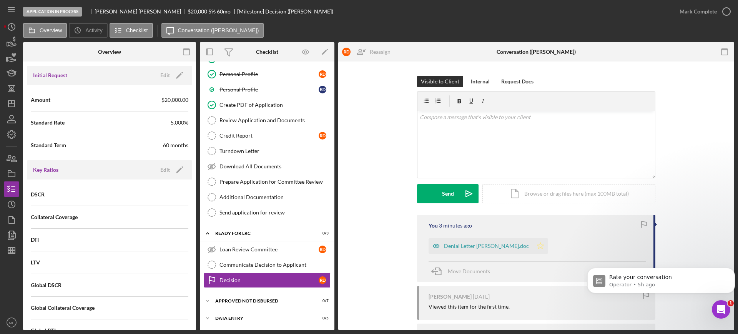
click at [537, 244] on polygon "button" at bounding box center [540, 246] width 7 height 6
click at [239, 266] on div "Communicate Decision to Applicant" at bounding box center [274, 265] width 111 height 6
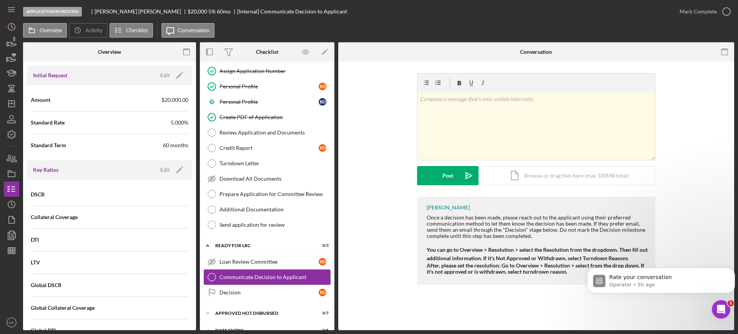
scroll to position [574, 0]
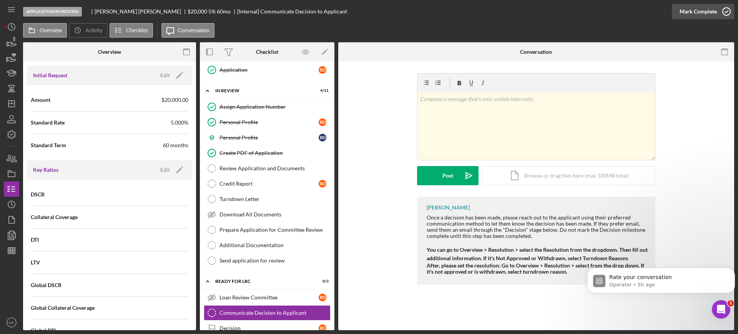
click at [685, 14] on div "Mark Complete" at bounding box center [698, 11] width 37 height 15
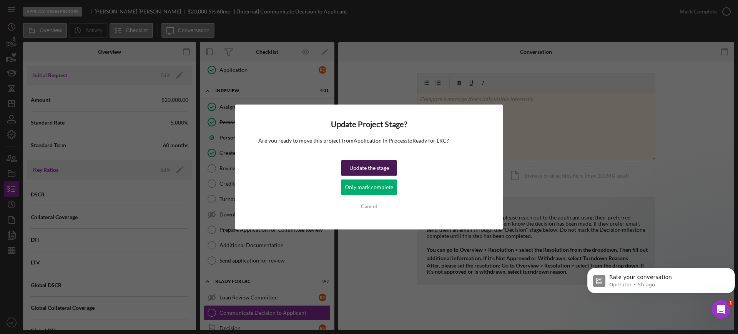
click at [377, 167] on div "Update the stage" at bounding box center [369, 167] width 40 height 15
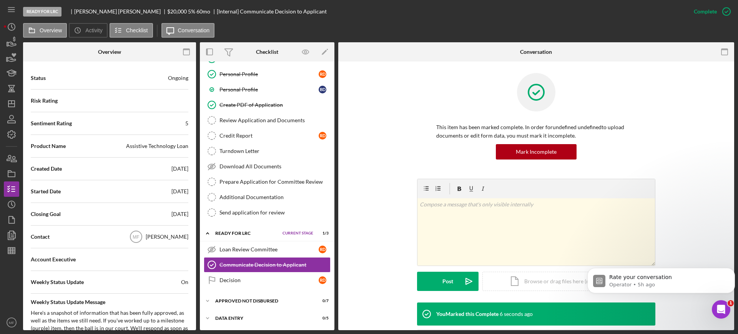
scroll to position [0, 0]
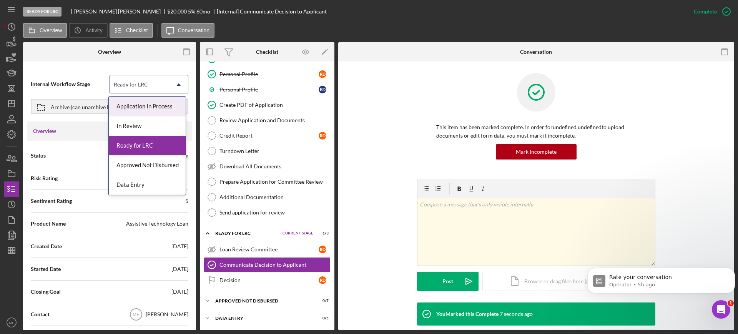
click at [153, 85] on div "Ready for LRC" at bounding box center [140, 85] width 60 height 18
click at [144, 187] on div "Data Entry" at bounding box center [147, 185] width 77 height 20
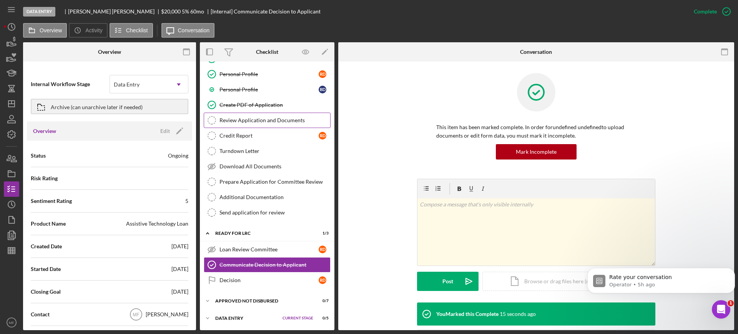
click at [283, 121] on div "Review Application and Documents" at bounding box center [274, 120] width 111 height 6
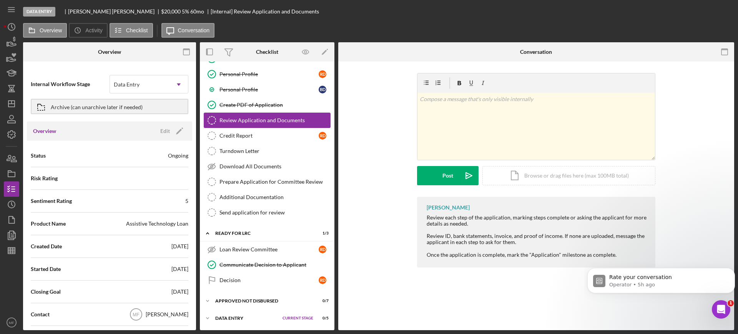
scroll to position [622, 0]
click at [703, 13] on div "Mark Complete" at bounding box center [698, 11] width 37 height 15
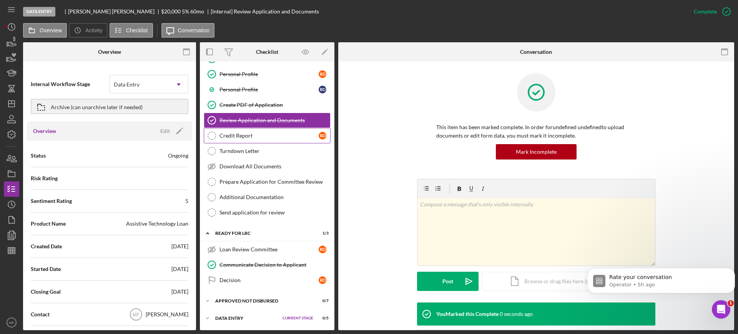
click at [247, 138] on div "Credit Report" at bounding box center [268, 136] width 99 height 6
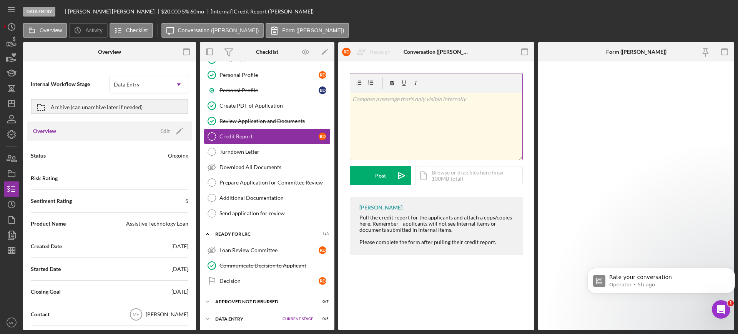
scroll to position [622, 0]
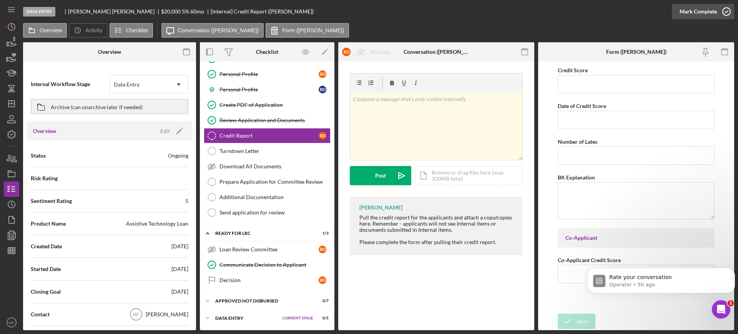
click at [689, 12] on div "Mark Complete" at bounding box center [698, 11] width 37 height 15
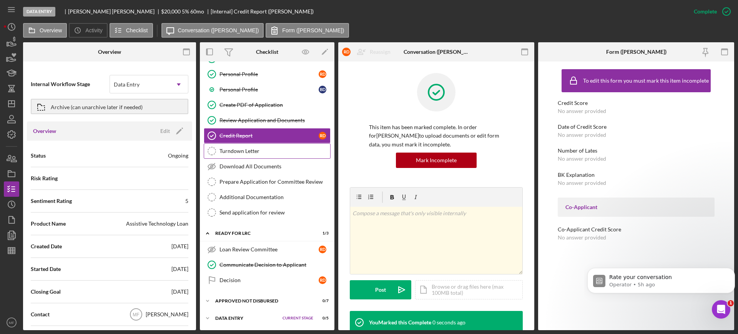
click at [250, 148] on div "Turndown Letter" at bounding box center [274, 151] width 111 height 6
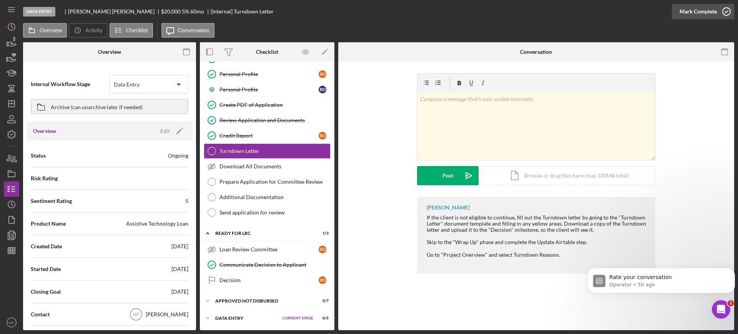
click at [709, 10] on div "Mark Complete" at bounding box center [698, 11] width 37 height 15
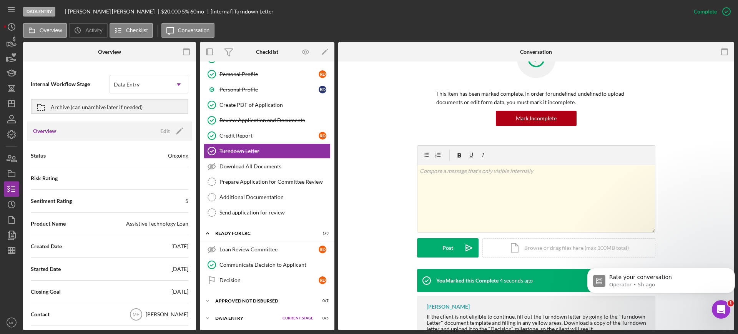
scroll to position [48, 0]
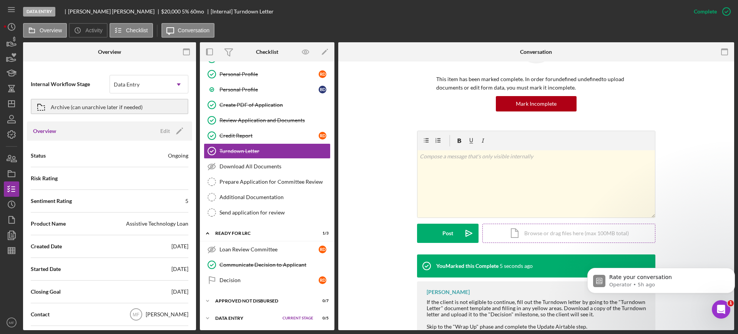
click at [559, 231] on div "Icon/Document Browse or drag files here (max 100MB total) Tap to choose files o…" at bounding box center [568, 233] width 173 height 19
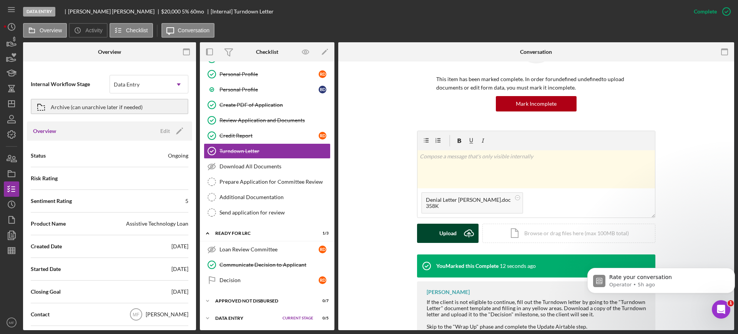
click at [443, 235] on div "Upload" at bounding box center [447, 233] width 17 height 19
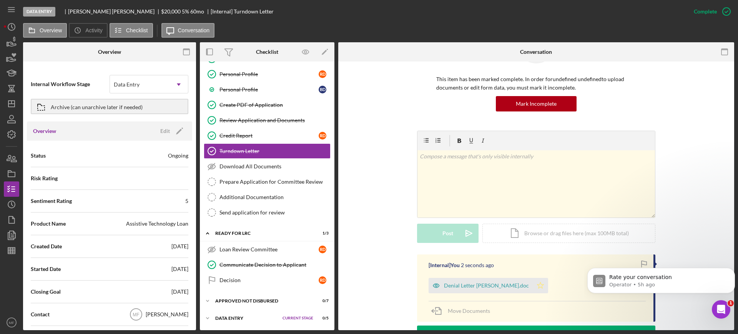
click at [533, 283] on icon "Icon/Star" at bounding box center [540, 285] width 15 height 15
click at [258, 178] on link "Prepare Application for Committee Review Prepare Application for Committee Revi…" at bounding box center [267, 181] width 127 height 15
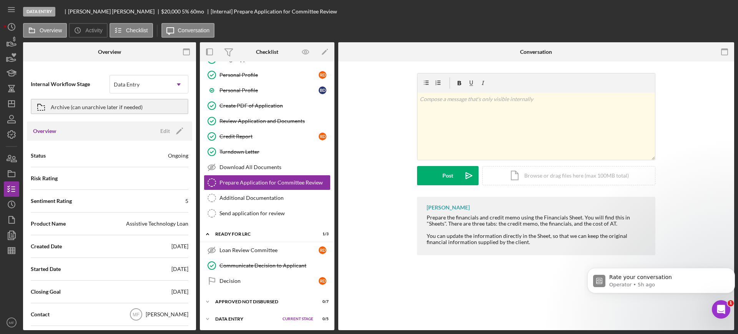
scroll to position [622, 0]
click at [697, 11] on div "Mark Complete" at bounding box center [698, 11] width 37 height 15
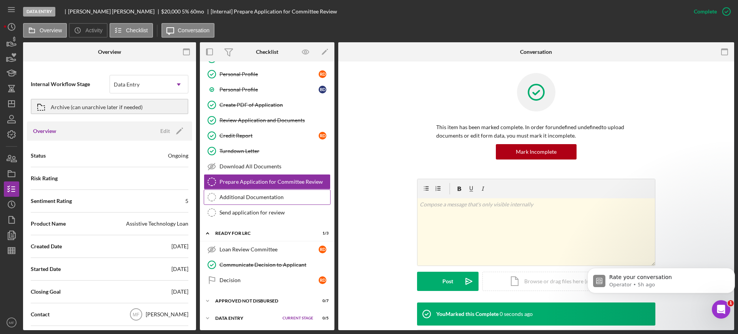
click at [246, 196] on div "Additional Documentation" at bounding box center [274, 197] width 111 height 6
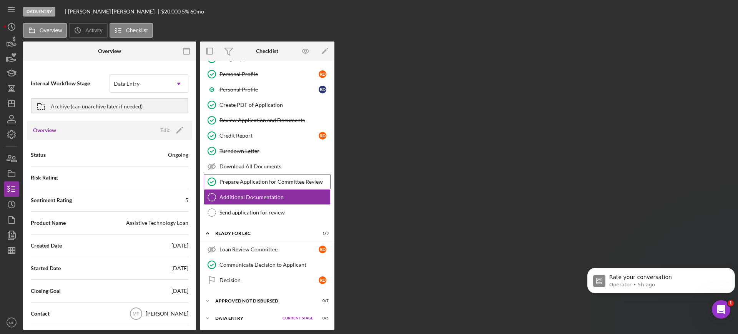
scroll to position [622, 0]
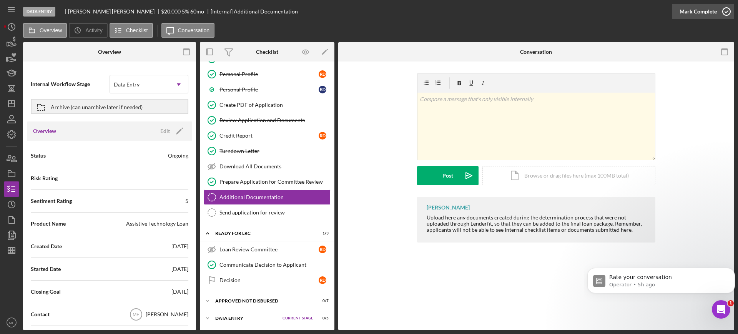
click at [689, 12] on div "Mark Complete" at bounding box center [698, 11] width 37 height 15
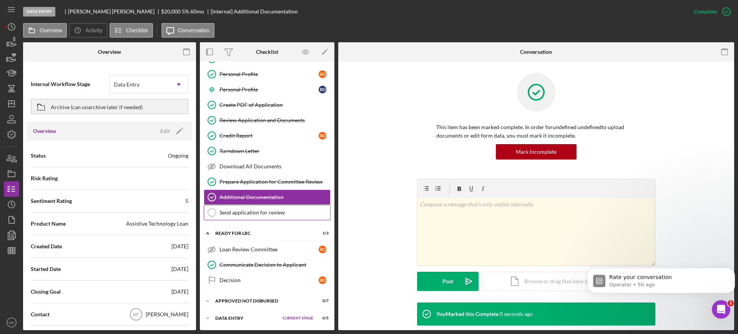
click at [276, 212] on div "Send application for review" at bounding box center [274, 212] width 111 height 6
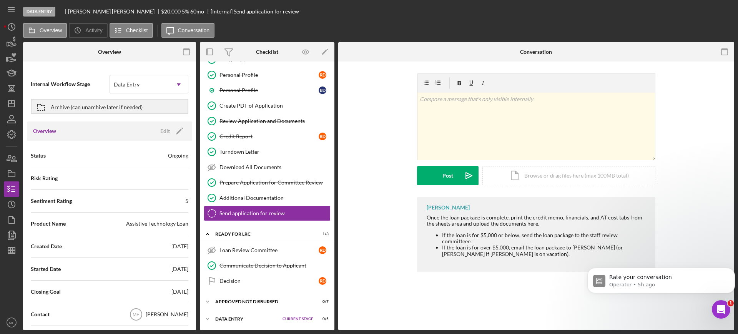
scroll to position [622, 0]
click at [702, 12] on div "Mark Complete" at bounding box center [698, 11] width 37 height 15
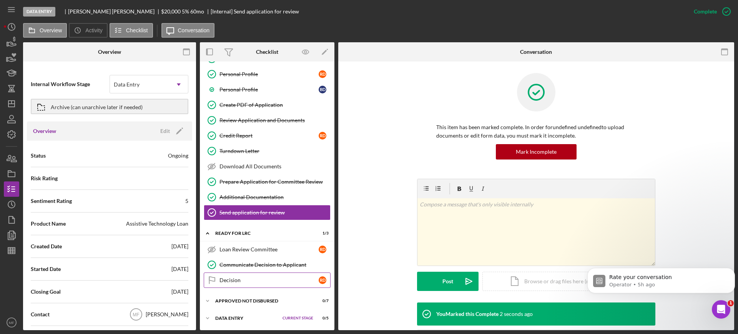
click at [241, 280] on div "Decision" at bounding box center [268, 280] width 99 height 6
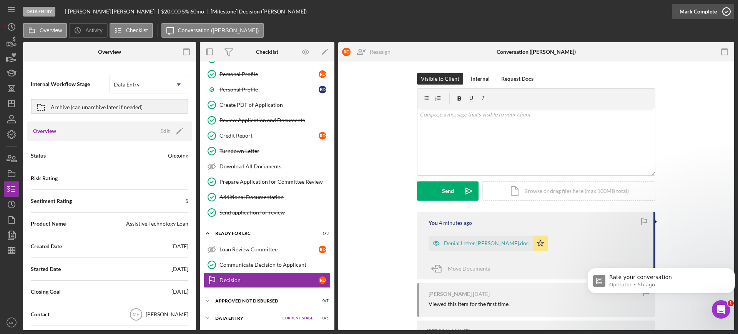
click at [700, 14] on div "Mark Complete" at bounding box center [698, 11] width 37 height 15
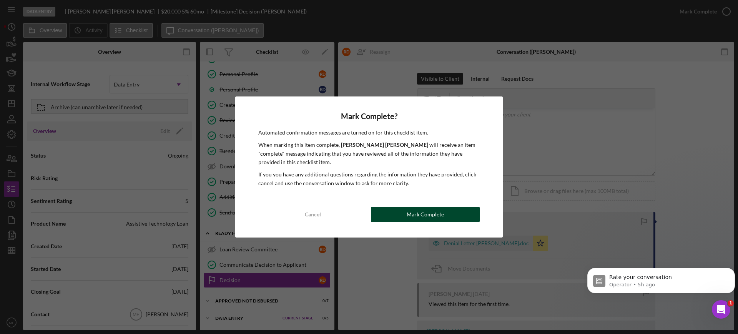
click at [416, 219] on div "Mark Complete" at bounding box center [425, 214] width 37 height 15
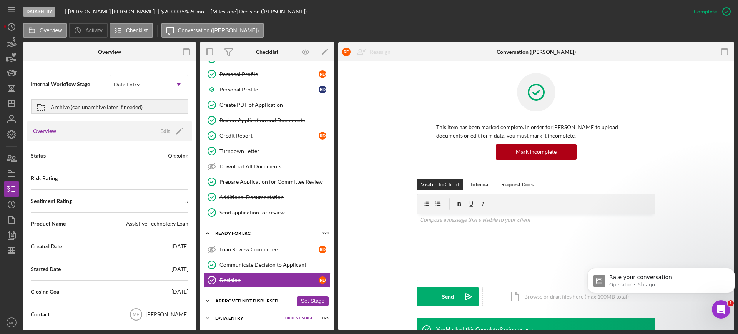
click at [262, 300] on div "Approved Not Disbursed" at bounding box center [254, 301] width 78 height 5
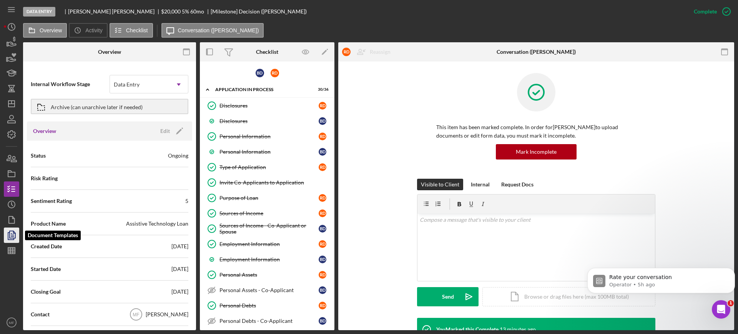
click at [14, 234] on icon "button" at bounding box center [12, 235] width 3 height 3
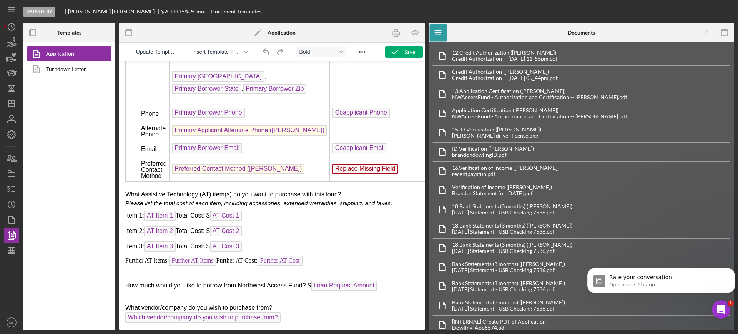
scroll to position [1345, 0]
click at [13, 248] on line "button" at bounding box center [13, 251] width 0 height 6
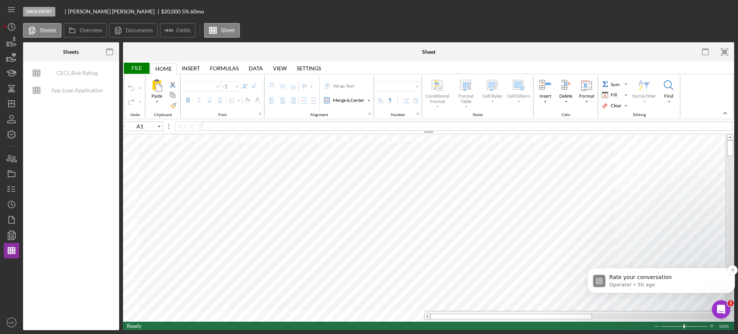
type input "Arial"
type input "10"
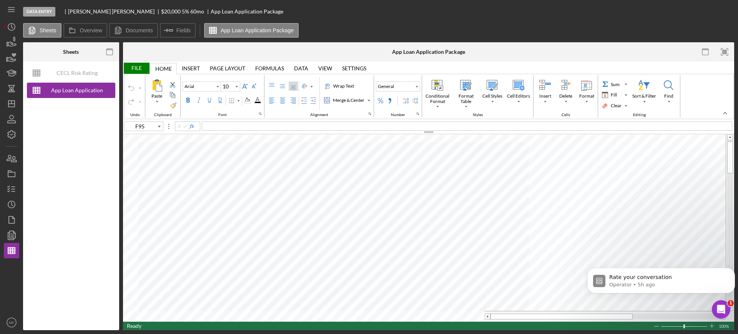
type input "B9"
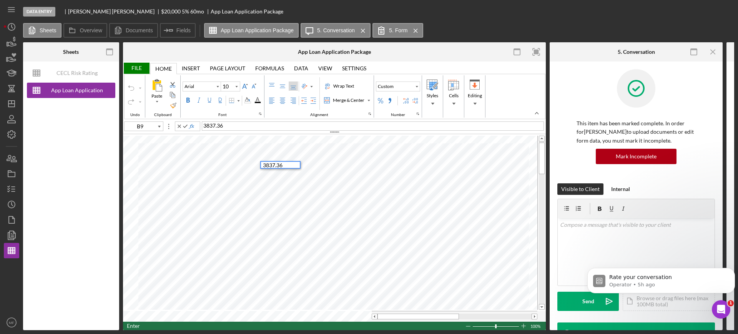
type input "C9"
type input "B9"
type input "D17"
type input "Calibri"
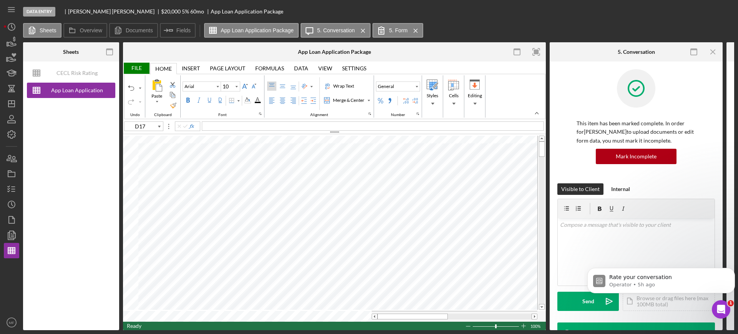
type input "11"
type input "A4"
click at [16, 186] on icon "button" at bounding box center [11, 188] width 19 height 19
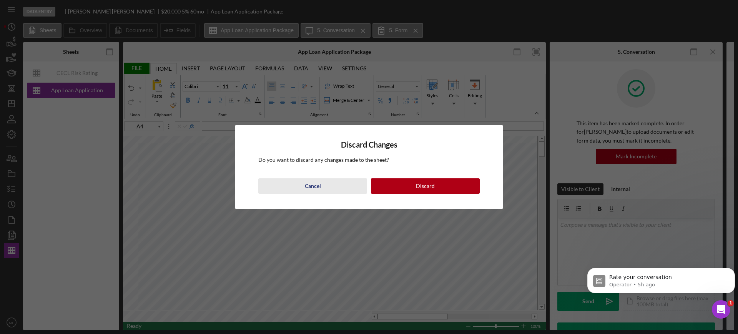
click at [316, 186] on div "Cancel" at bounding box center [313, 185] width 16 height 15
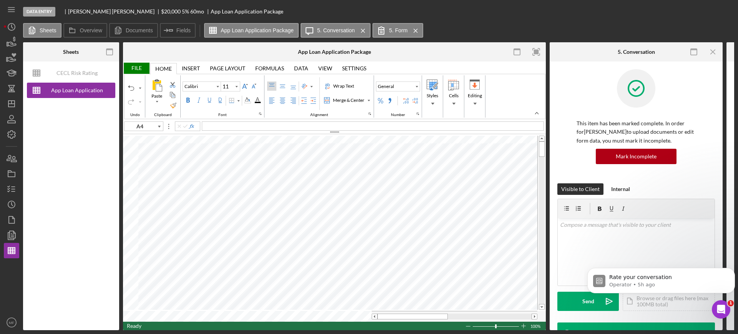
click at [136, 67] on div "File" at bounding box center [136, 68] width 27 height 11
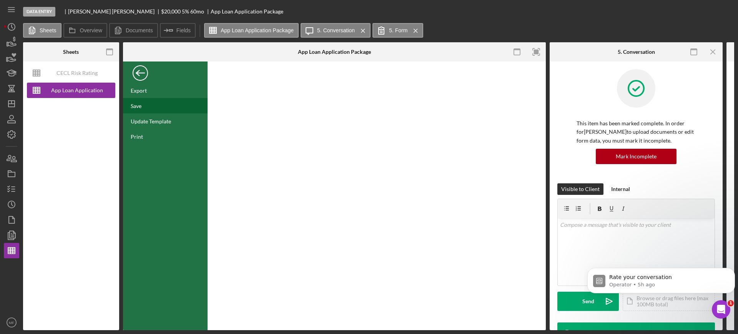
click at [141, 108] on div "Save" at bounding box center [136, 106] width 11 height 7
click at [10, 189] on icon "button" at bounding box center [11, 188] width 19 height 19
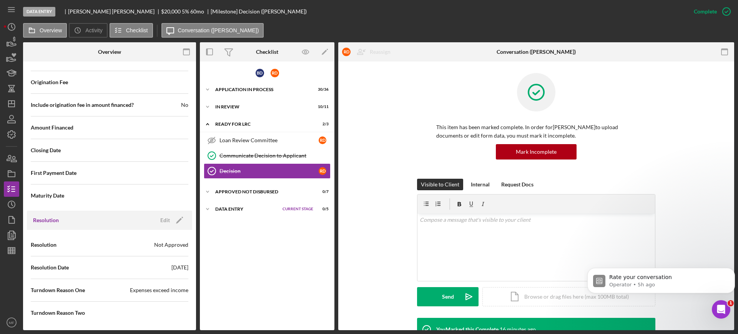
scroll to position [923, 0]
click at [12, 190] on icon "button" at bounding box center [11, 188] width 19 height 19
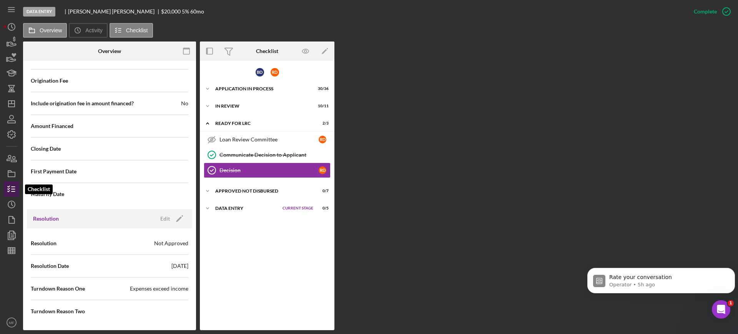
scroll to position [923, 0]
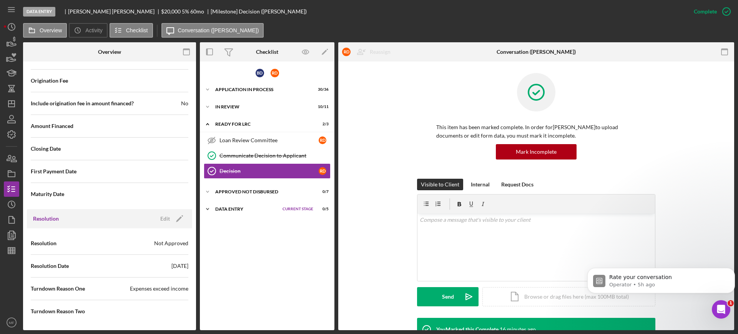
click at [239, 205] on div "Icon/Expander Data Entry Current Stage 0 / 5 Set Stage" at bounding box center [267, 208] width 135 height 15
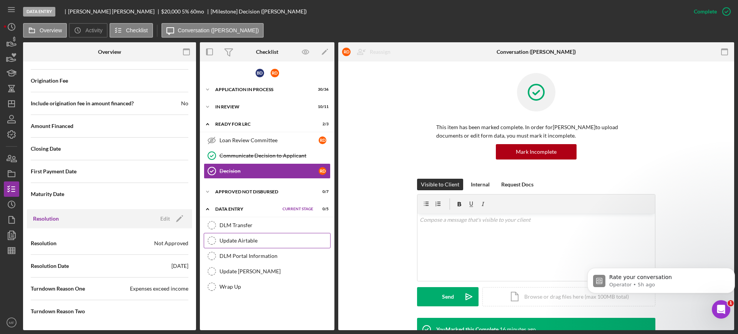
click at [248, 241] on div "Update Airtable" at bounding box center [274, 241] width 111 height 6
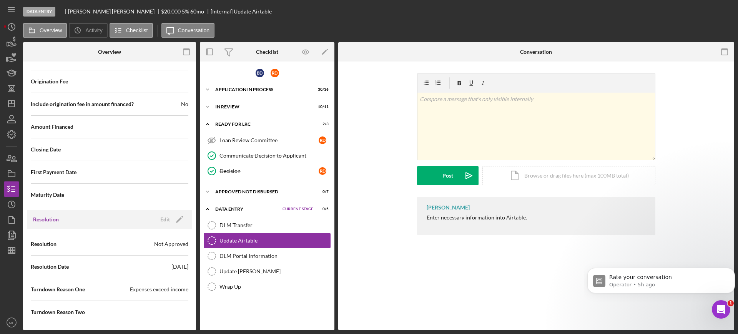
scroll to position [923, 0]
click at [478, 105] on div "v Color teal Color pink Remove color Add row above Add row below Add column bef…" at bounding box center [536, 126] width 238 height 67
drag, startPoint x: 434, startPoint y: 99, endPoint x: 459, endPoint y: 99, distance: 25.8
click at [459, 99] on p "Gross income" at bounding box center [536, 99] width 233 height 8
click at [444, 97] on p "Gross" at bounding box center [536, 99] width 233 height 8
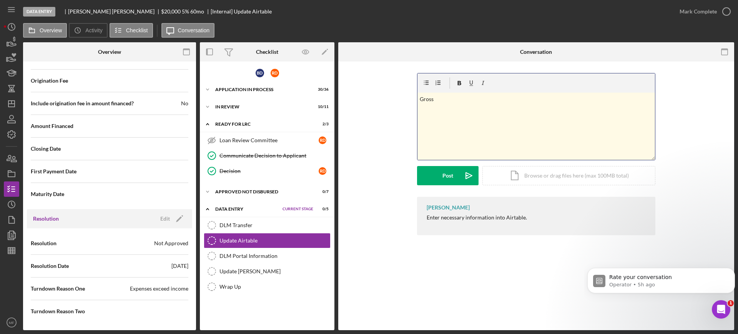
drag, startPoint x: 442, startPoint y: 98, endPoint x: 372, endPoint y: 96, distance: 70.0
click at [372, 96] on div "v Color teal Color pink Remove color Add row above Add row below Add column bef…" at bounding box center [536, 135] width 373 height 124
click at [437, 99] on p at bounding box center [536, 99] width 233 height 8
click at [467, 99] on p "Gross Income" at bounding box center [536, 99] width 233 height 8
click at [463, 98] on p "Gross Income" at bounding box center [536, 99] width 233 height 8
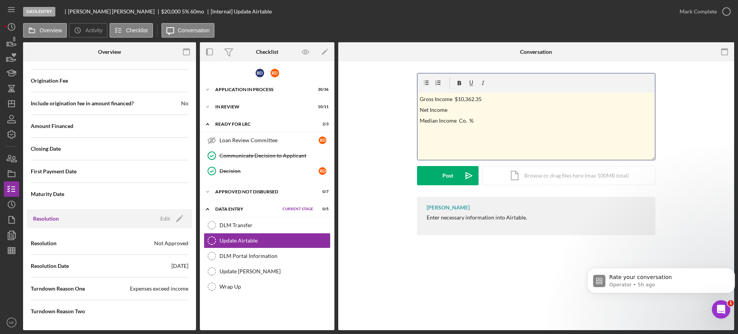
click at [448, 111] on p "Net Income" at bounding box center [536, 110] width 233 height 8
click at [460, 110] on p "Net Income $" at bounding box center [536, 110] width 233 height 8
click at [459, 120] on p "Median Income Co. %" at bounding box center [536, 120] width 233 height 8
click at [493, 120] on p "Median Income Snohomish Co. %" at bounding box center [536, 120] width 233 height 8
click at [429, 135] on p at bounding box center [536, 131] width 233 height 8
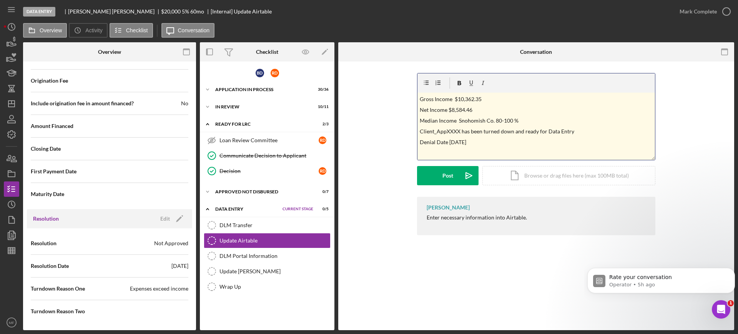
click at [463, 141] on p "Denial Date 09/15/2025" at bounding box center [536, 142] width 233 height 8
click at [454, 140] on p "Denial Date 09/15/2025" at bounding box center [536, 142] width 233 height 8
drag, startPoint x: 459, startPoint y: 131, endPoint x: 446, endPoint y: 131, distance: 13.5
click at [446, 131] on p "Client_AppXXXX has been turned down and ready for Data Entry" at bounding box center [536, 131] width 233 height 8
drag, startPoint x: 434, startPoint y: 132, endPoint x: 419, endPoint y: 133, distance: 15.0
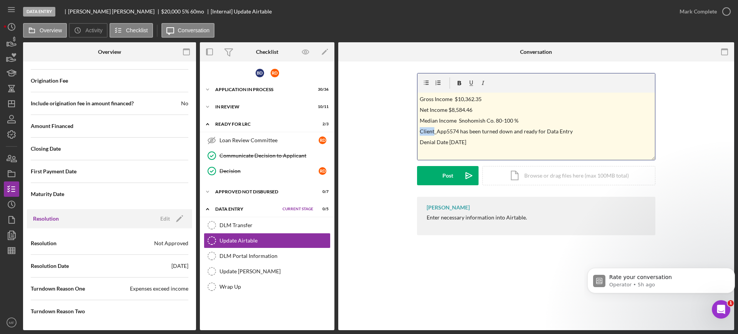
click at [419, 133] on div "v Color teal Color pink Remove color Add row above Add row below Add column bef…" at bounding box center [536, 126] width 238 height 67
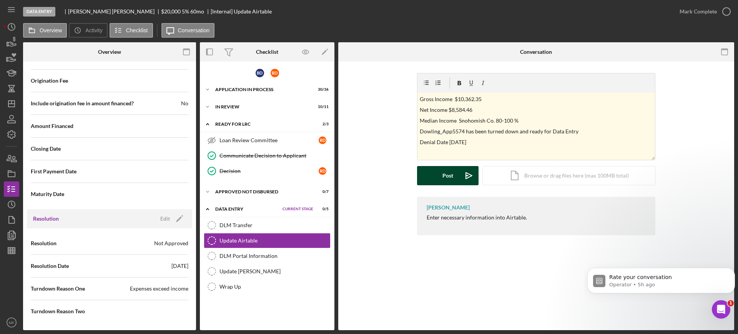
click at [444, 176] on div "Post" at bounding box center [447, 175] width 11 height 19
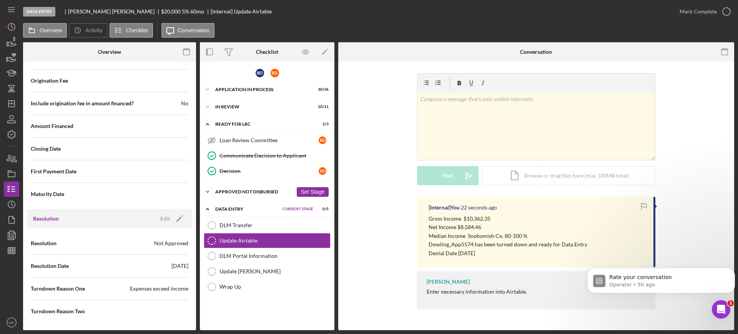
click at [262, 189] on div "Icon/Expander Approved Not Disbursed 0 / 7 Set Stage" at bounding box center [267, 191] width 135 height 15
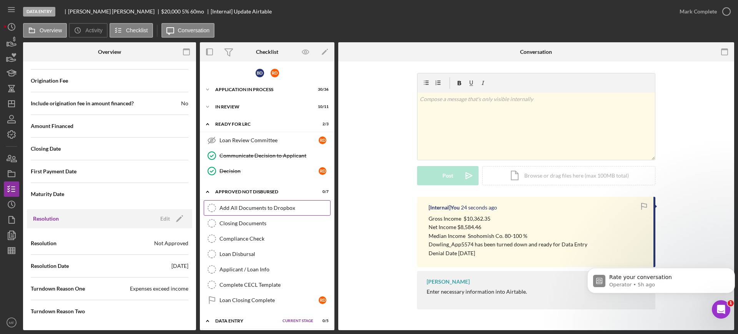
click at [260, 208] on div "Add All Documents to Dropbox" at bounding box center [274, 208] width 111 height 6
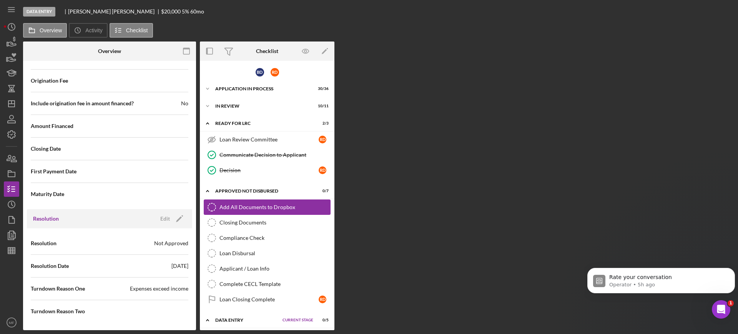
scroll to position [923, 0]
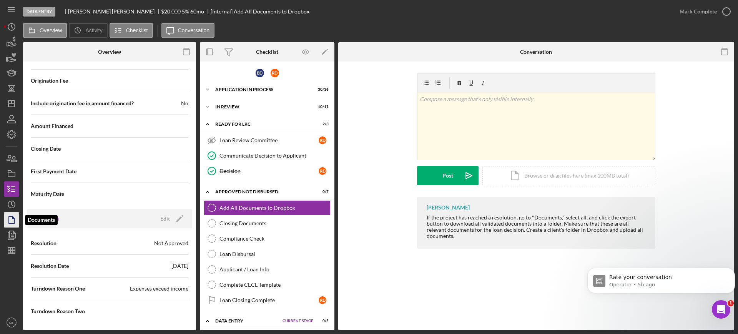
click at [16, 221] on icon "button" at bounding box center [11, 219] width 19 height 19
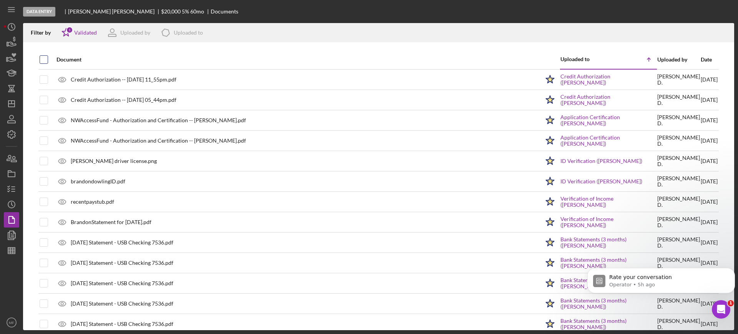
click at [43, 59] on input "checkbox" at bounding box center [44, 60] width 8 height 8
checkbox input "true"
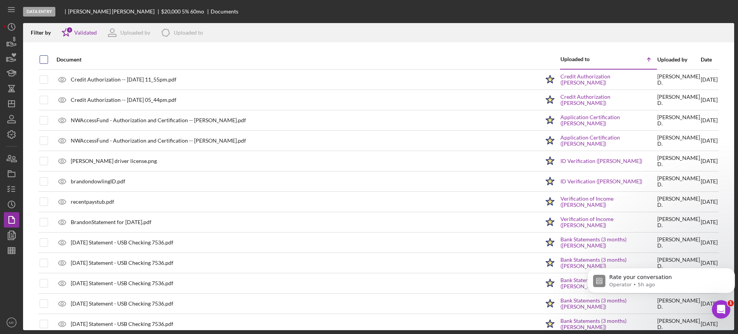
checkbox input "true"
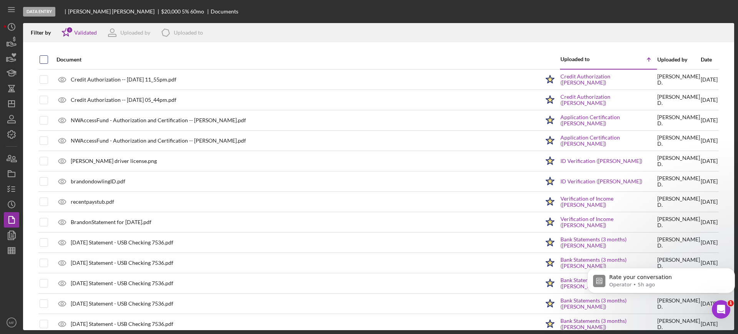
checkbox input "true"
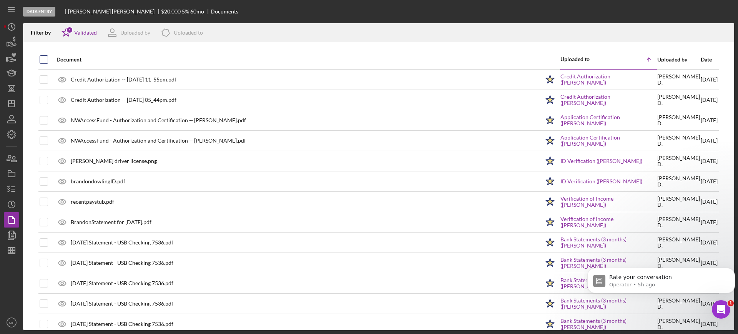
checkbox input "true"
click at [724, 32] on icon "Icon/Download" at bounding box center [724, 32] width 17 height 17
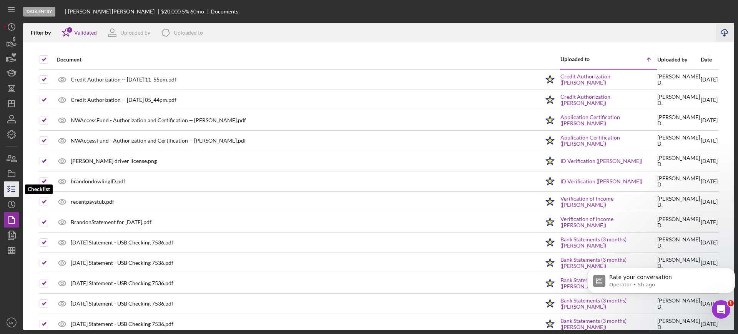
click at [9, 189] on icon "button" at bounding box center [11, 188] width 19 height 19
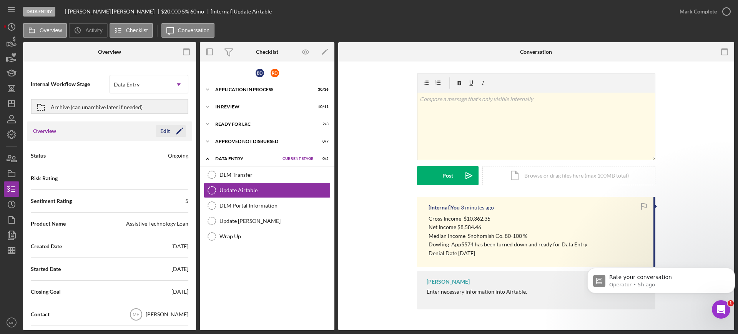
click at [171, 129] on icon "Icon/Edit" at bounding box center [179, 130] width 19 height 19
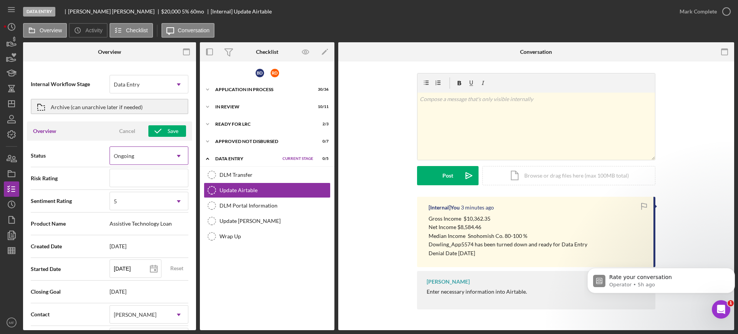
click at [174, 156] on icon "Icon/Dropdown Arrow" at bounding box center [178, 156] width 18 height 18
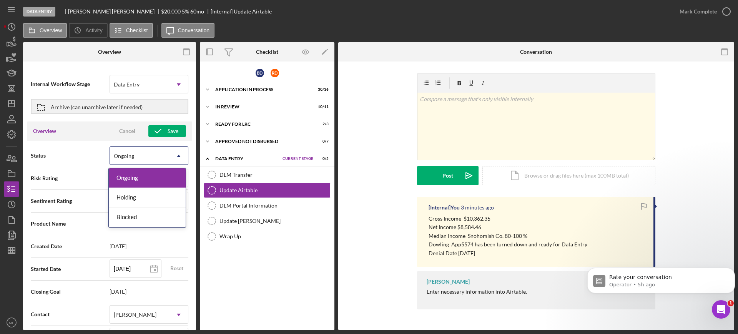
click at [68, 150] on div "Status 3 results available. Use Up and Down to choose options, press Enter to s…" at bounding box center [110, 155] width 158 height 19
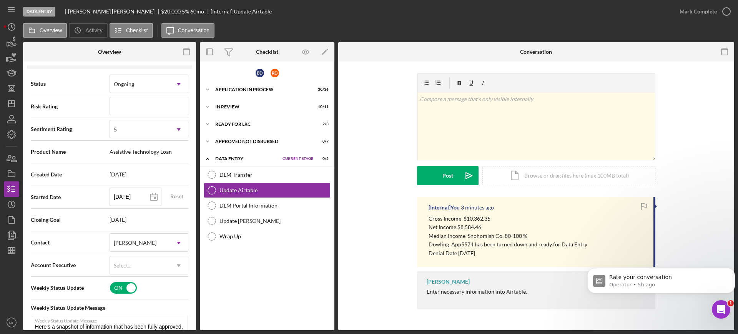
scroll to position [96, 0]
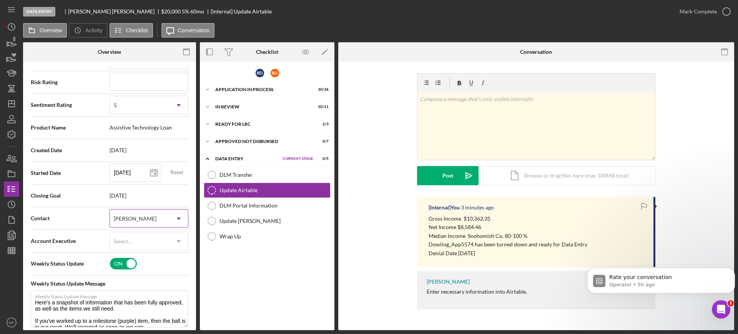
click at [146, 219] on div "[PERSON_NAME]" at bounding box center [140, 219] width 60 height 18
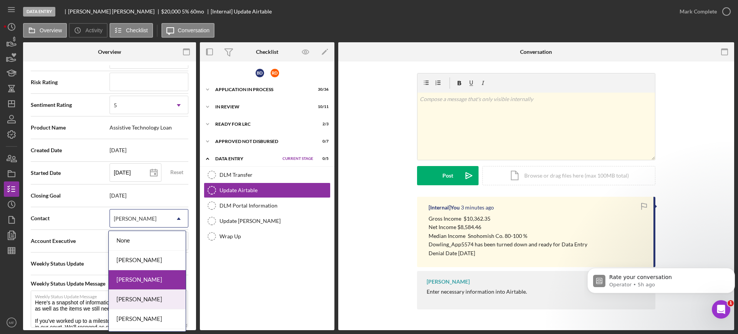
click at [156, 301] on div "[PERSON_NAME]" at bounding box center [147, 300] width 77 height 20
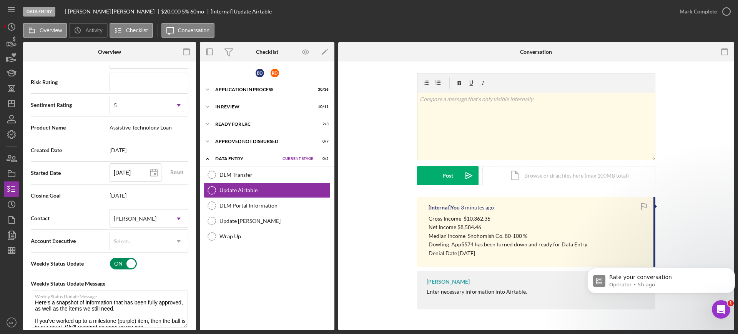
click at [129, 261] on input "checkbox" at bounding box center [123, 264] width 27 height 12
checkbox input "false"
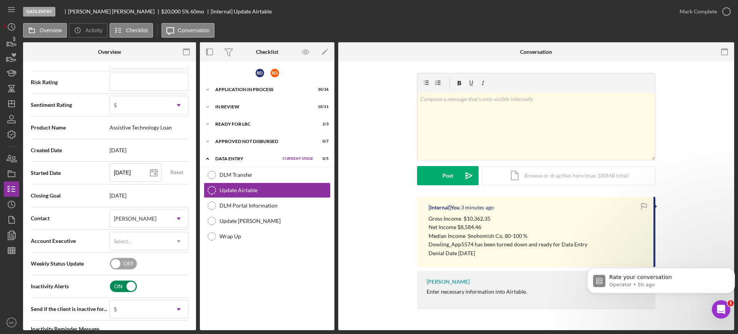
click at [126, 287] on input "checkbox" at bounding box center [123, 287] width 27 height 12
checkbox input "false"
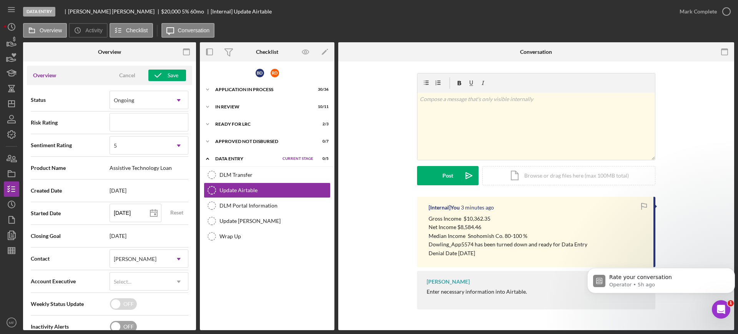
scroll to position [0, 0]
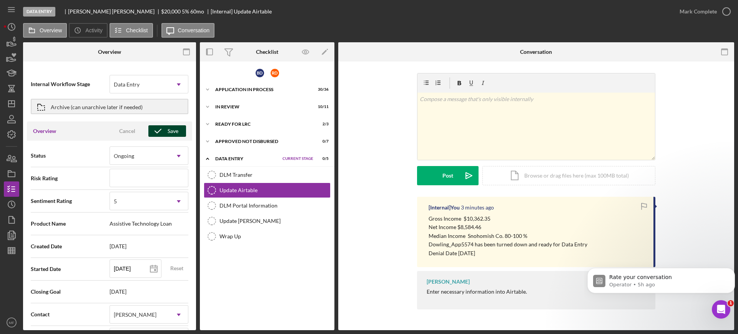
click at [159, 129] on polyline "button" at bounding box center [158, 131] width 6 height 4
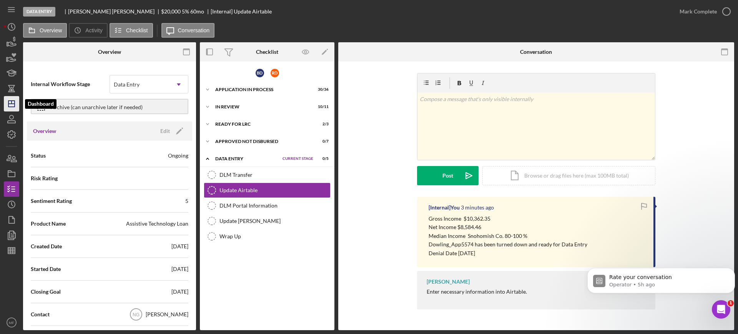
click at [14, 102] on polygon "button" at bounding box center [11, 104] width 6 height 6
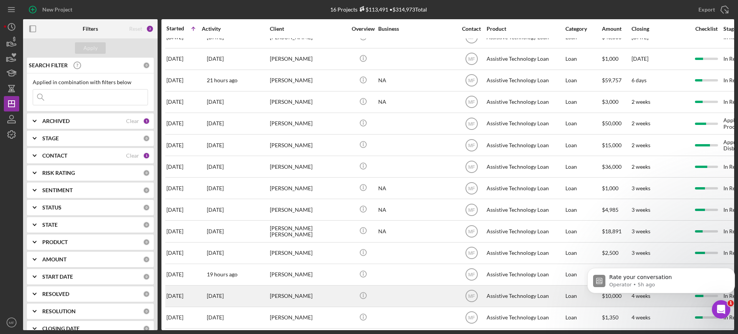
scroll to position [65, 0]
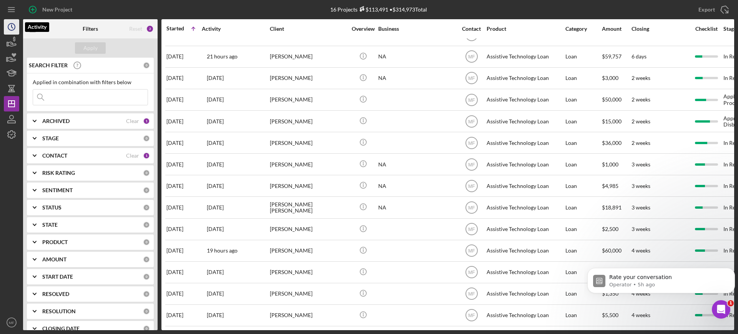
click at [12, 25] on polyline "button" at bounding box center [12, 26] width 1 height 3
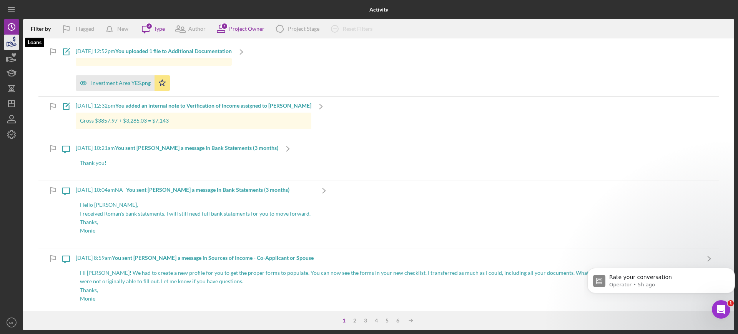
click at [12, 44] on icon "button" at bounding box center [12, 44] width 8 height 4
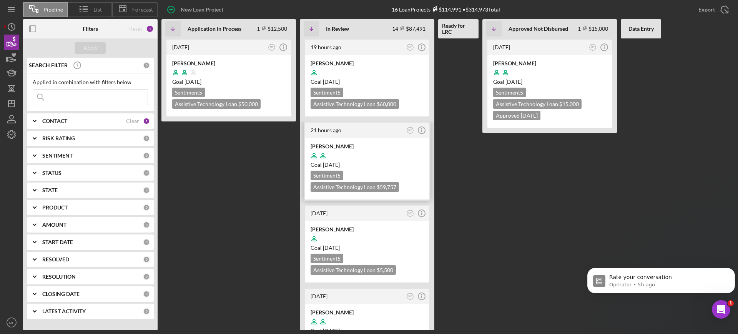
click at [371, 160] on div at bounding box center [367, 155] width 113 height 15
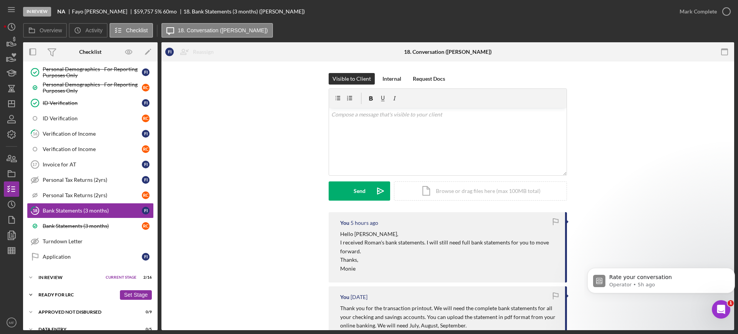
scroll to position [397, 0]
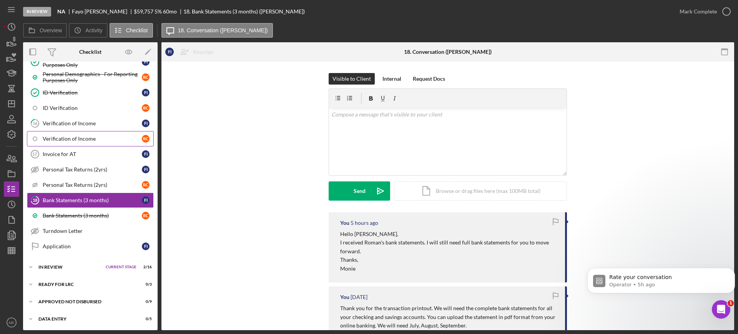
click at [74, 138] on div "Verification of Income" at bounding box center [92, 139] width 99 height 6
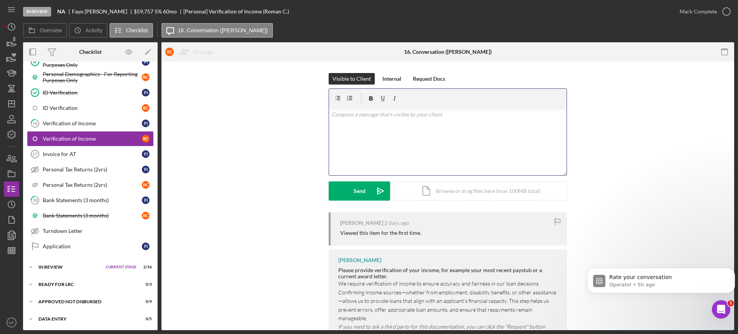
click at [378, 114] on p at bounding box center [447, 114] width 233 height 8
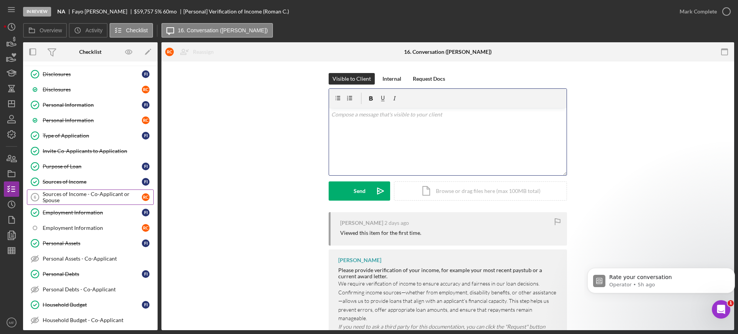
scroll to position [48, 0]
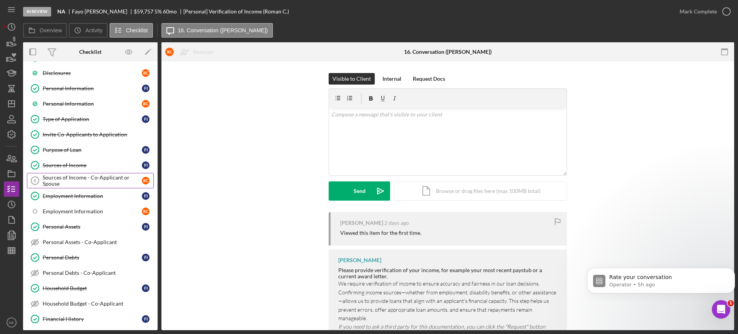
click at [93, 178] on div "Sources of Income - Co-Applicant or Spouse" at bounding box center [92, 180] width 99 height 12
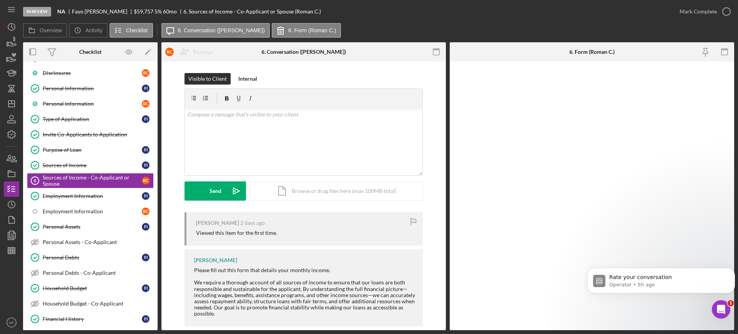
click at [622, 30] on div "Overview Icon/History Activity Checklist Icon/Message 6. Conversation (Roman C.…" at bounding box center [378, 30] width 711 height 15
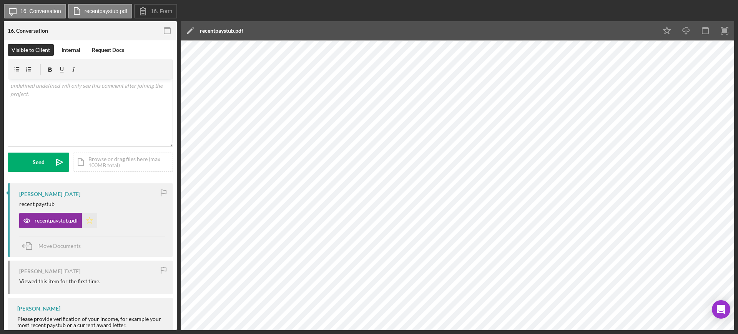
click at [90, 218] on polygon "button" at bounding box center [89, 220] width 7 height 6
click at [725, 31] on rect "button" at bounding box center [724, 30] width 5 height 5
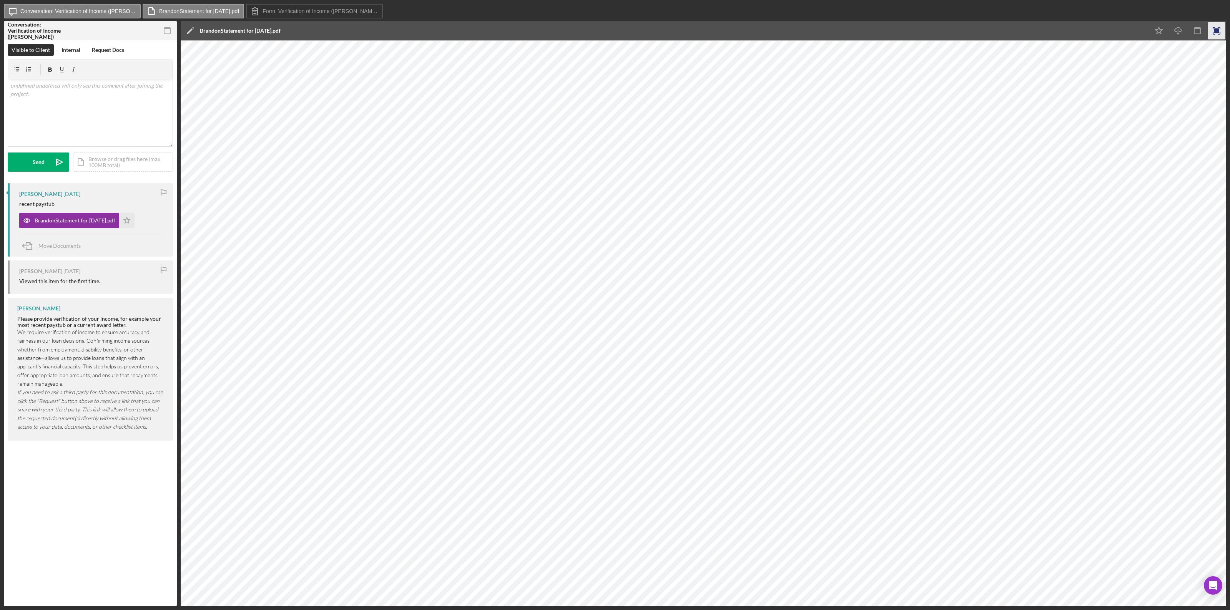
click at [738, 28] on rect "button" at bounding box center [1216, 30] width 5 height 5
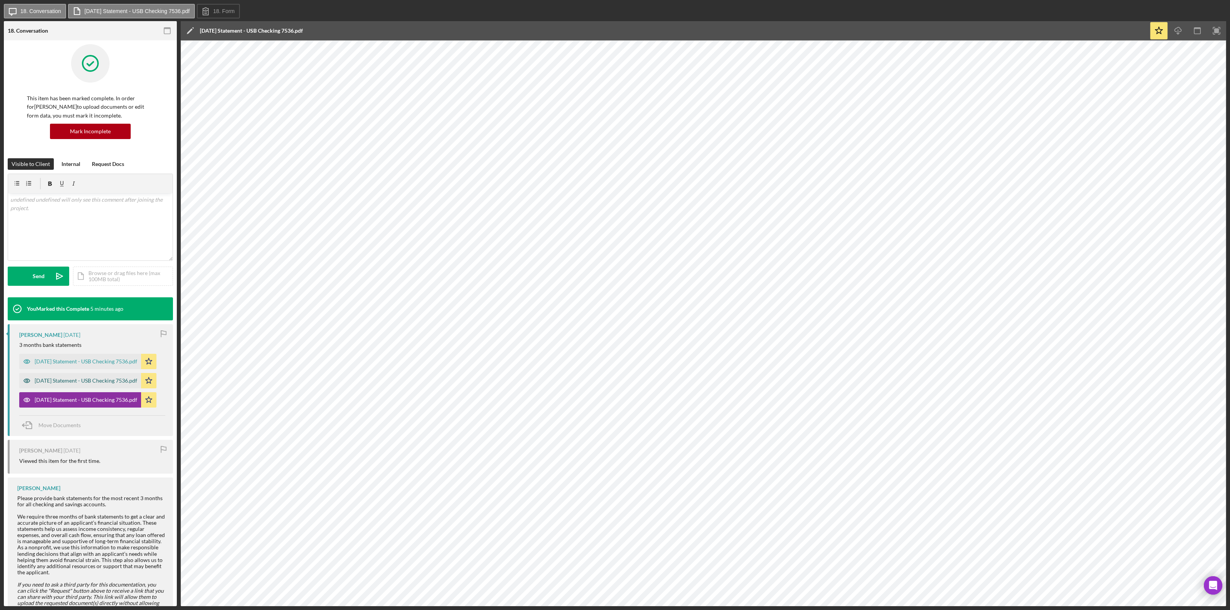
click at [110, 334] on div "[DATE] Statement - USB Checking 7536.pdf" at bounding box center [86, 381] width 103 height 6
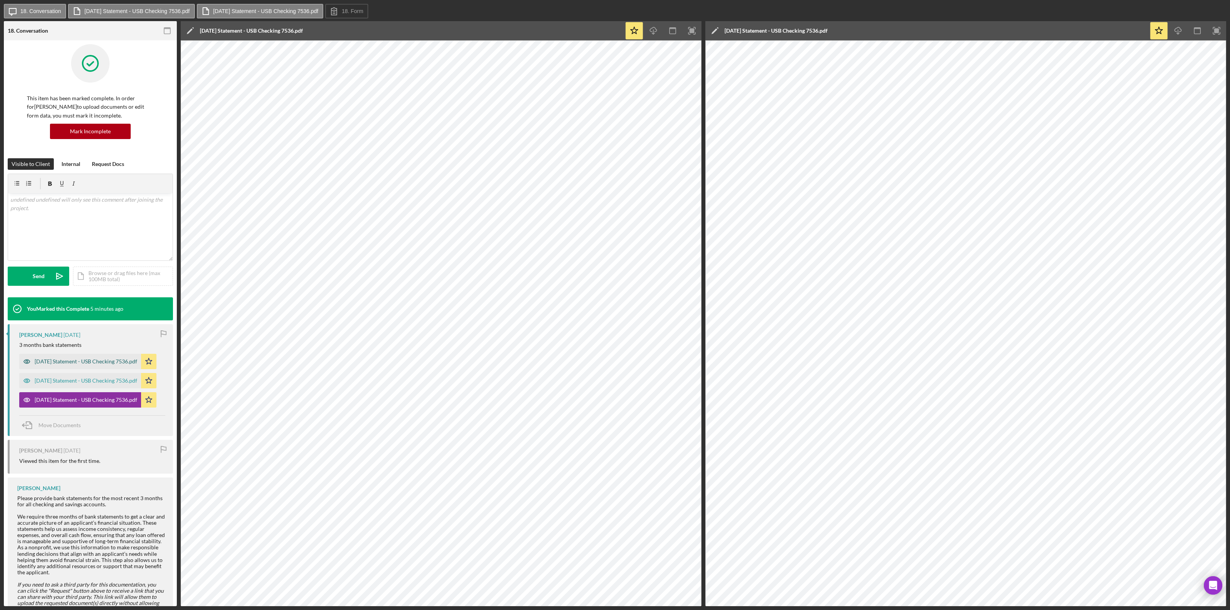
click at [79, 334] on div "[DATE] Statement - USB Checking 7536.pdf" at bounding box center [86, 362] width 103 height 6
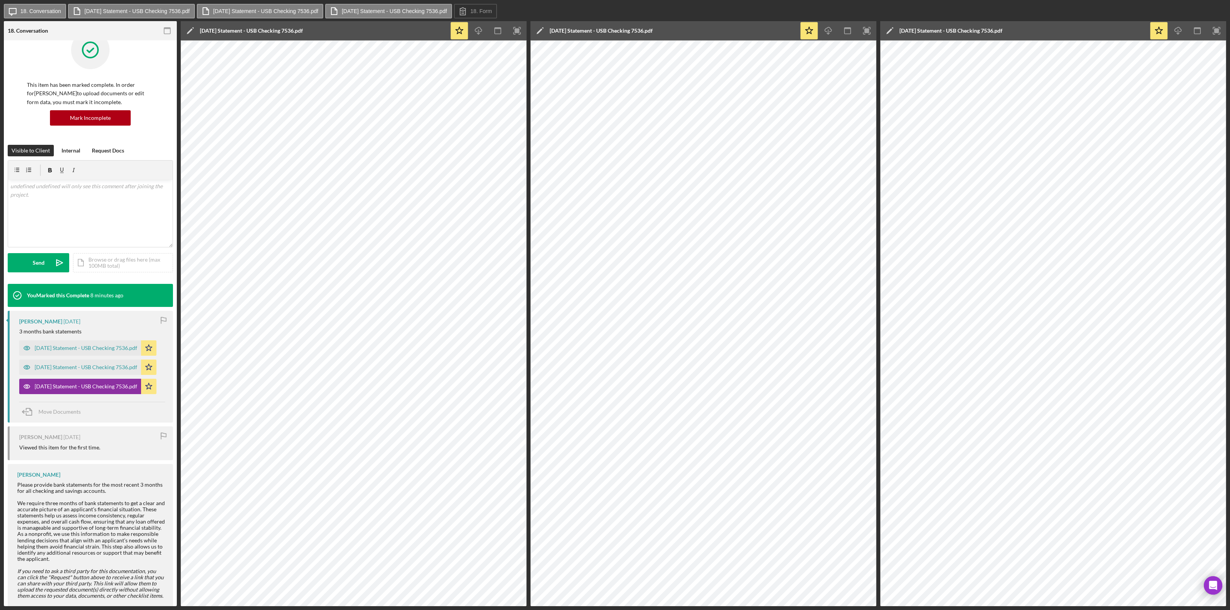
scroll to position [24, 0]
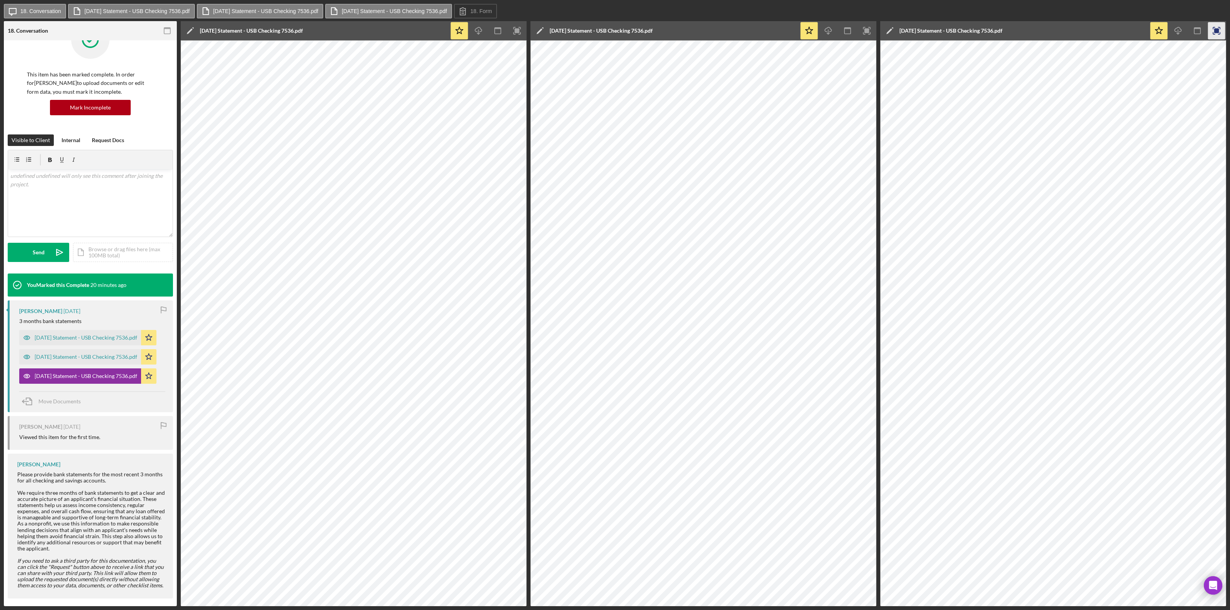
click at [738, 31] on rect "button" at bounding box center [1216, 30] width 5 height 5
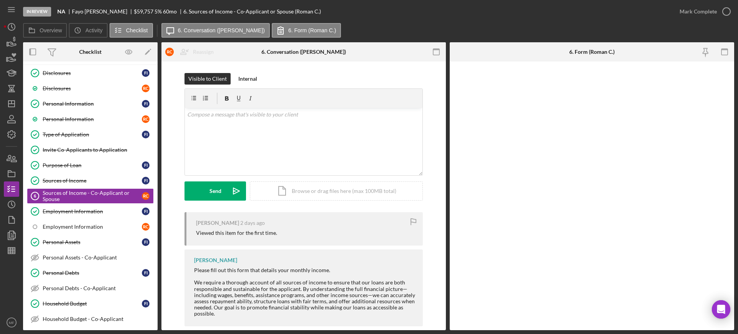
scroll to position [33, 0]
click at [224, 111] on p at bounding box center [303, 114] width 233 height 8
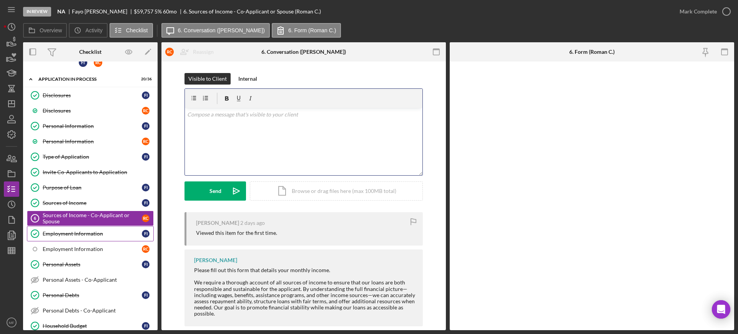
scroll to position [0, 0]
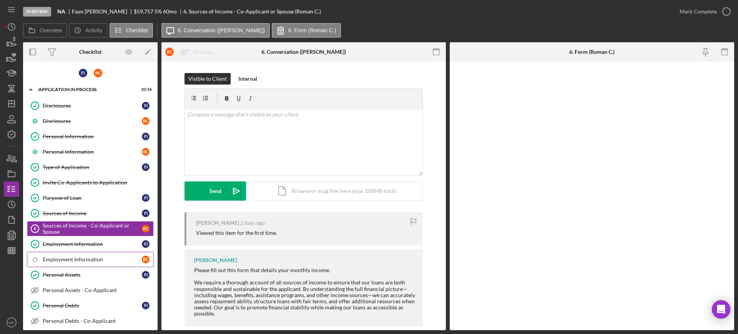
click at [93, 260] on div "Employment Information" at bounding box center [92, 259] width 99 height 6
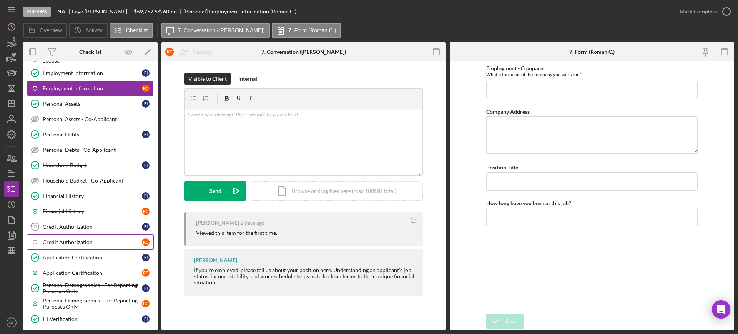
scroll to position [192, 0]
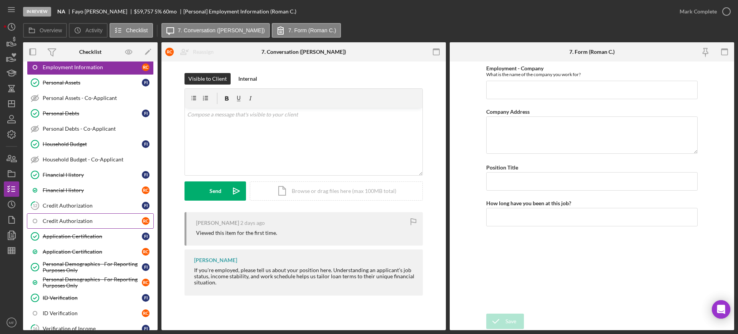
click at [96, 219] on div "Credit Authorization" at bounding box center [92, 221] width 99 height 6
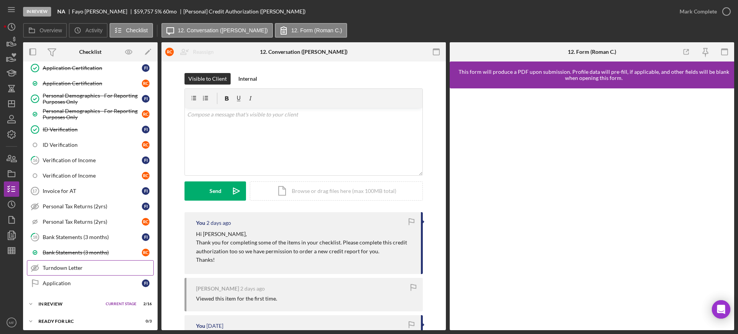
scroll to position [384, 0]
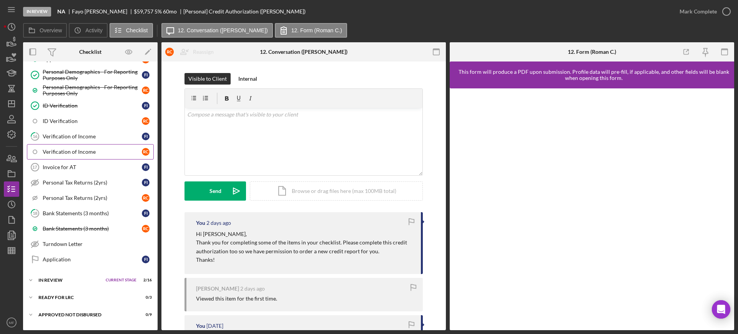
click at [93, 150] on div "Verification of Income" at bounding box center [92, 152] width 99 height 6
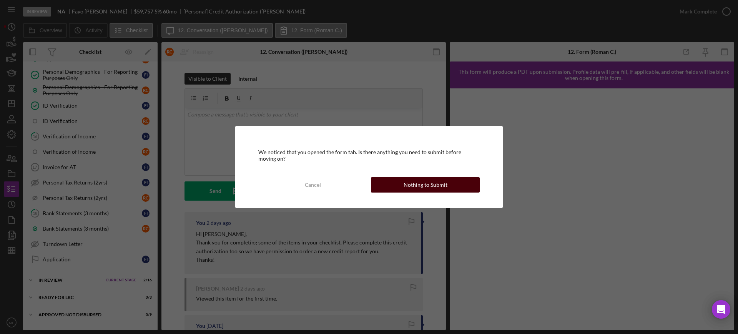
click at [429, 183] on div "Nothing to Submit" at bounding box center [426, 184] width 44 height 15
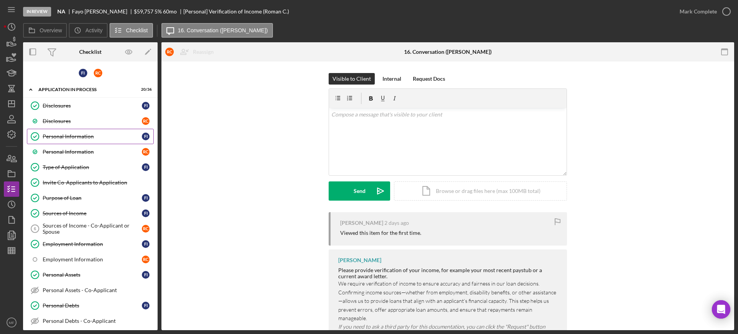
click at [59, 140] on link "Personal Information Personal Information F I" at bounding box center [90, 136] width 127 height 15
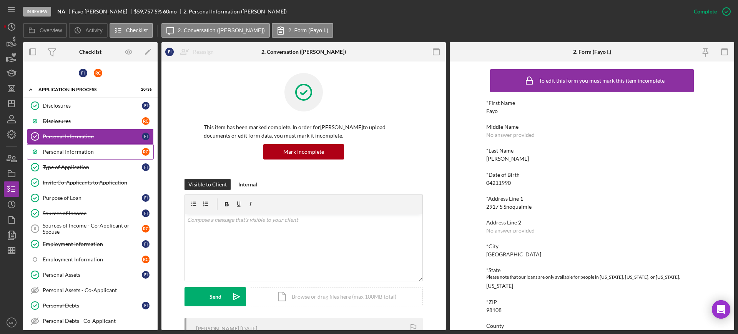
click at [70, 151] on div "Personal Information" at bounding box center [92, 152] width 99 height 6
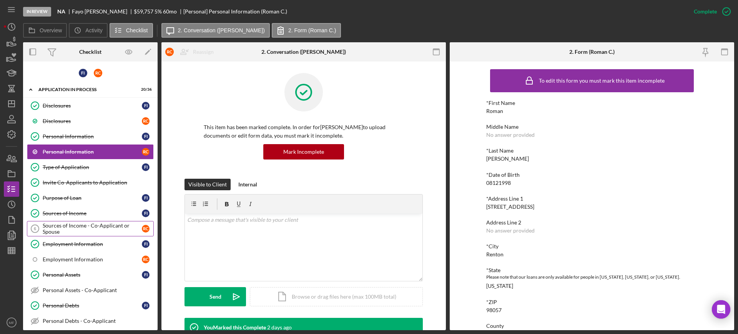
click at [71, 228] on div "Sources of Income - Co-Applicant or Spouse" at bounding box center [92, 229] width 99 height 12
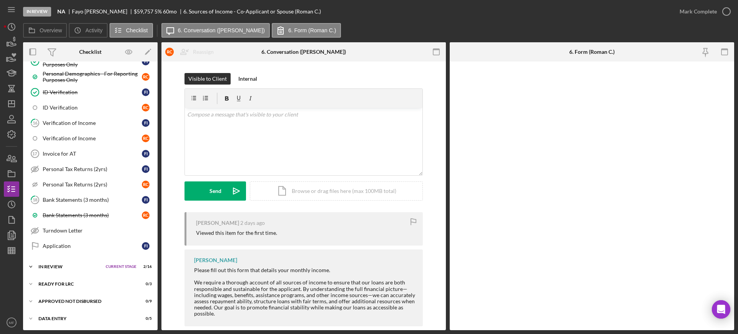
scroll to position [398, 0]
click at [67, 243] on div "Application" at bounding box center [92, 246] width 99 height 6
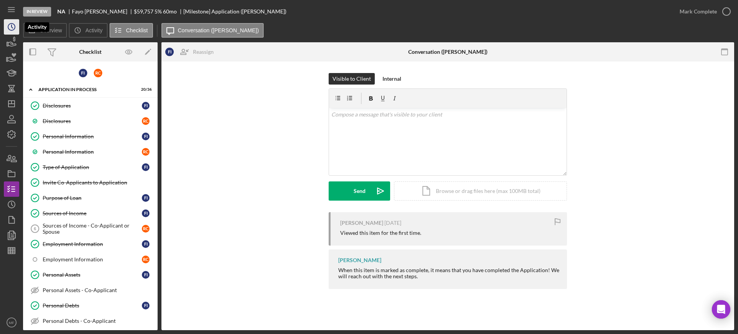
click at [14, 24] on circle "button" at bounding box center [11, 26] width 7 height 7
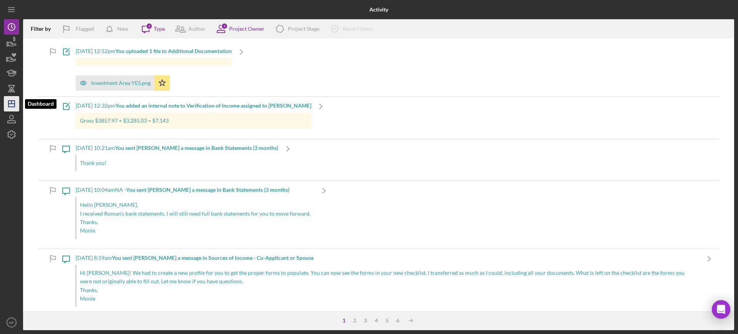
click at [12, 108] on icon "Icon/Dashboard" at bounding box center [11, 103] width 19 height 19
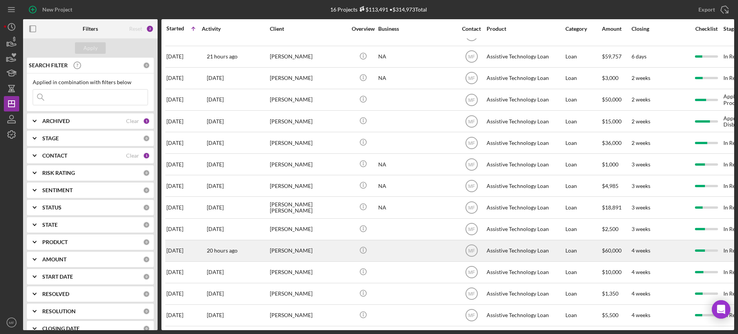
scroll to position [65, 0]
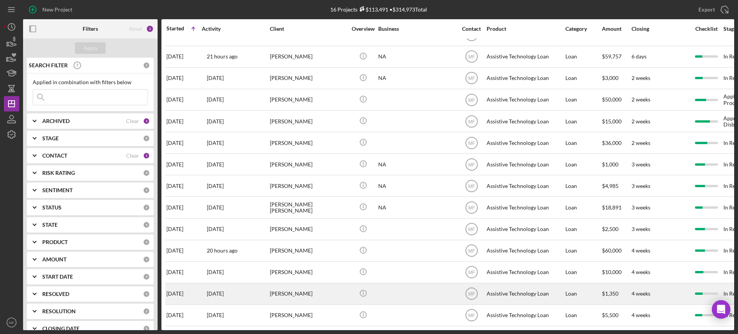
click at [311, 287] on div "carol staley womack" at bounding box center [308, 294] width 77 height 20
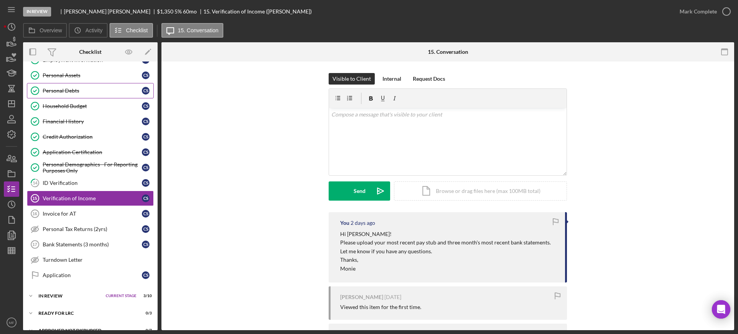
scroll to position [123, 0]
